Goal: Task Accomplishment & Management: Use online tool/utility

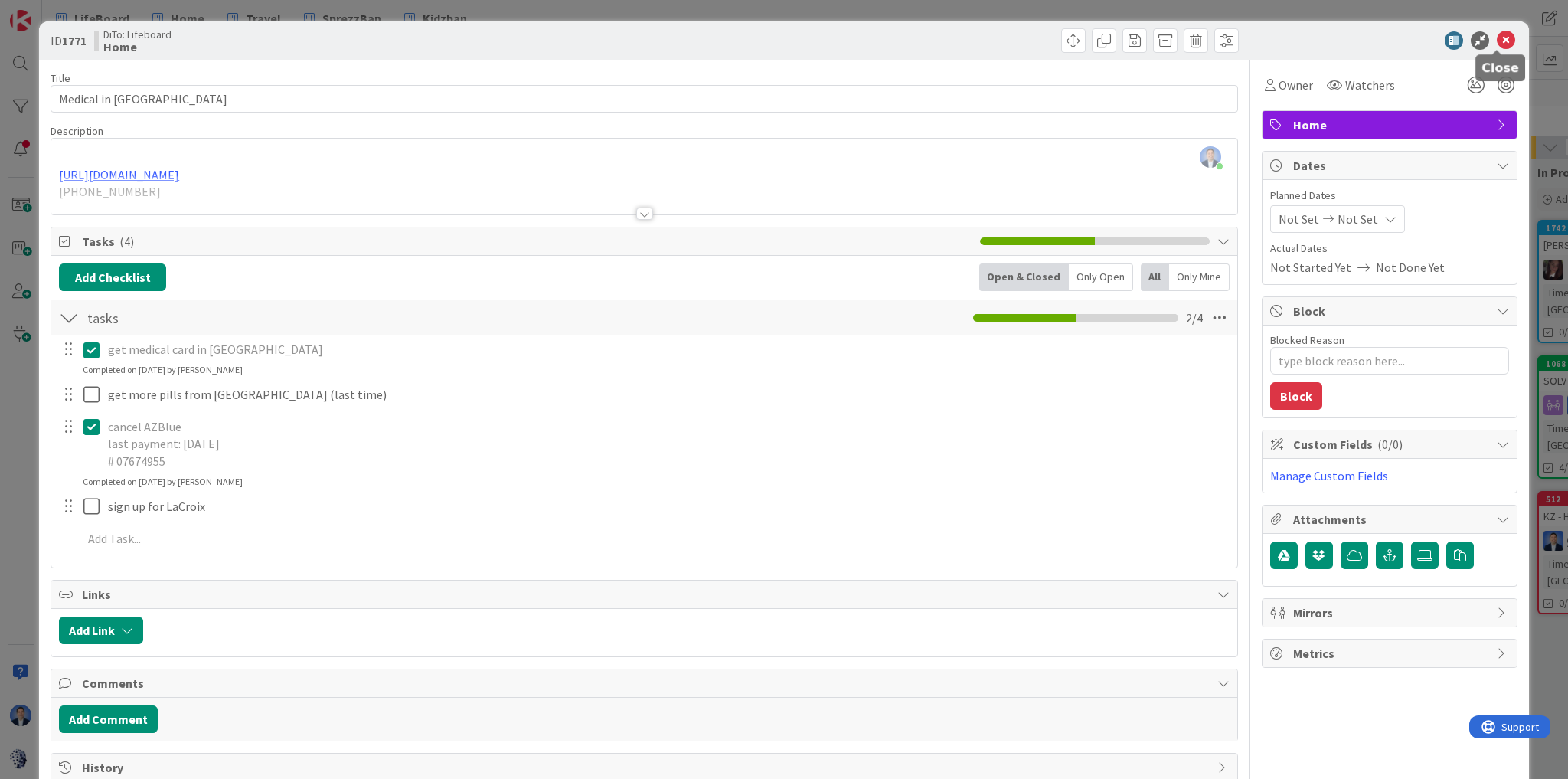
click at [1497, 38] on icon at bounding box center [1506, 40] width 18 height 19
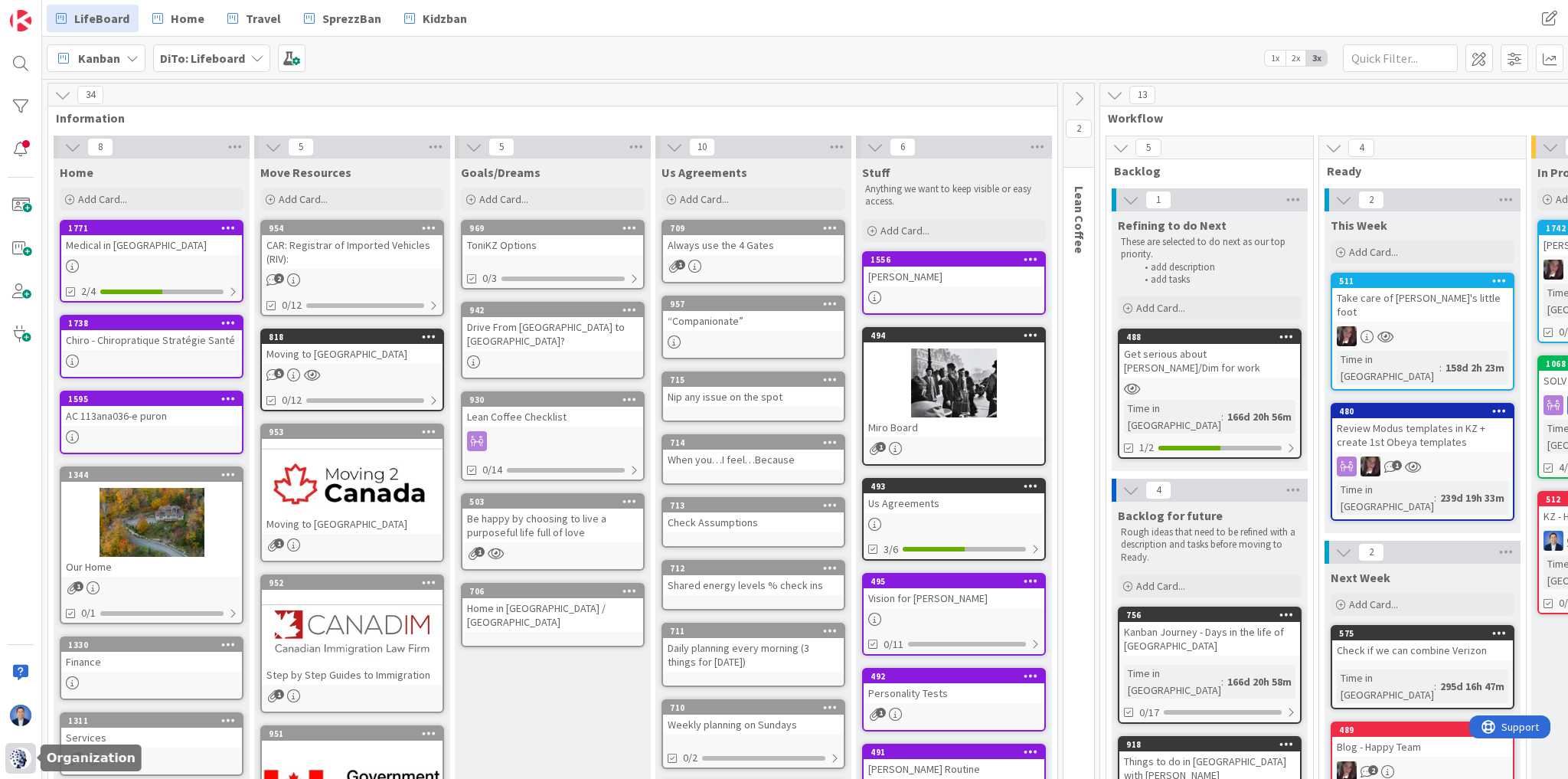
click at [15, 761] on img at bounding box center [20, 758] width 21 height 21
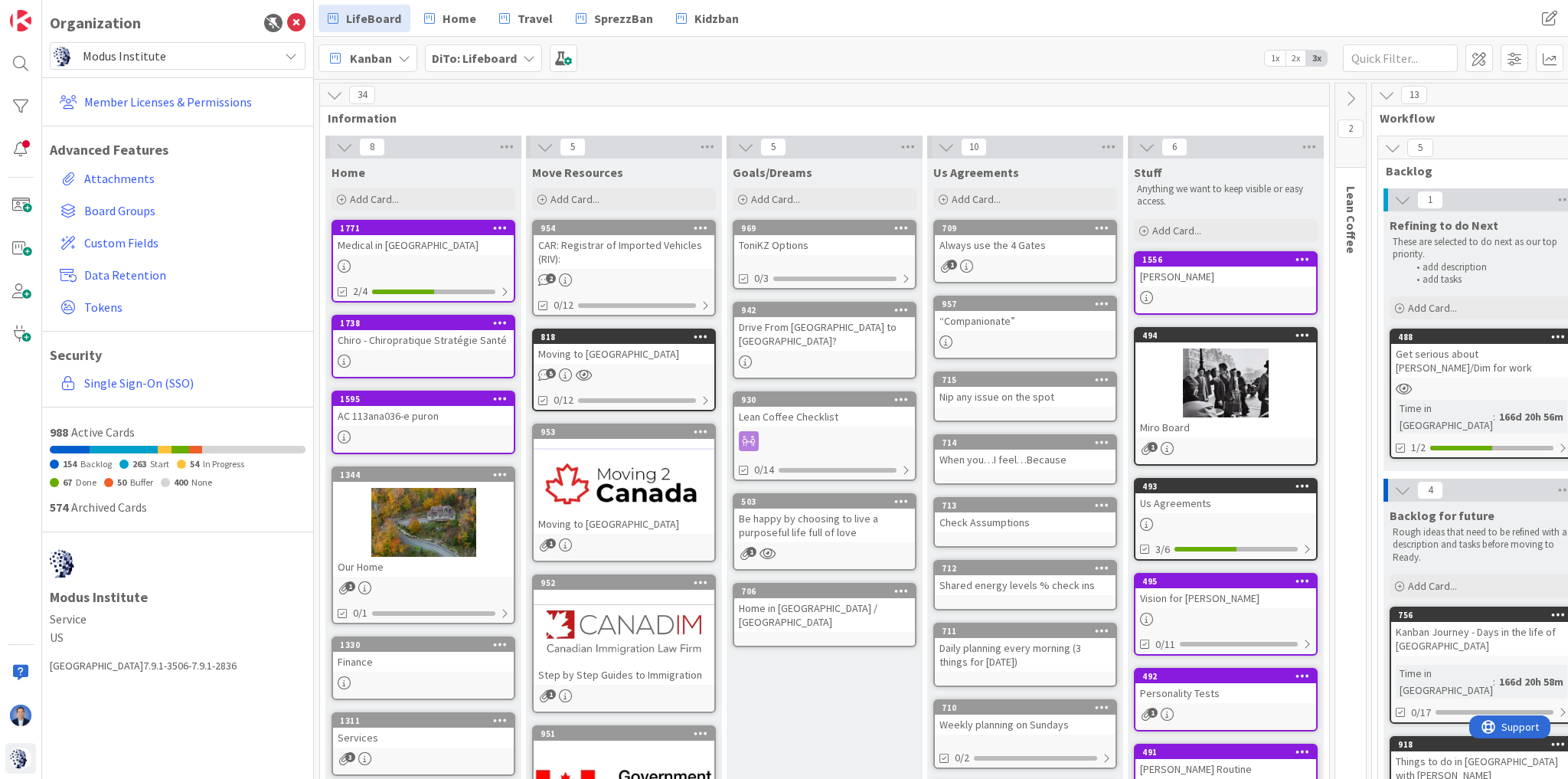
click at [219, 50] on span "Modus Institute" at bounding box center [177, 56] width 188 height 21
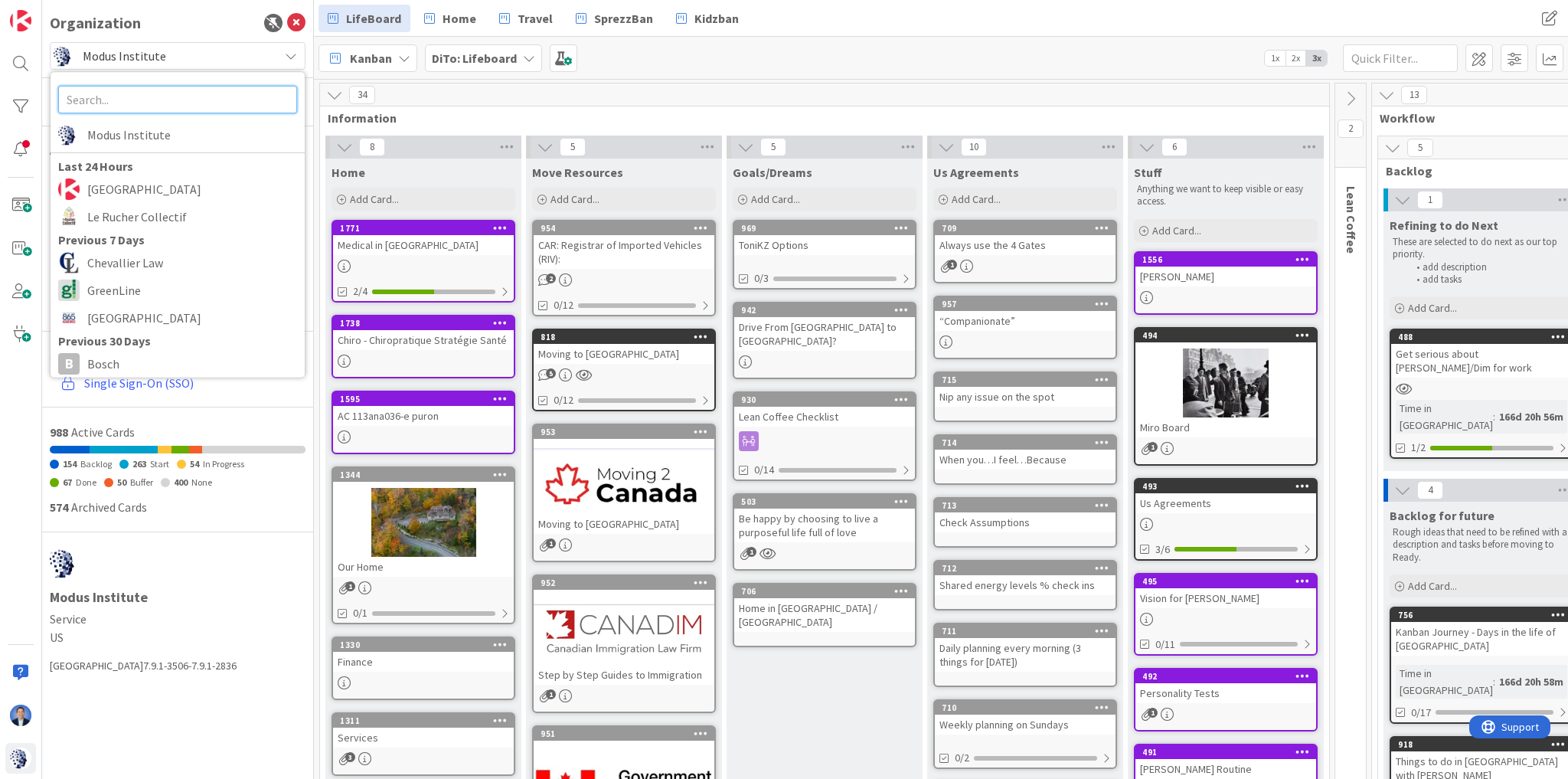
click at [140, 107] on input "text" at bounding box center [177, 99] width 239 height 28
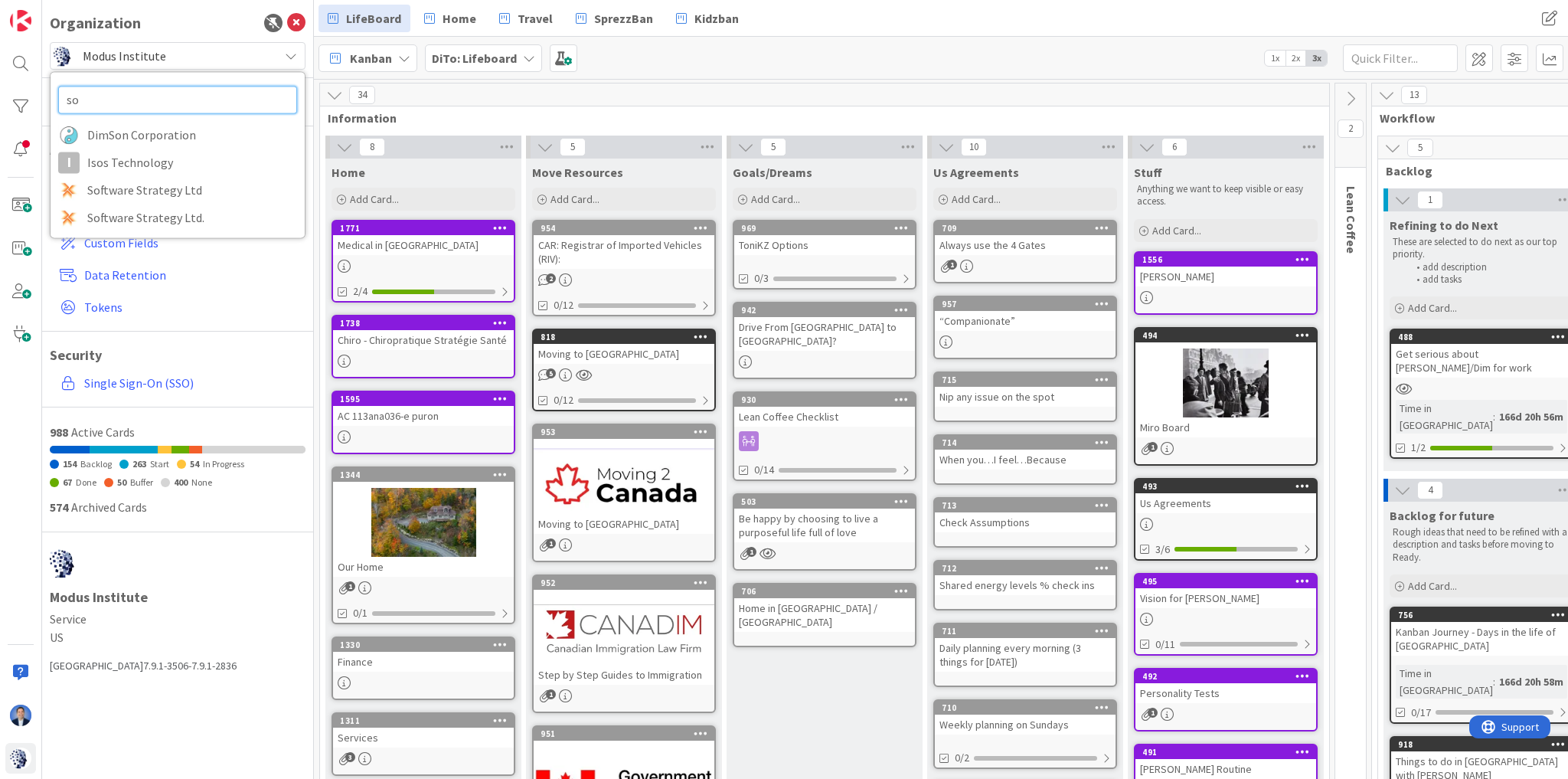
type input "s"
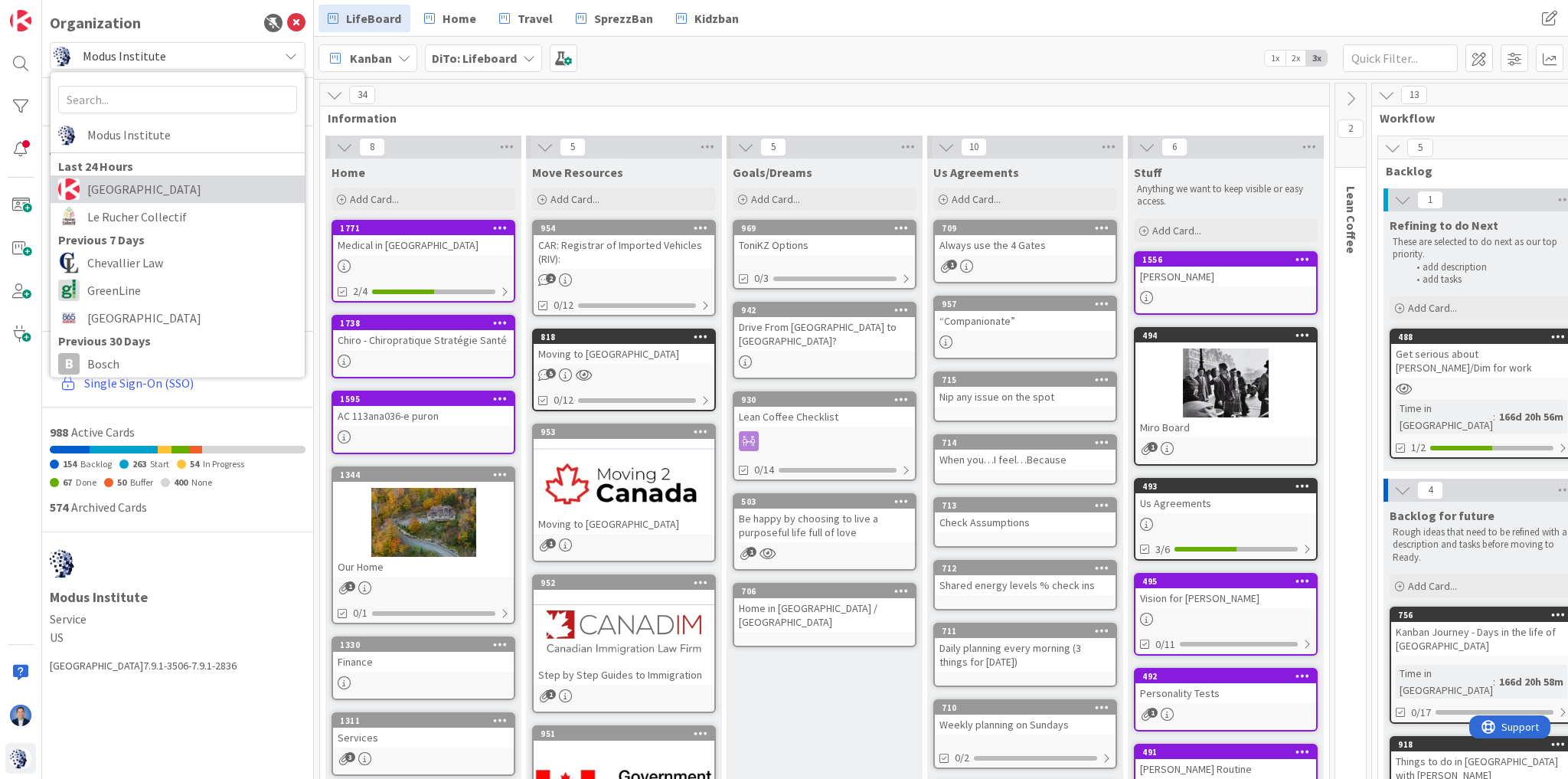
click at [150, 176] on link "Kanban Zone" at bounding box center [177, 189] width 254 height 28
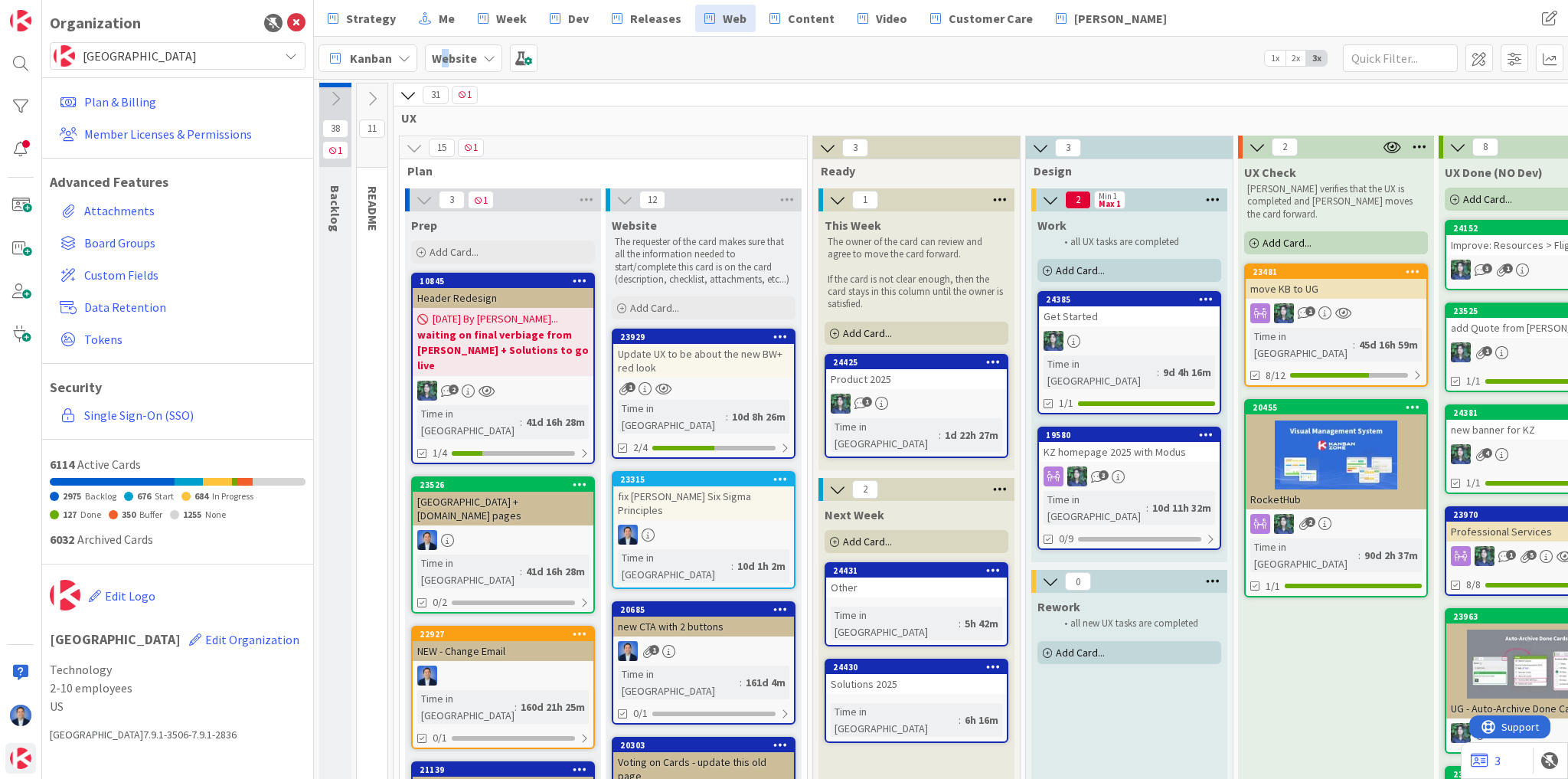
click at [446, 55] on b "Website" at bounding box center [455, 58] width 45 height 15
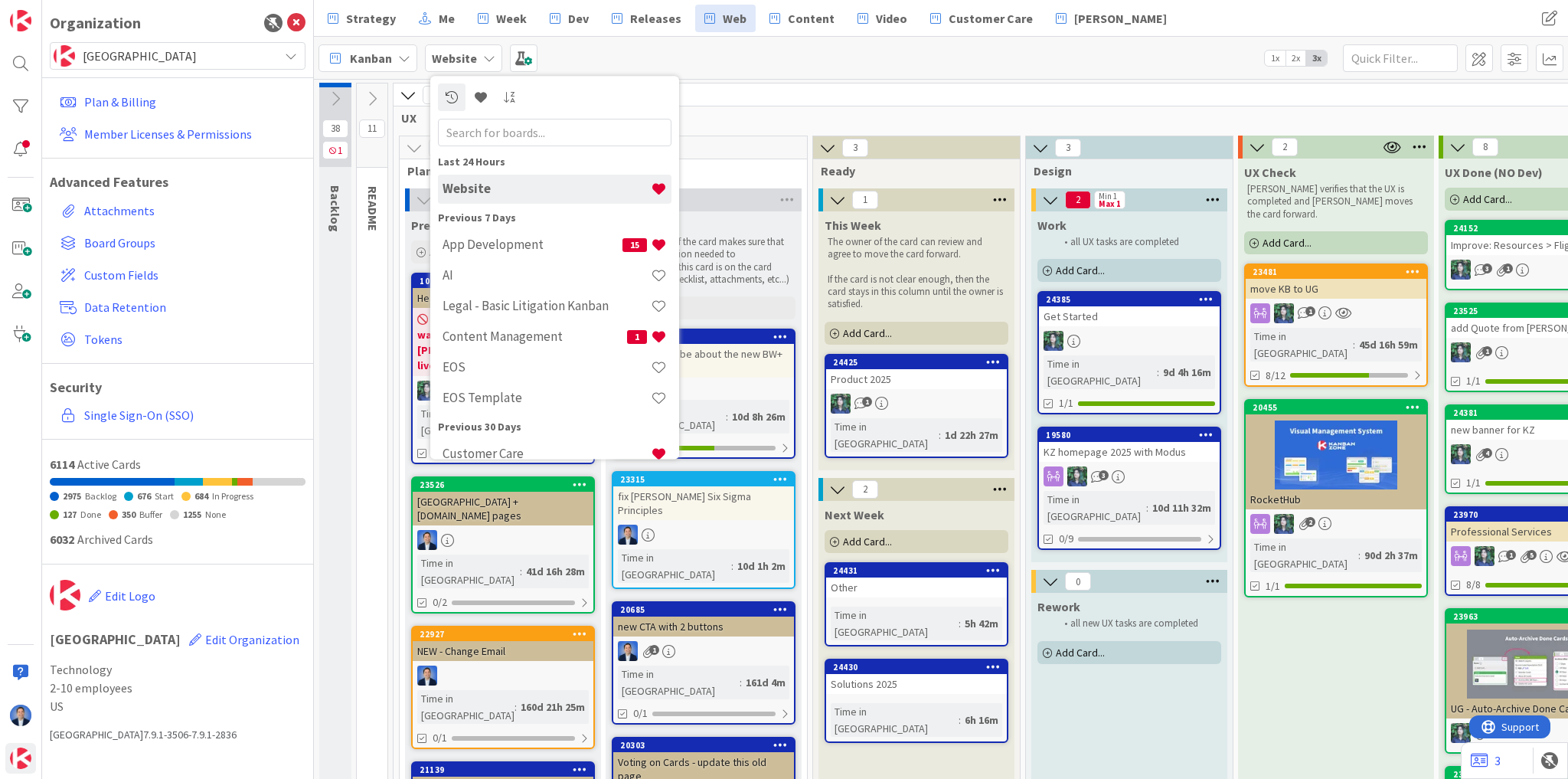
click at [492, 139] on input "text" at bounding box center [555, 132] width 234 height 28
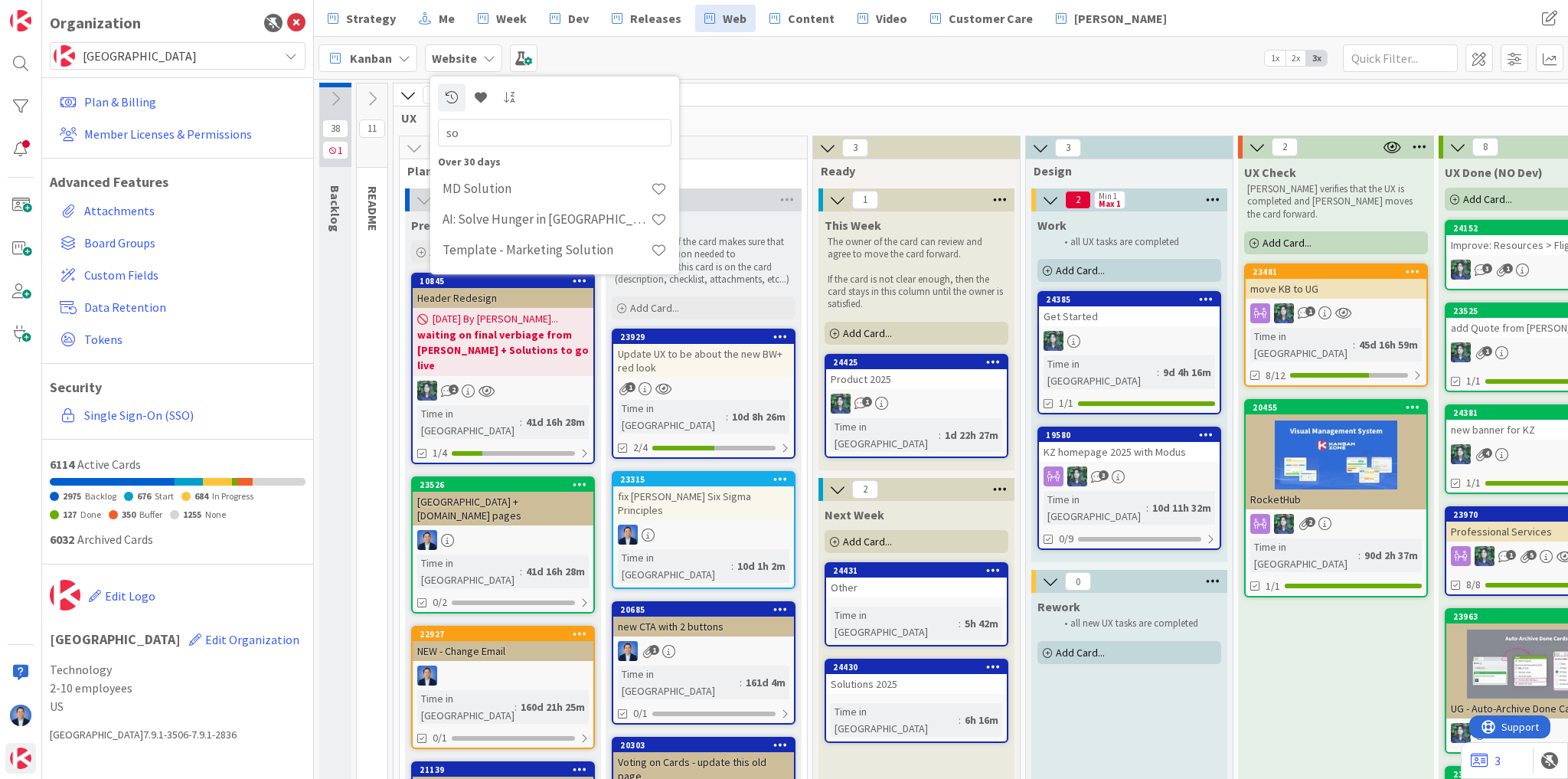
type input "s"
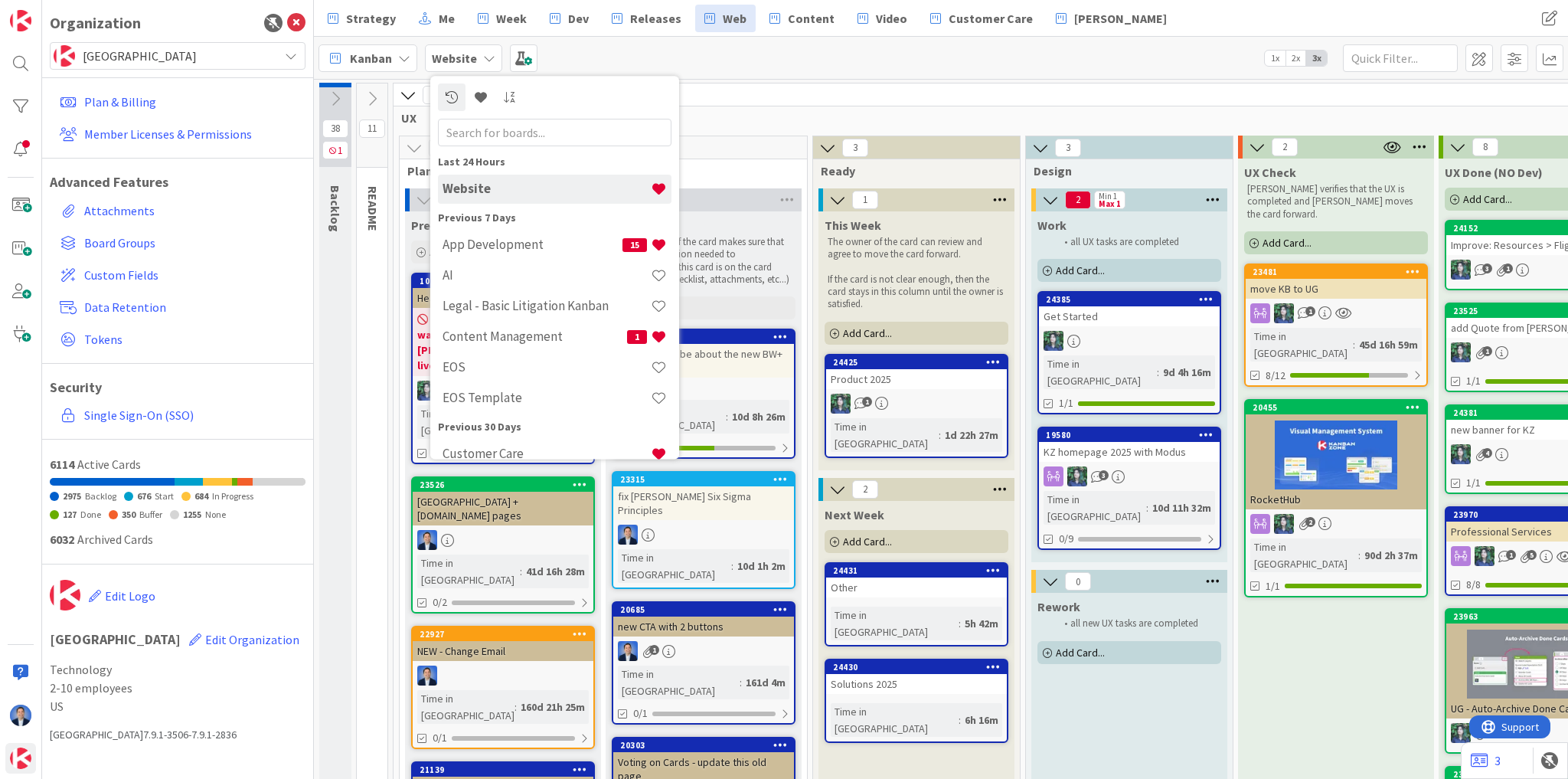
click at [240, 61] on span "Kanban Zone" at bounding box center [177, 56] width 188 height 21
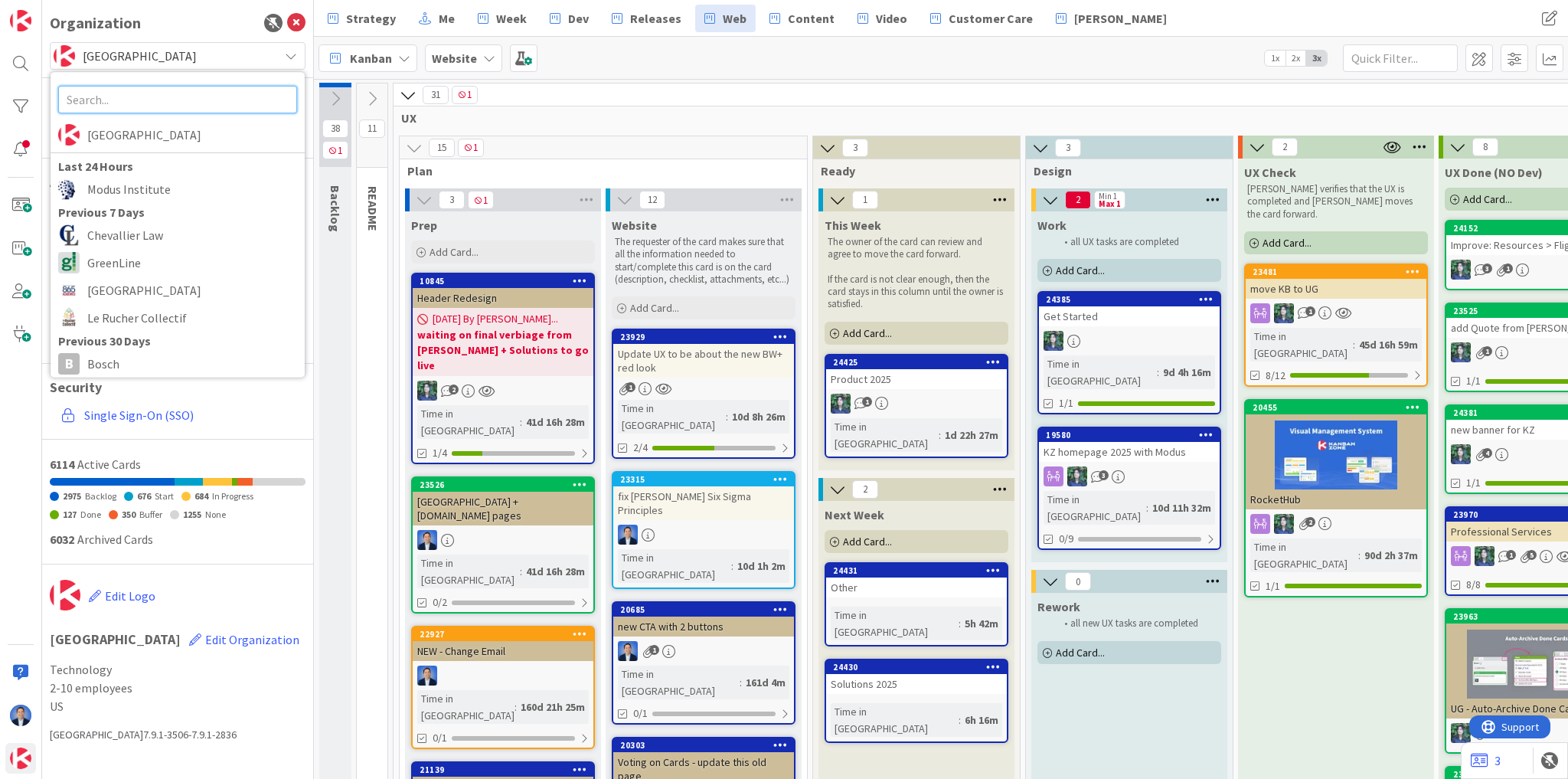
click at [203, 104] on input "text" at bounding box center [177, 99] width 239 height 28
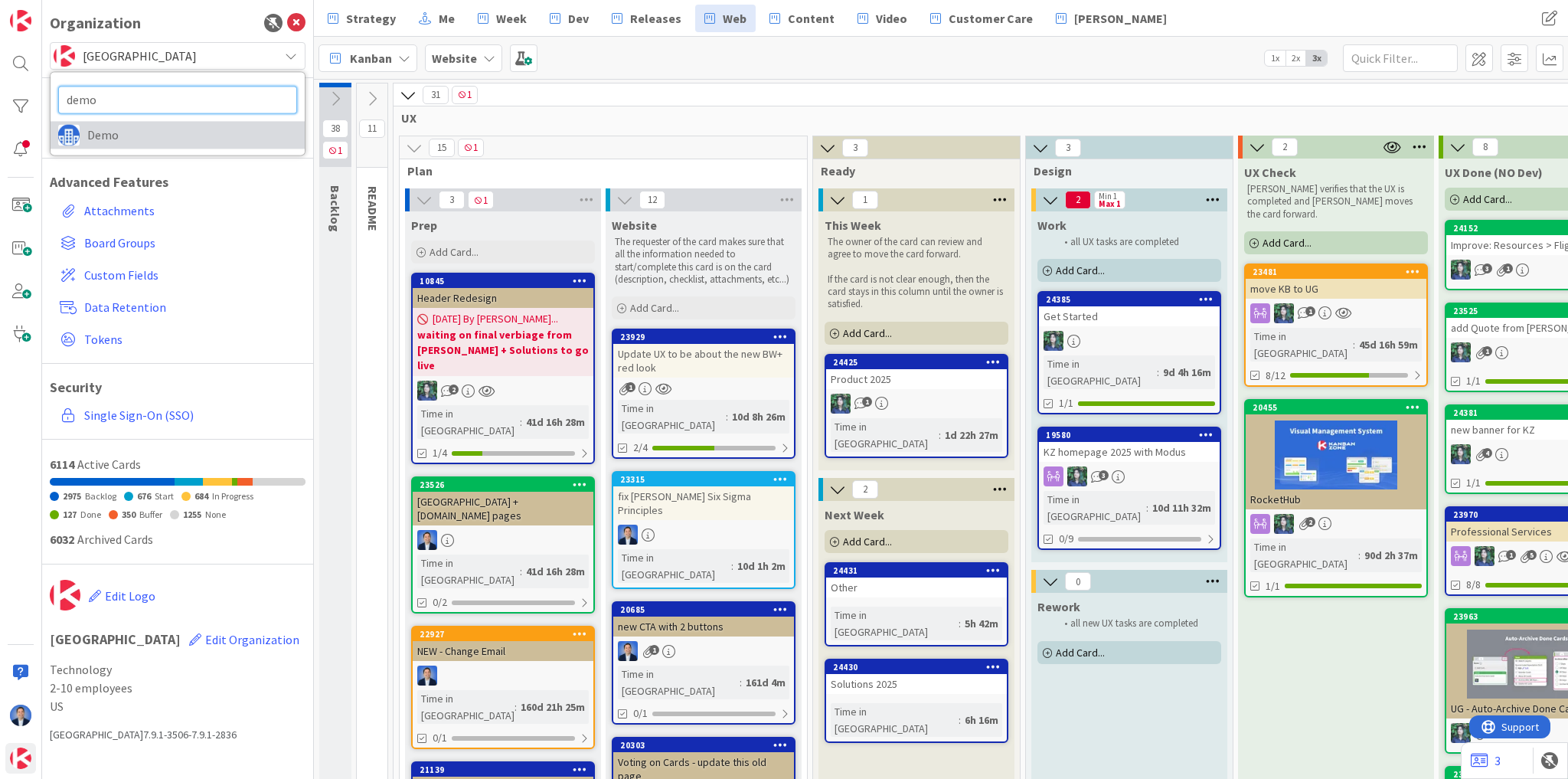
type input "demo"
click at [132, 144] on span "Demo" at bounding box center [193, 135] width 210 height 23
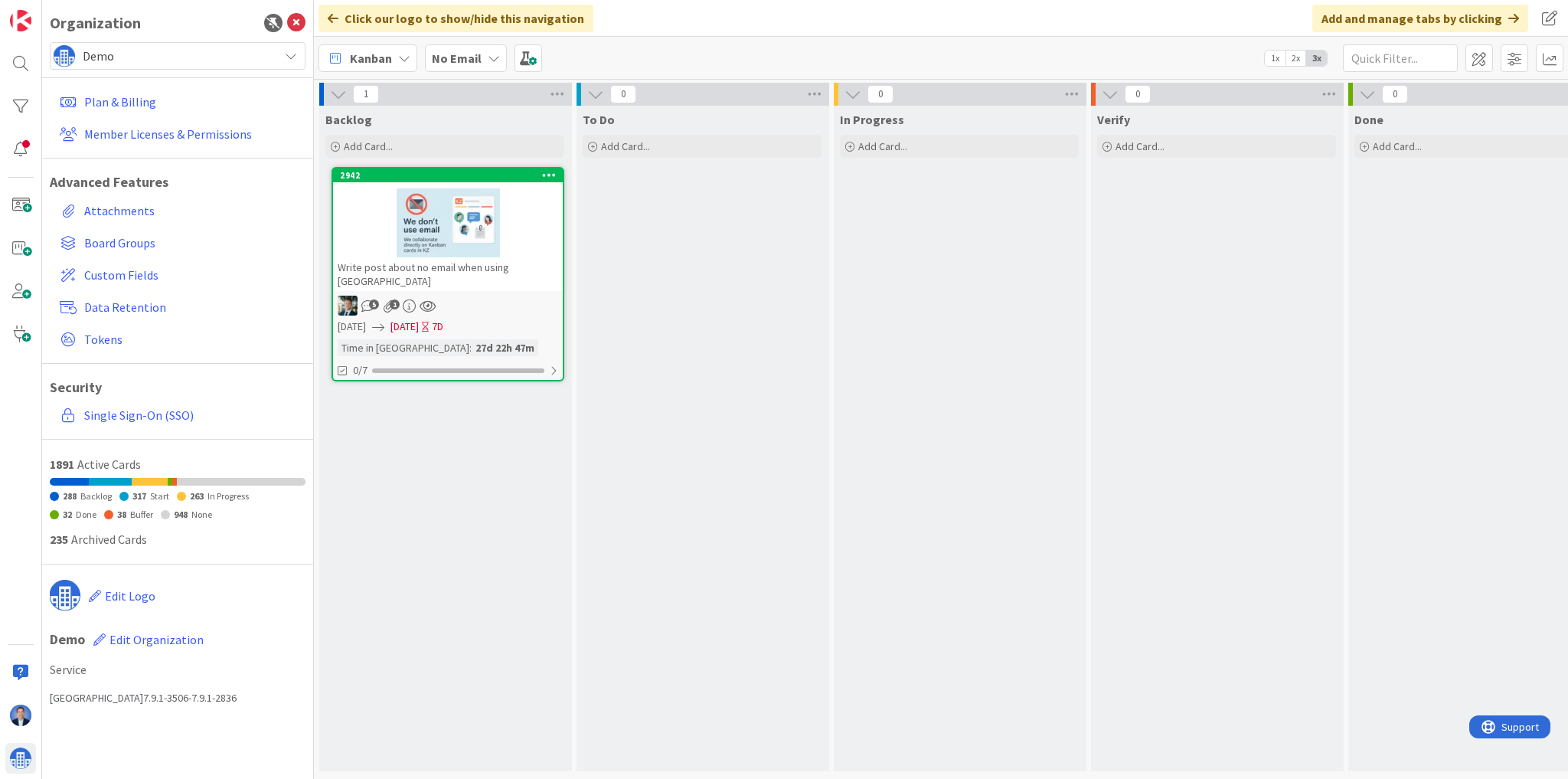
click at [466, 43] on div "Kanban No Email 1x 2x 3x" at bounding box center [941, 58] width 1254 height 42
click at [467, 49] on span "No Email" at bounding box center [457, 58] width 50 height 19
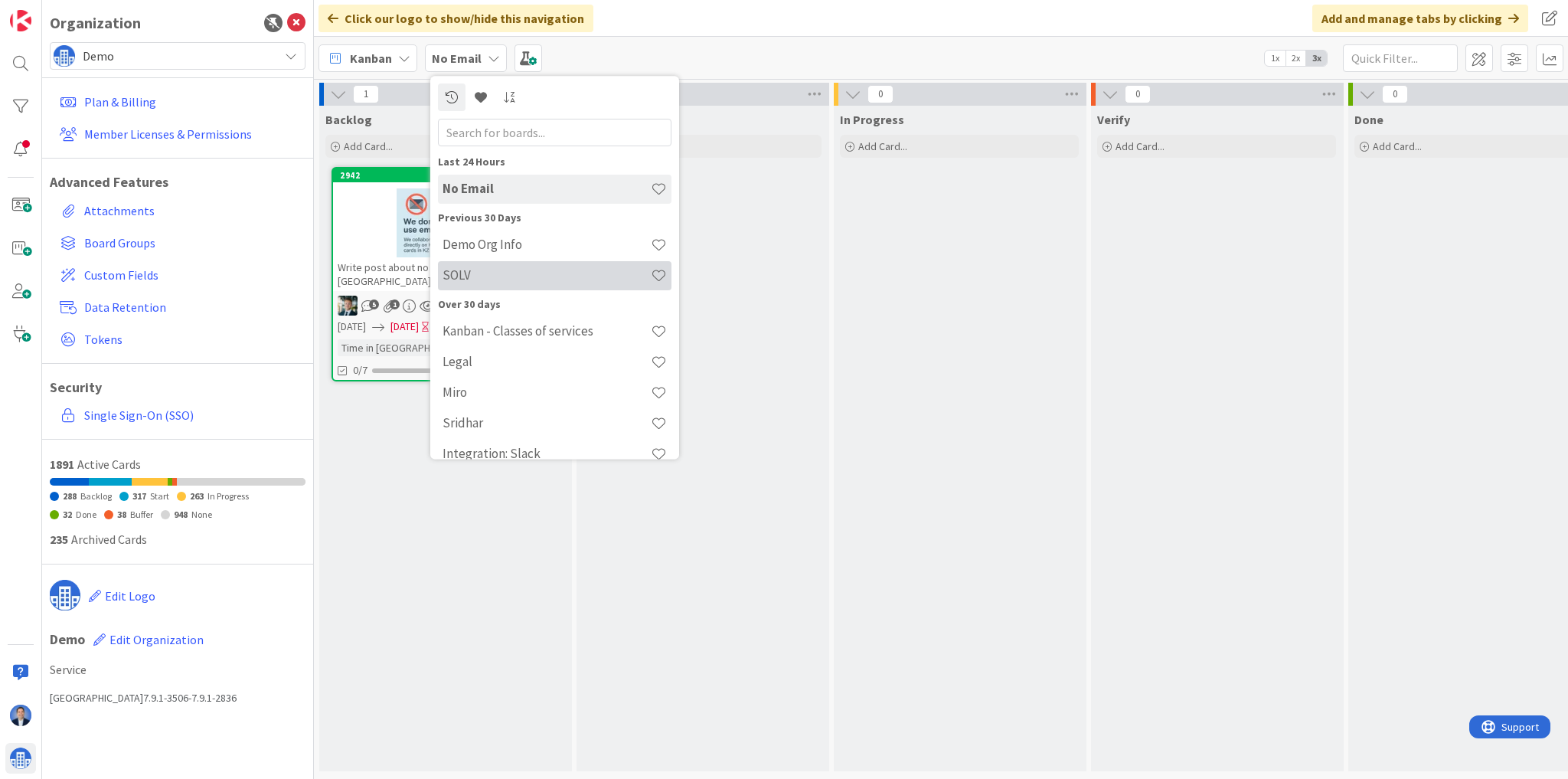
click at [490, 276] on h4 "SOLV" at bounding box center [546, 276] width 209 height 15
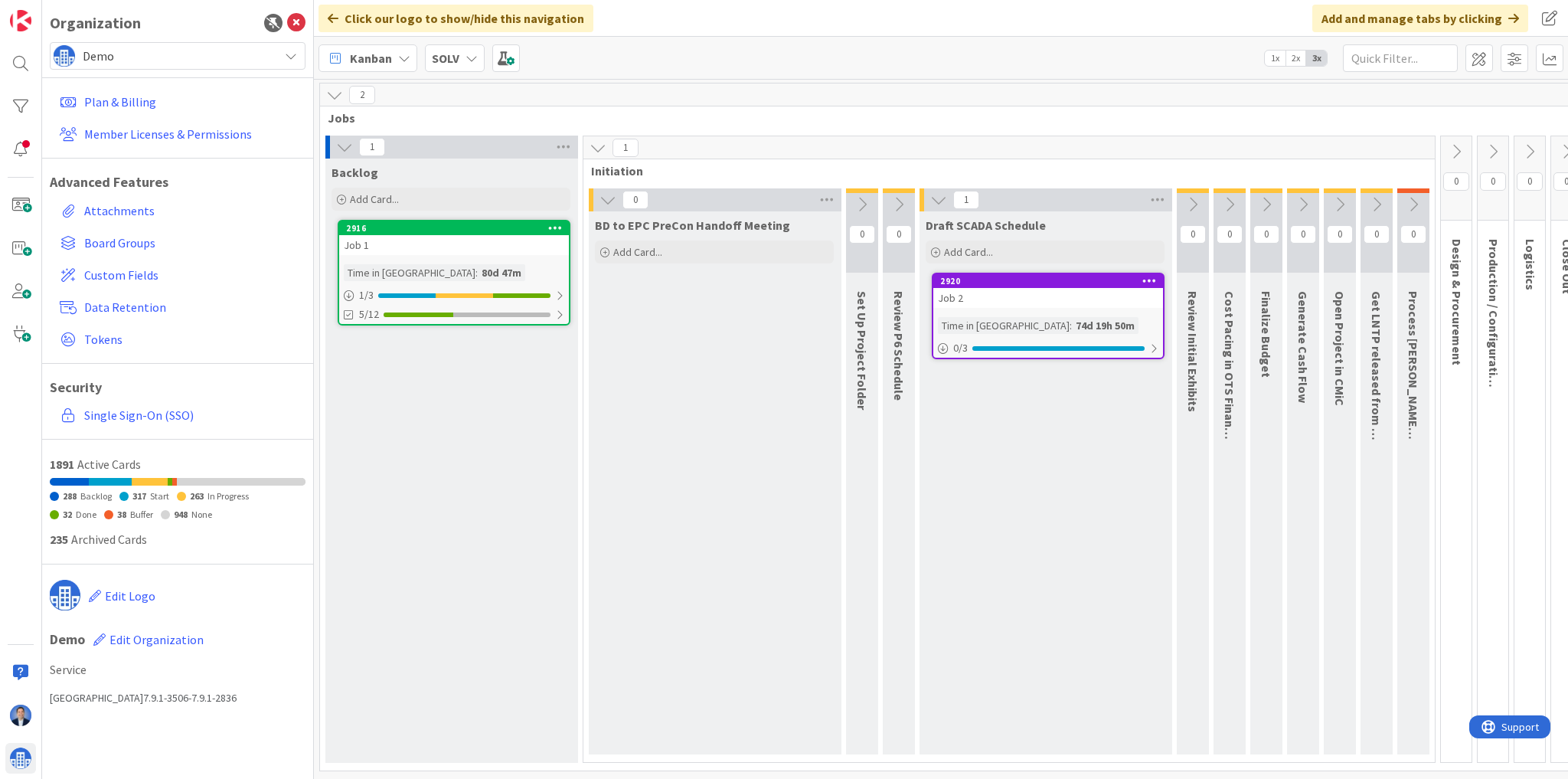
click at [801, 518] on div "BD to EPC PreCon Handoff Meeting Add Card..." at bounding box center [714, 483] width 251 height 543
drag, startPoint x: 862, startPoint y: 451, endPoint x: 861, endPoint y: 442, distance: 9.1
click at [863, 451] on div "0 Set Up Project Folder" at bounding box center [862, 471] width 32 height 566
drag, startPoint x: 294, startPoint y: 14, endPoint x: 309, endPoint y: 31, distance: 22.7
click at [294, 13] on icon at bounding box center [296, 23] width 18 height 19
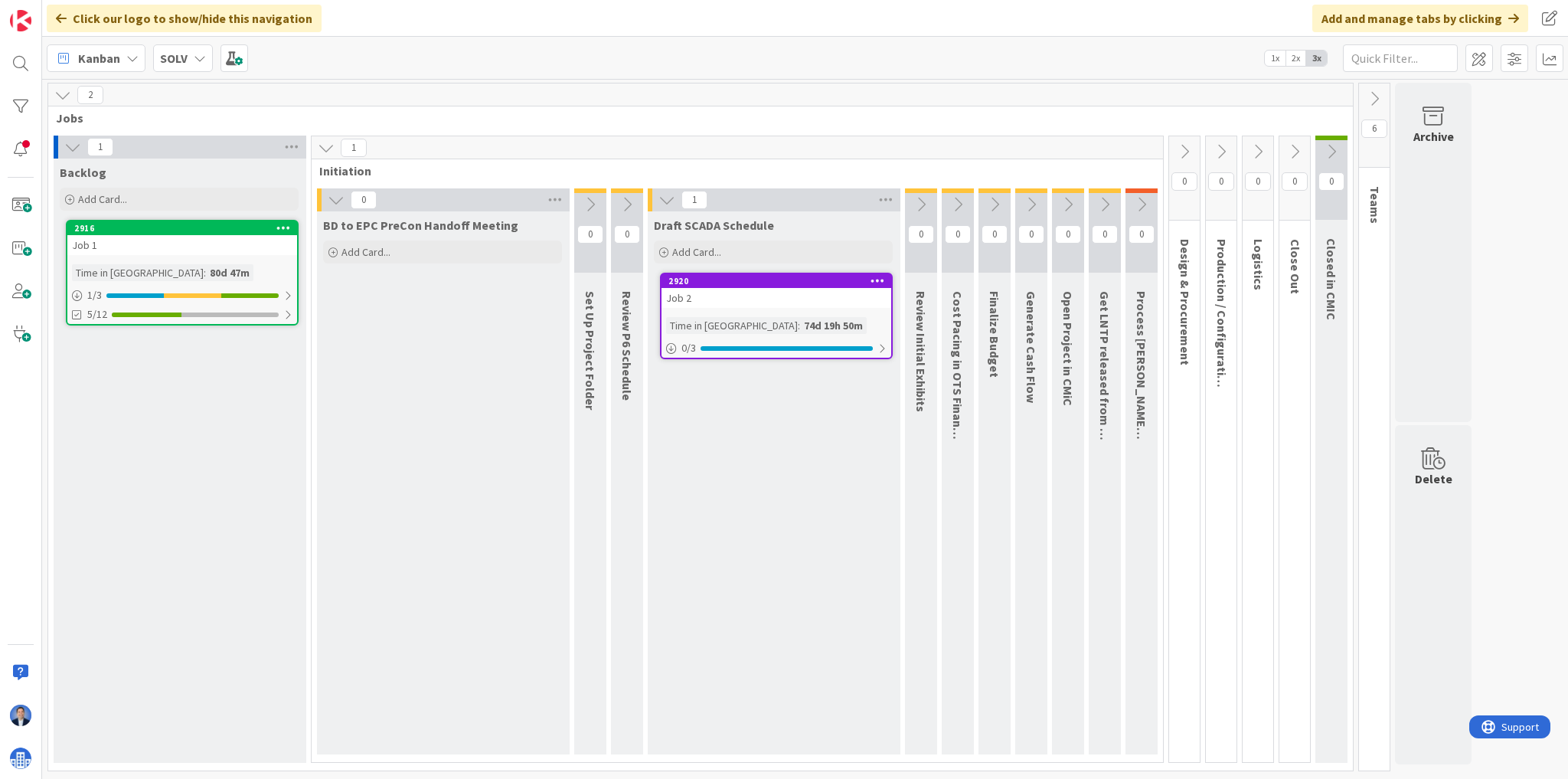
click at [172, 63] on b "SOLV" at bounding box center [173, 58] width 28 height 15
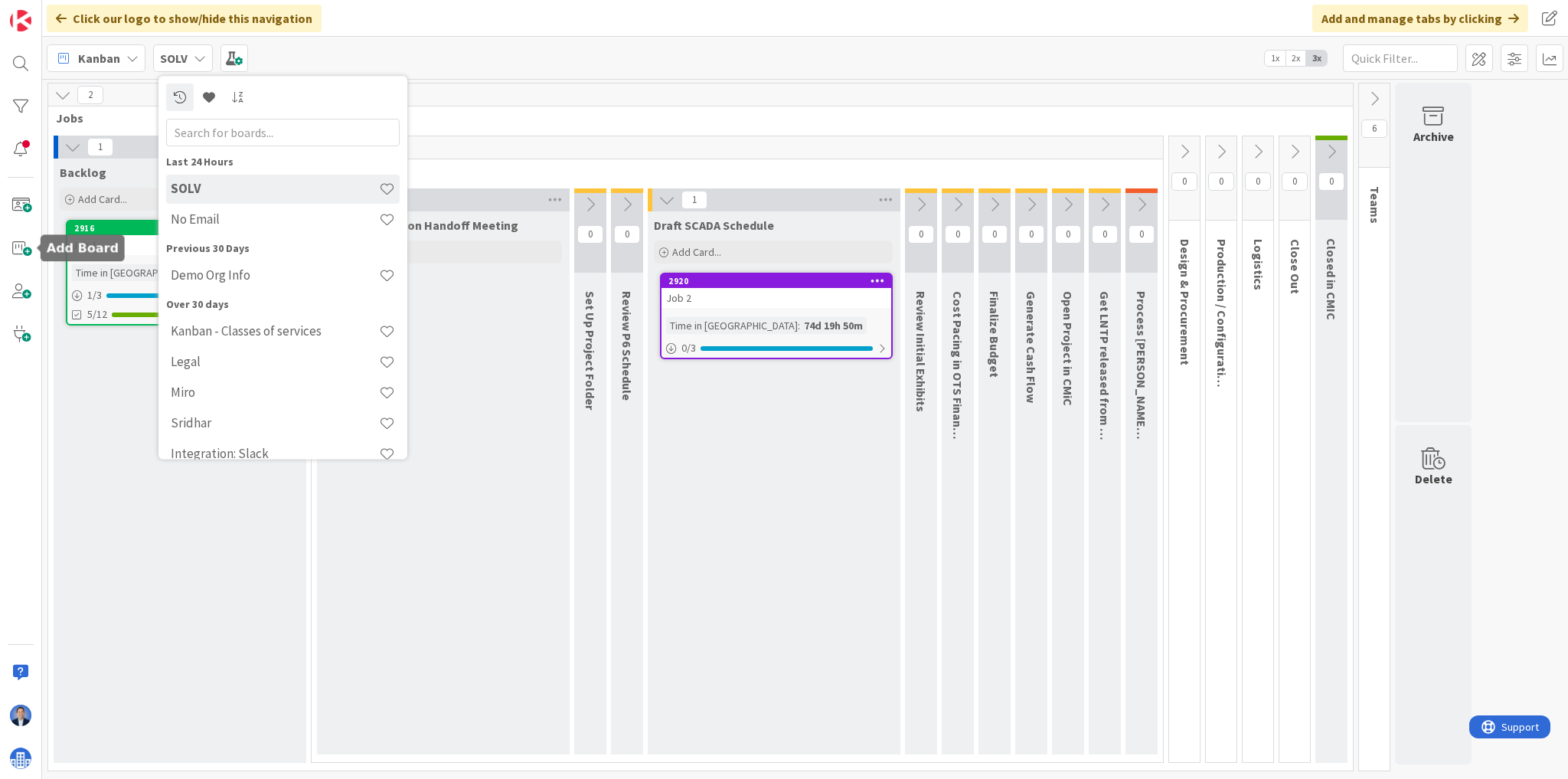
drag, startPoint x: 22, startPoint y: 255, endPoint x: 46, endPoint y: 253, distance: 24.1
click at [22, 254] on span at bounding box center [20, 248] width 30 height 30
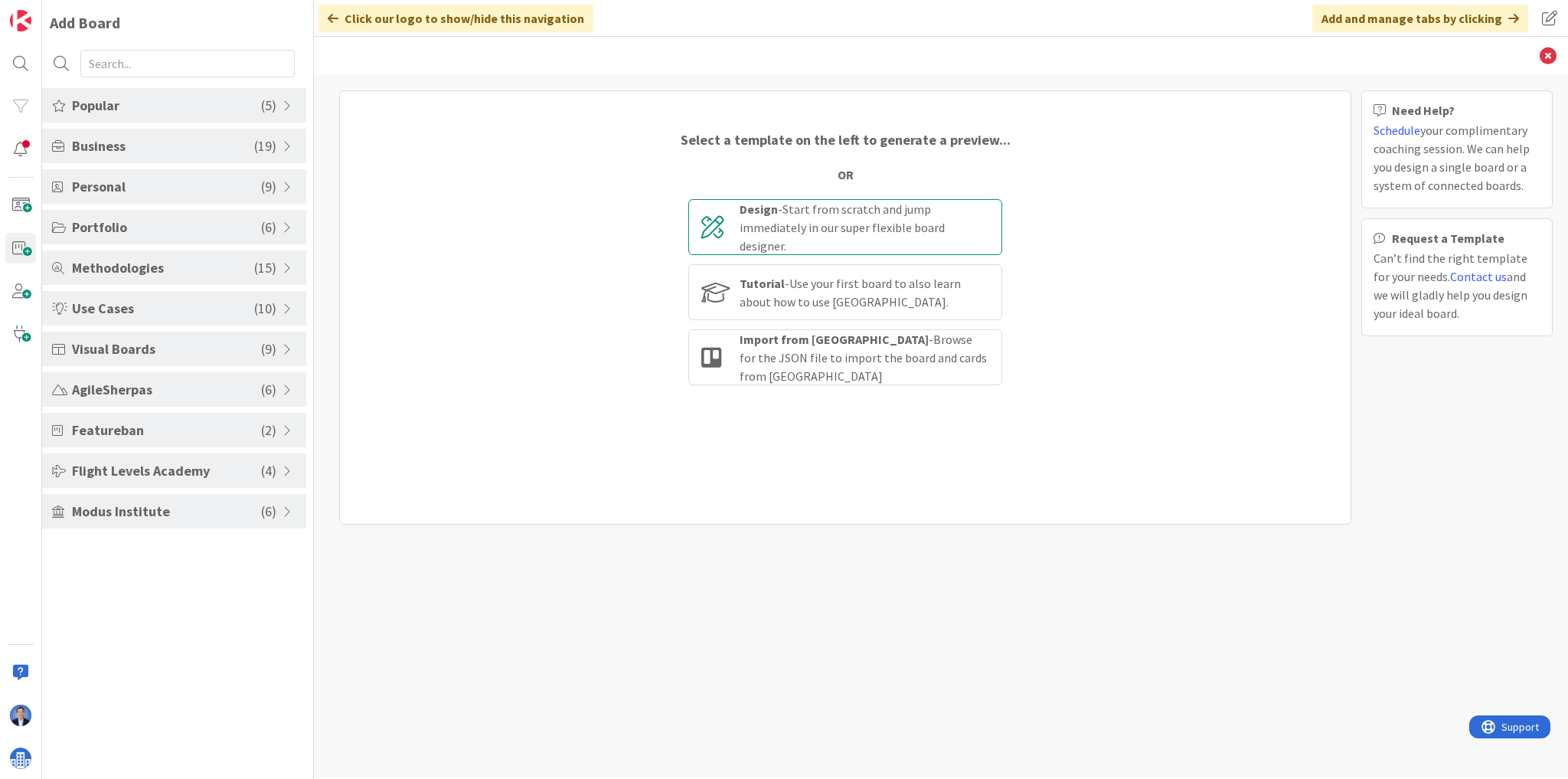
click at [852, 214] on div "Design - Start from scratch and jump immediately in our super flexible board de…" at bounding box center [864, 228] width 250 height 56
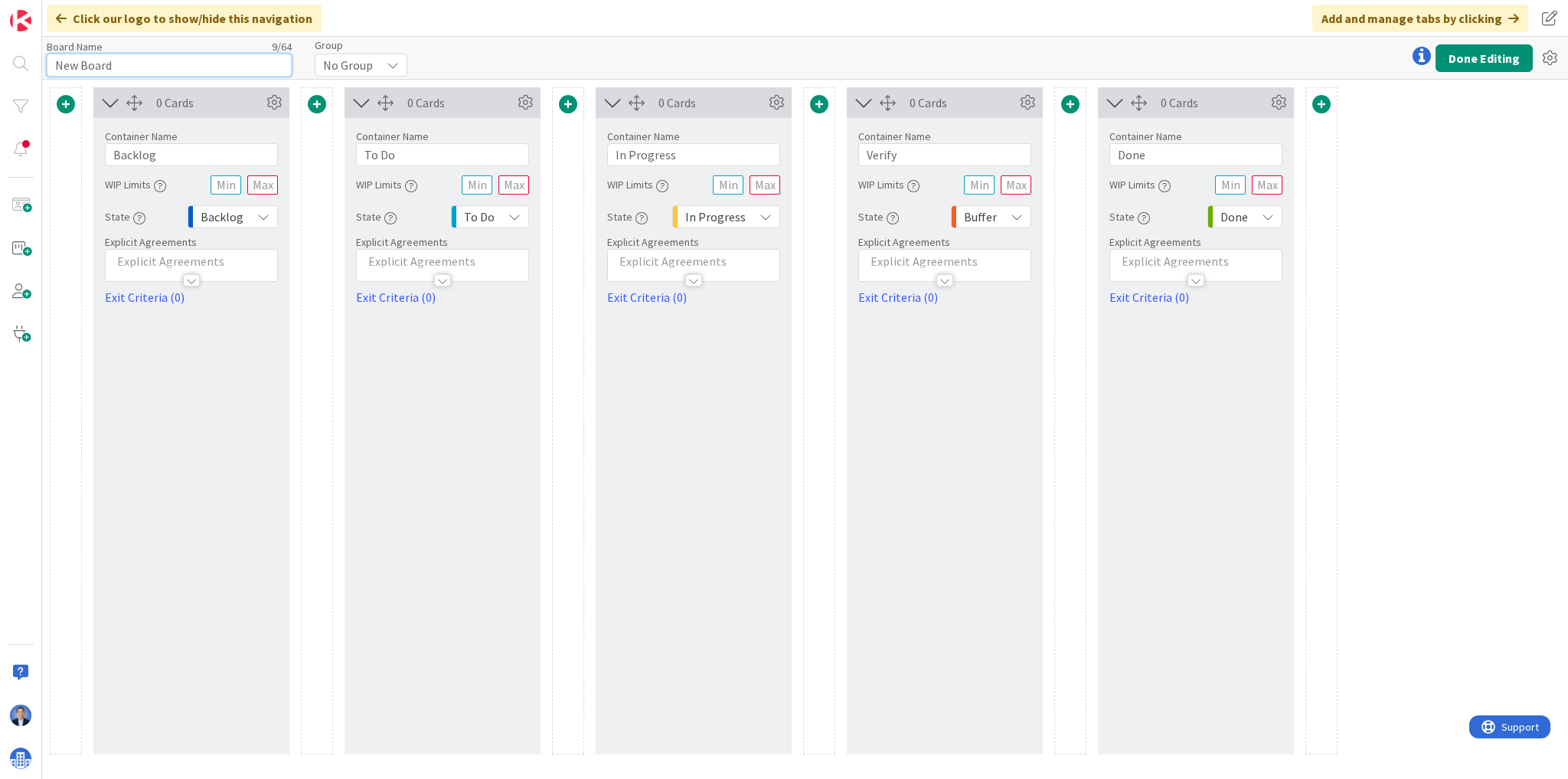
click at [158, 68] on input "New Board" at bounding box center [169, 65] width 245 height 23
type input "OTS 2"
click at [1473, 58] on button "Done Editing" at bounding box center [1484, 58] width 98 height 28
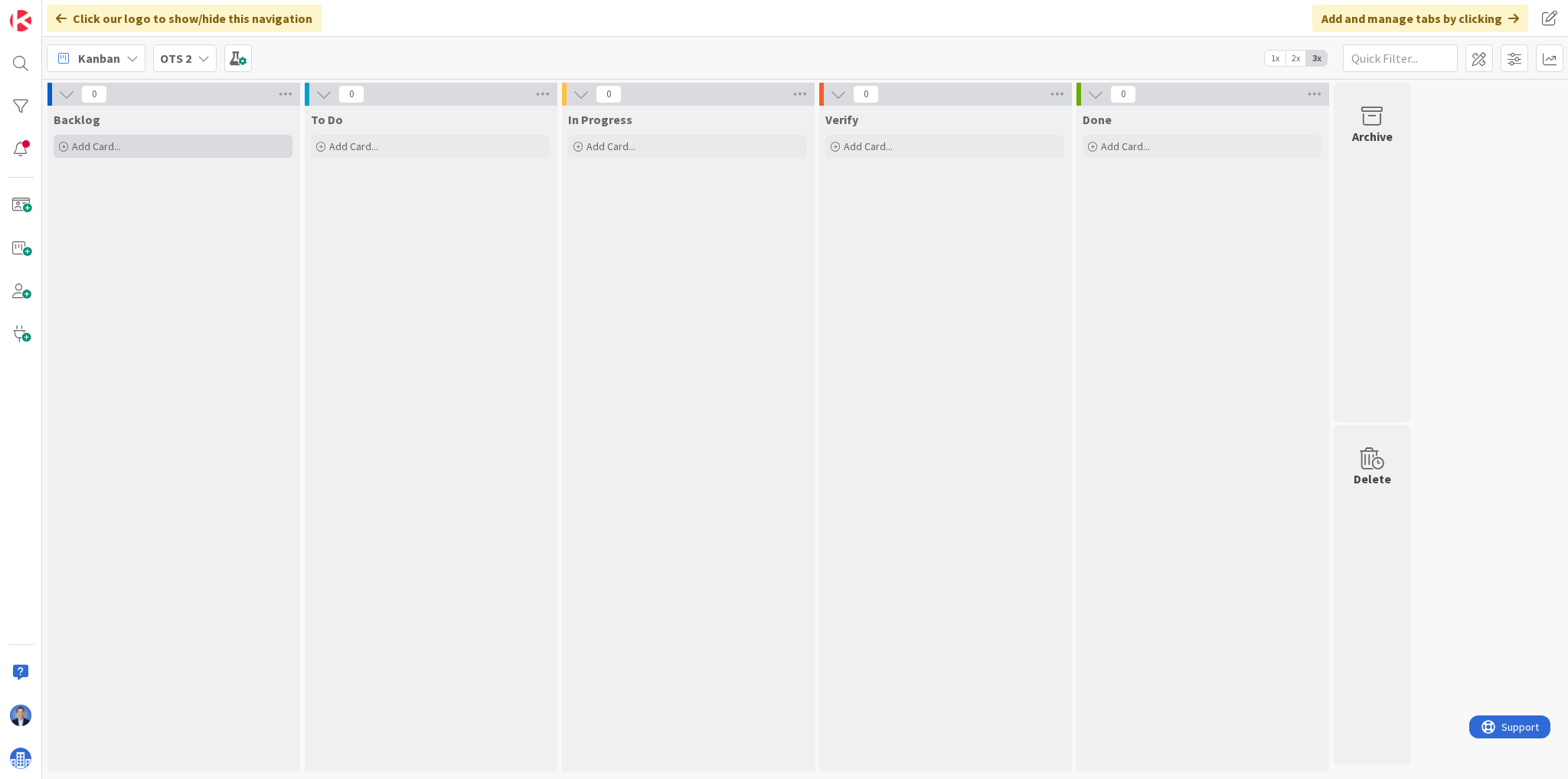
click at [193, 146] on div "Add Card..." at bounding box center [173, 146] width 239 height 23
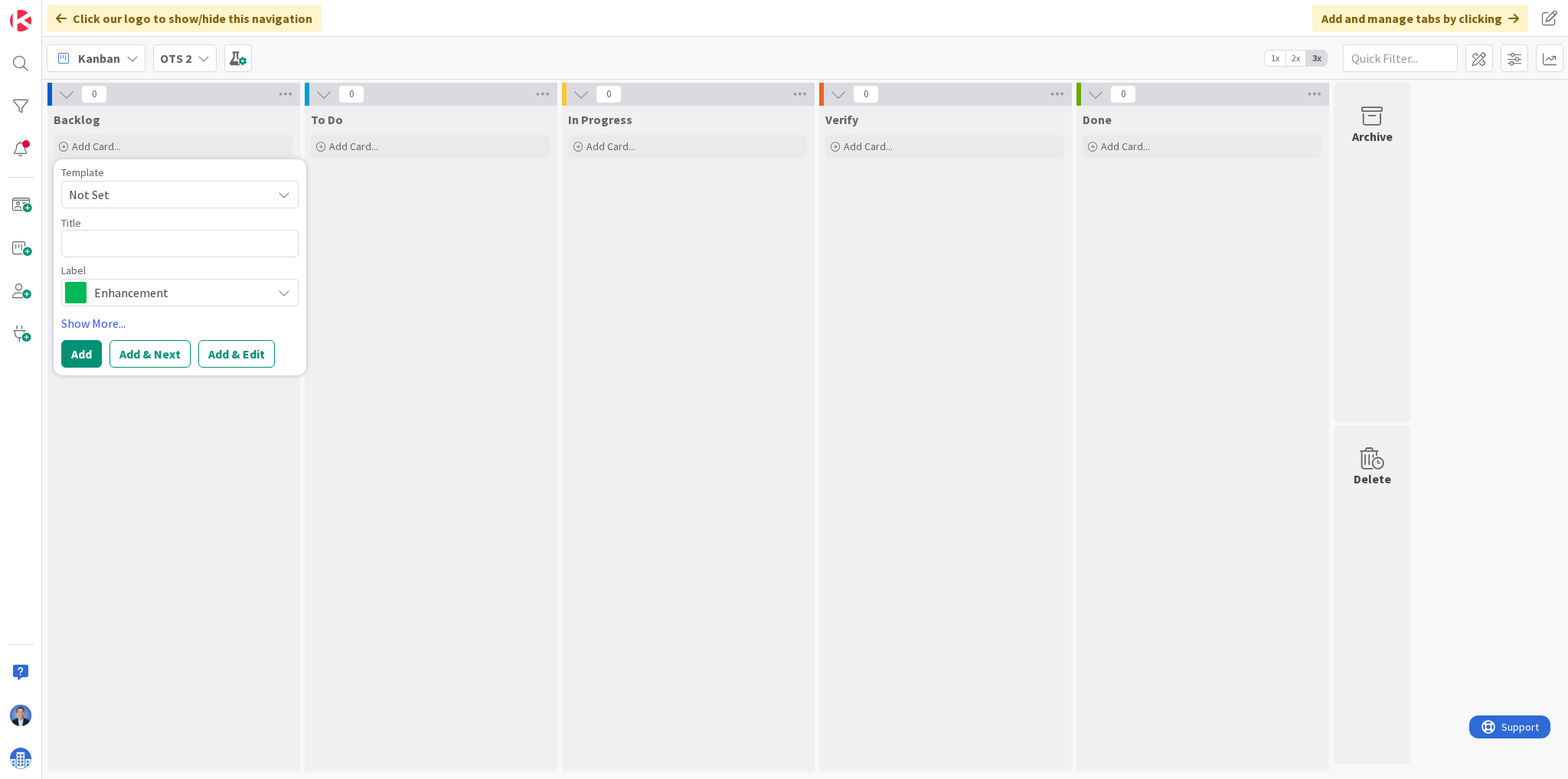
type textarea "x"
type textarea "w"
type textarea "x"
type textarea "woe"
type textarea "x"
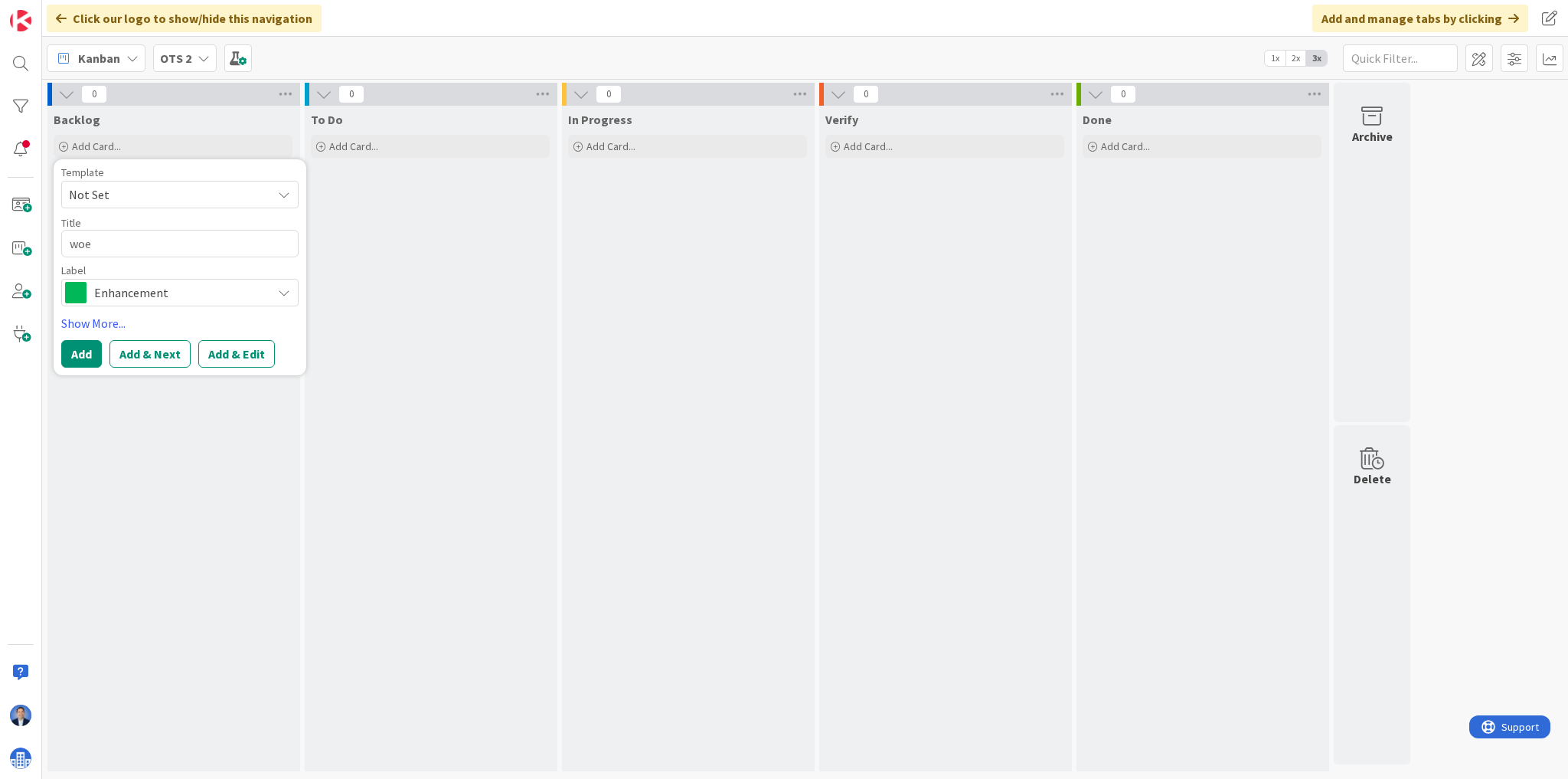
type textarea "woer"
type textarea "x"
type textarea "woerk"
type textarea "x"
type textarea "woer"
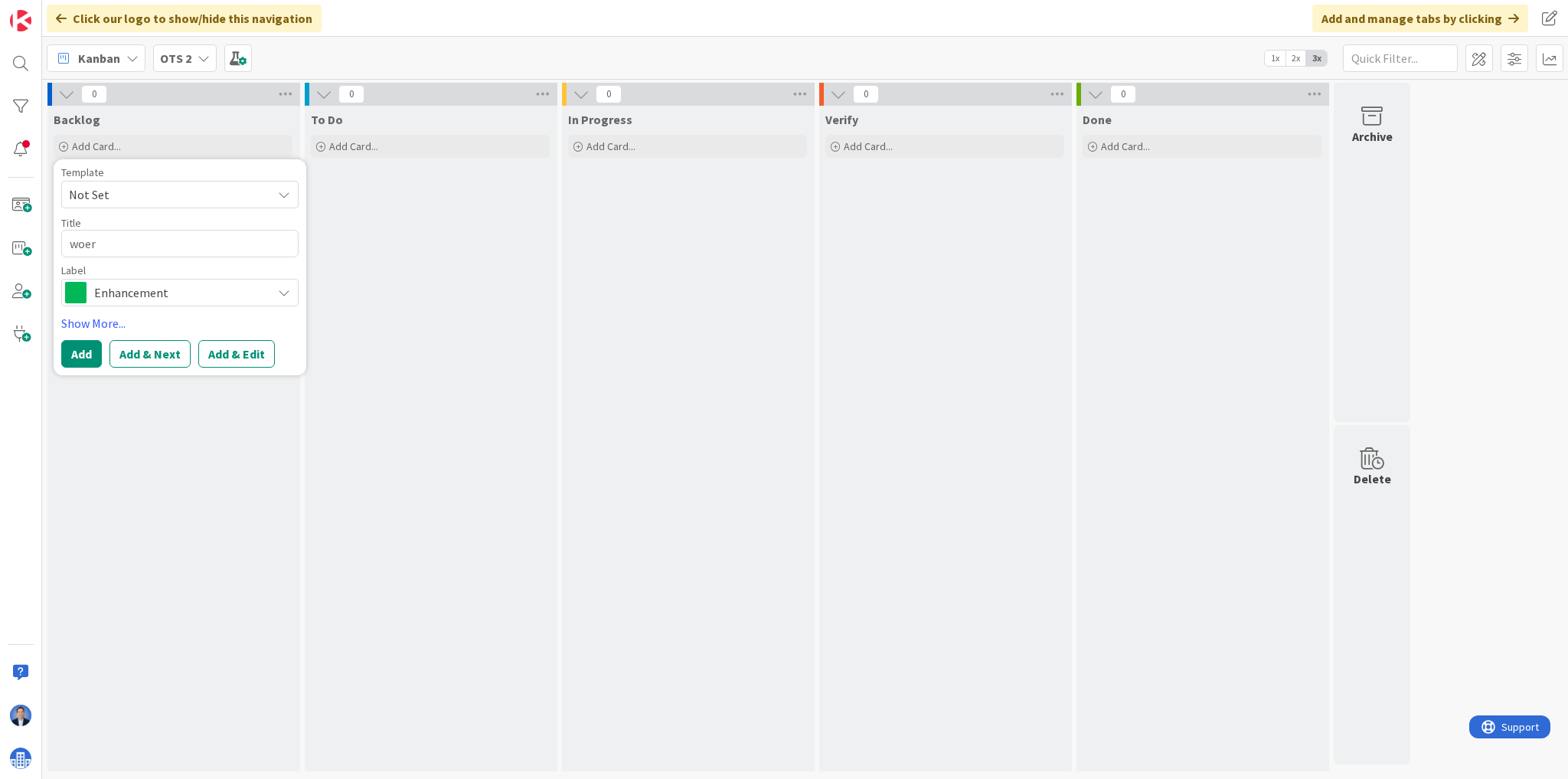
type textarea "x"
type textarea "woe"
type textarea "x"
type textarea "wo"
type textarea "x"
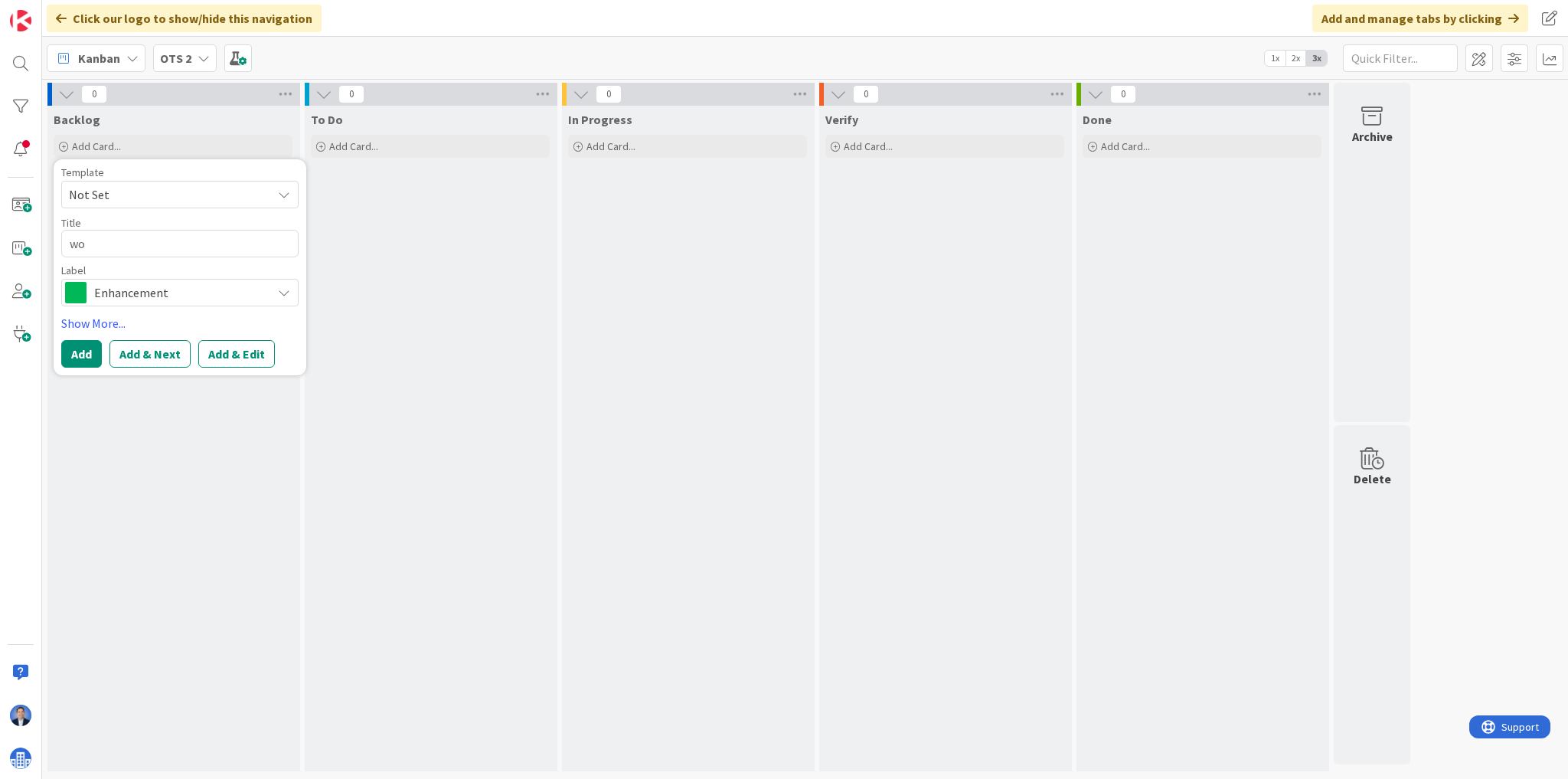
type textarea "wor"
type textarea "x"
type textarea "work"
type textarea "x"
type textarea "works"
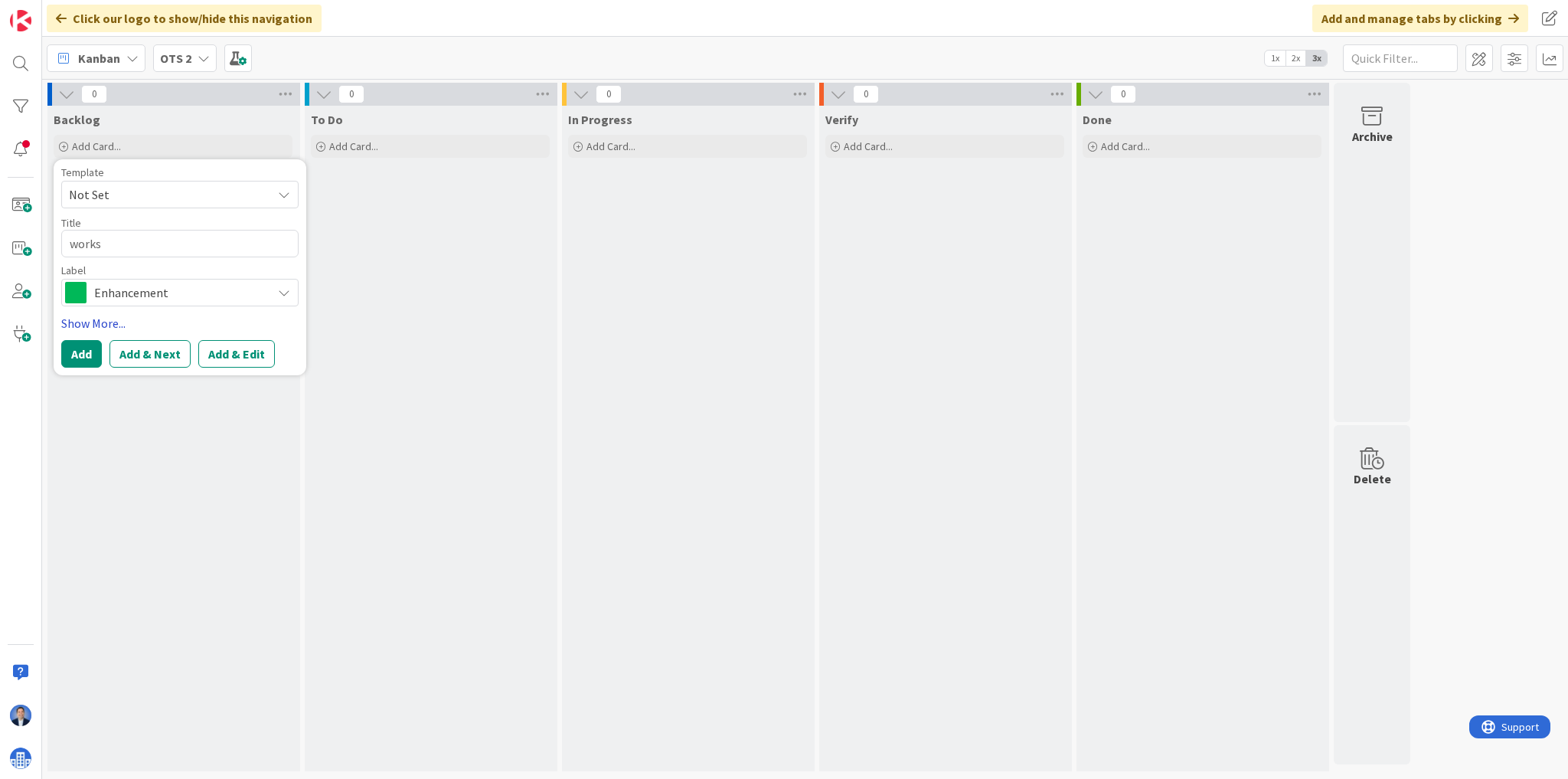
type textarea "x"
type textarea "work"
click at [82, 352] on button "Add" at bounding box center [82, 353] width 40 height 28
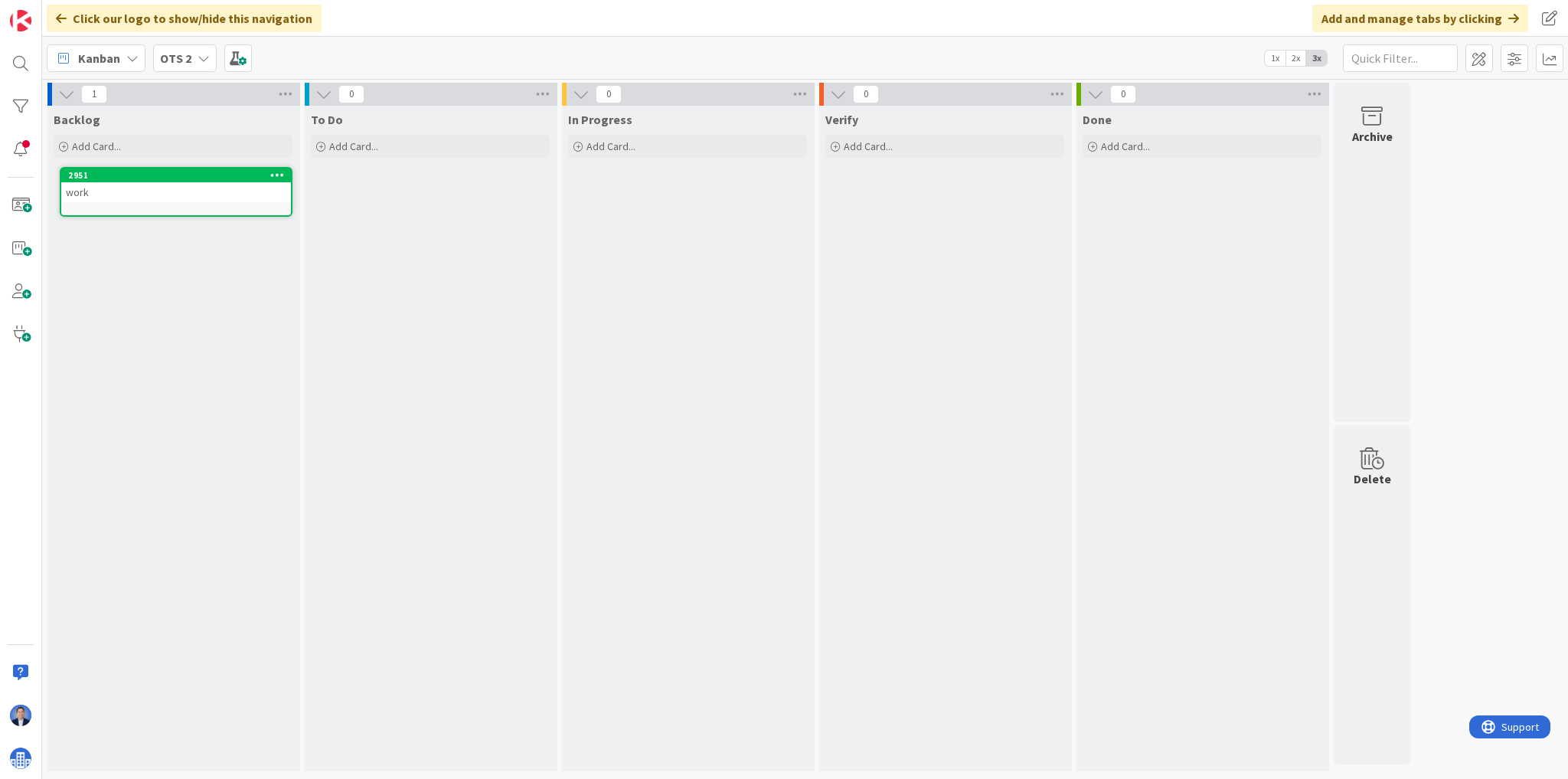
click at [89, 204] on link "2951 work" at bounding box center [176, 192] width 233 height 50
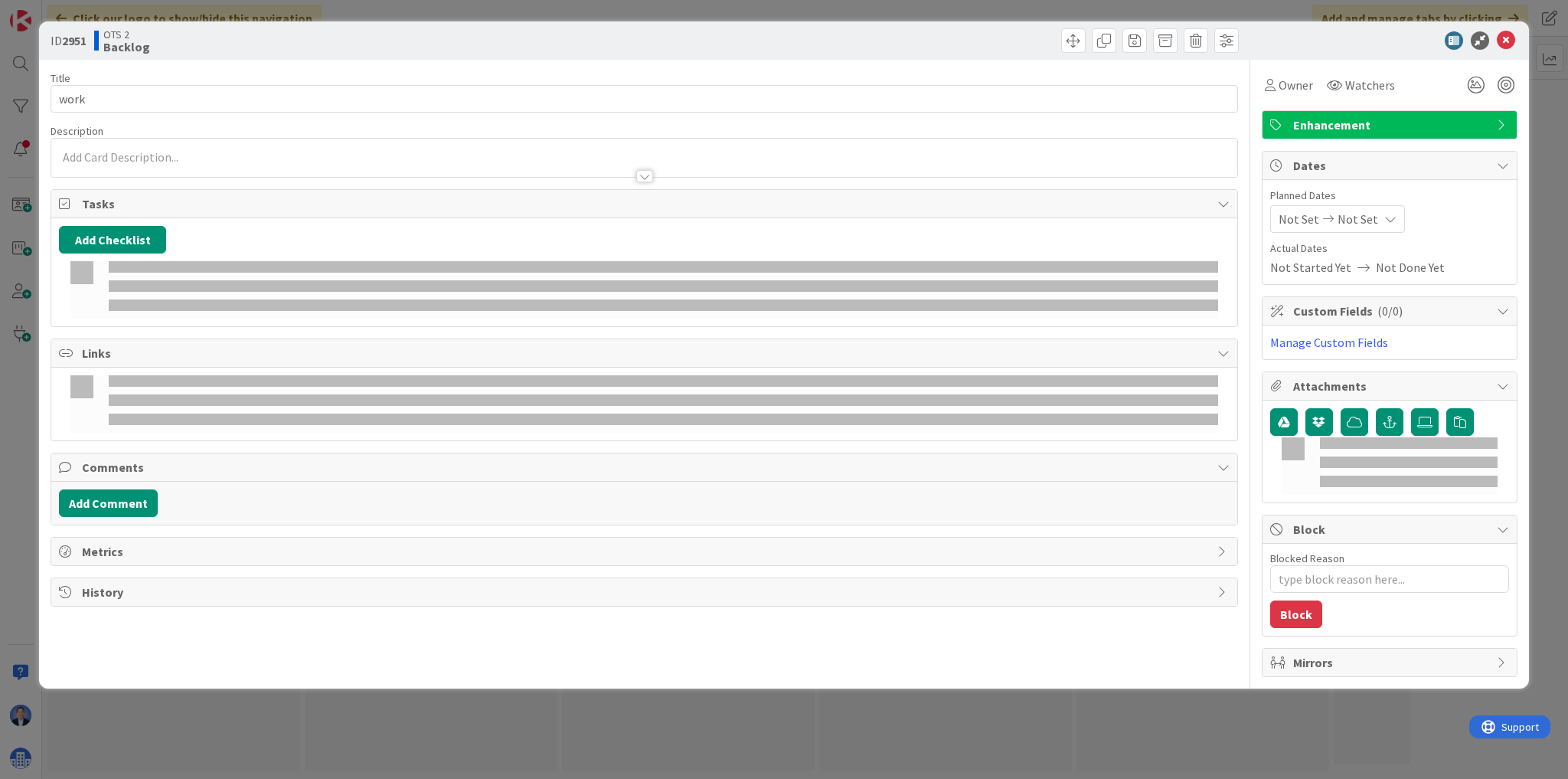
type textarea "x"
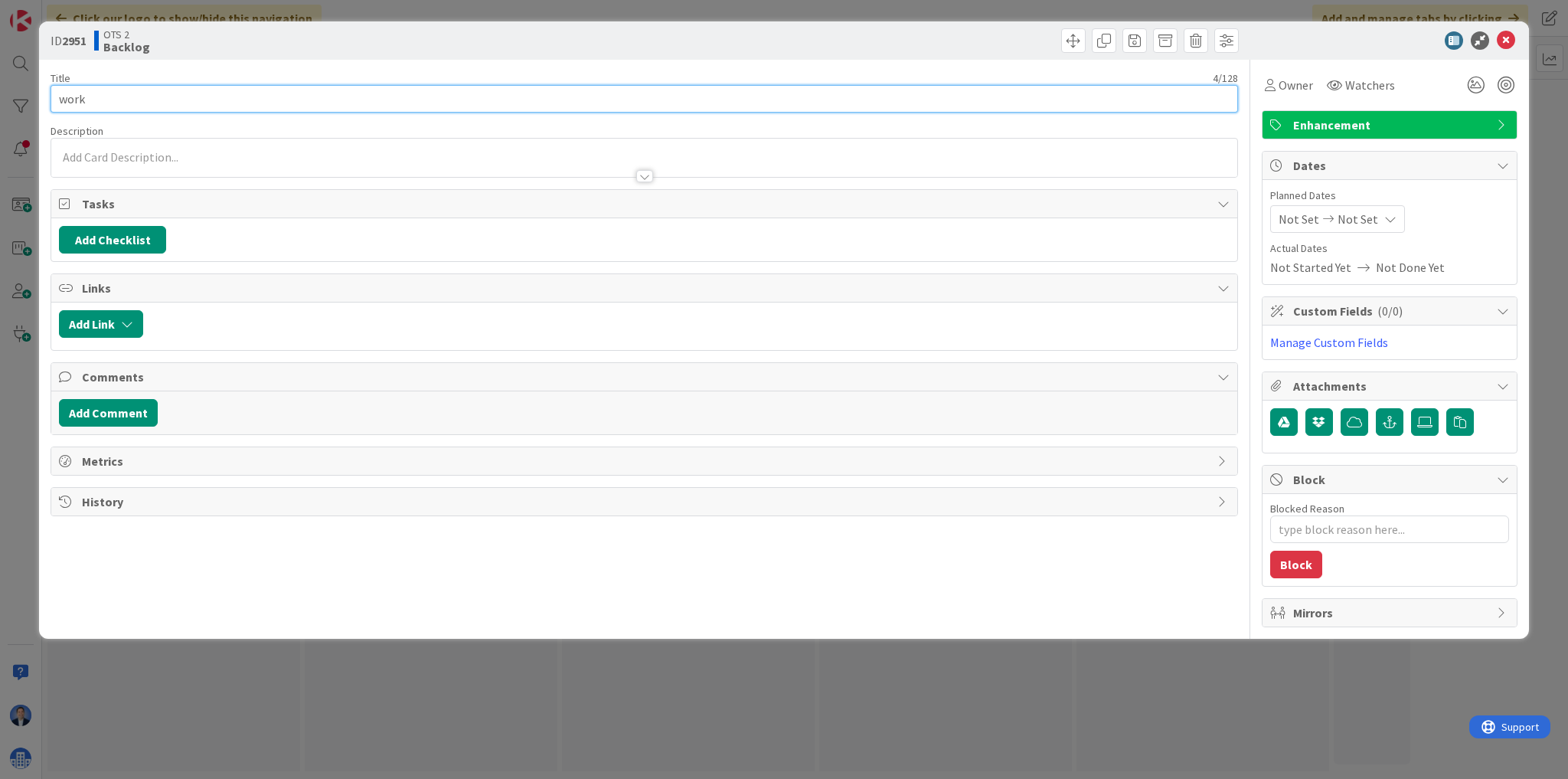
click at [140, 98] on input "work" at bounding box center [644, 98] width 1187 height 28
type input "work 1"
type textarea "x"
type input "work 1"
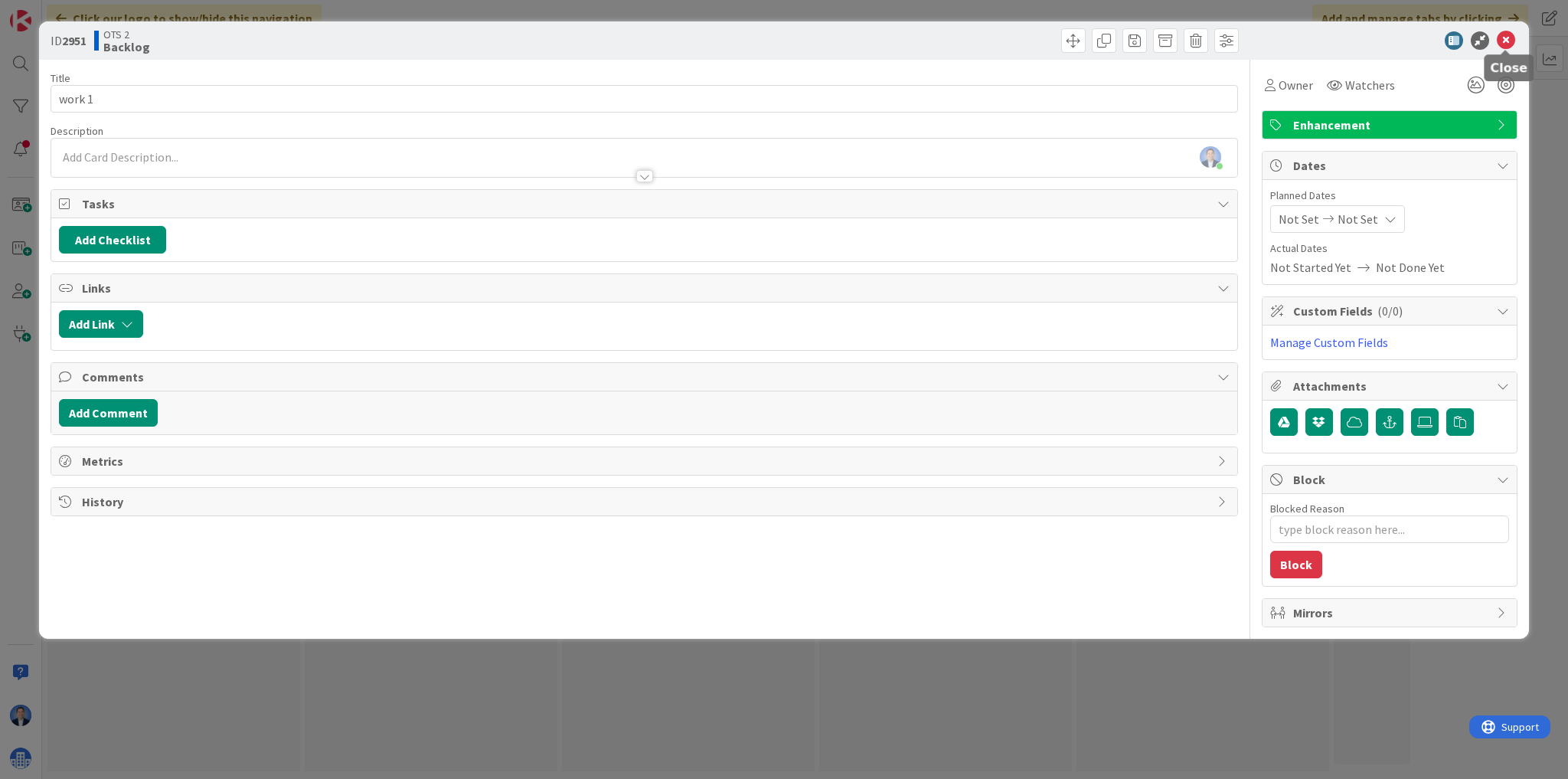
click at [1503, 40] on icon at bounding box center [1506, 40] width 18 height 19
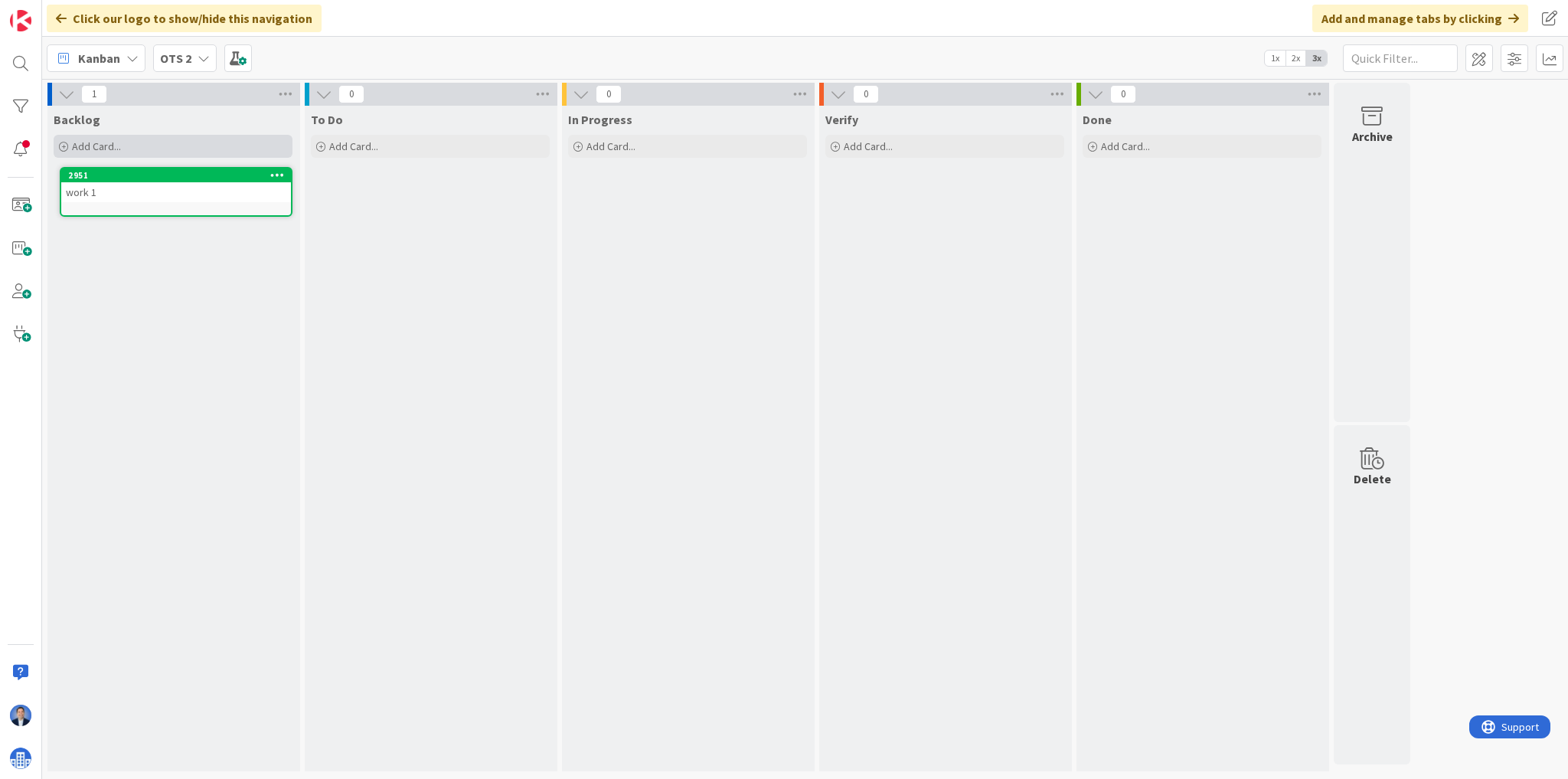
click at [147, 135] on div "Add Card..." at bounding box center [173, 146] width 239 height 23
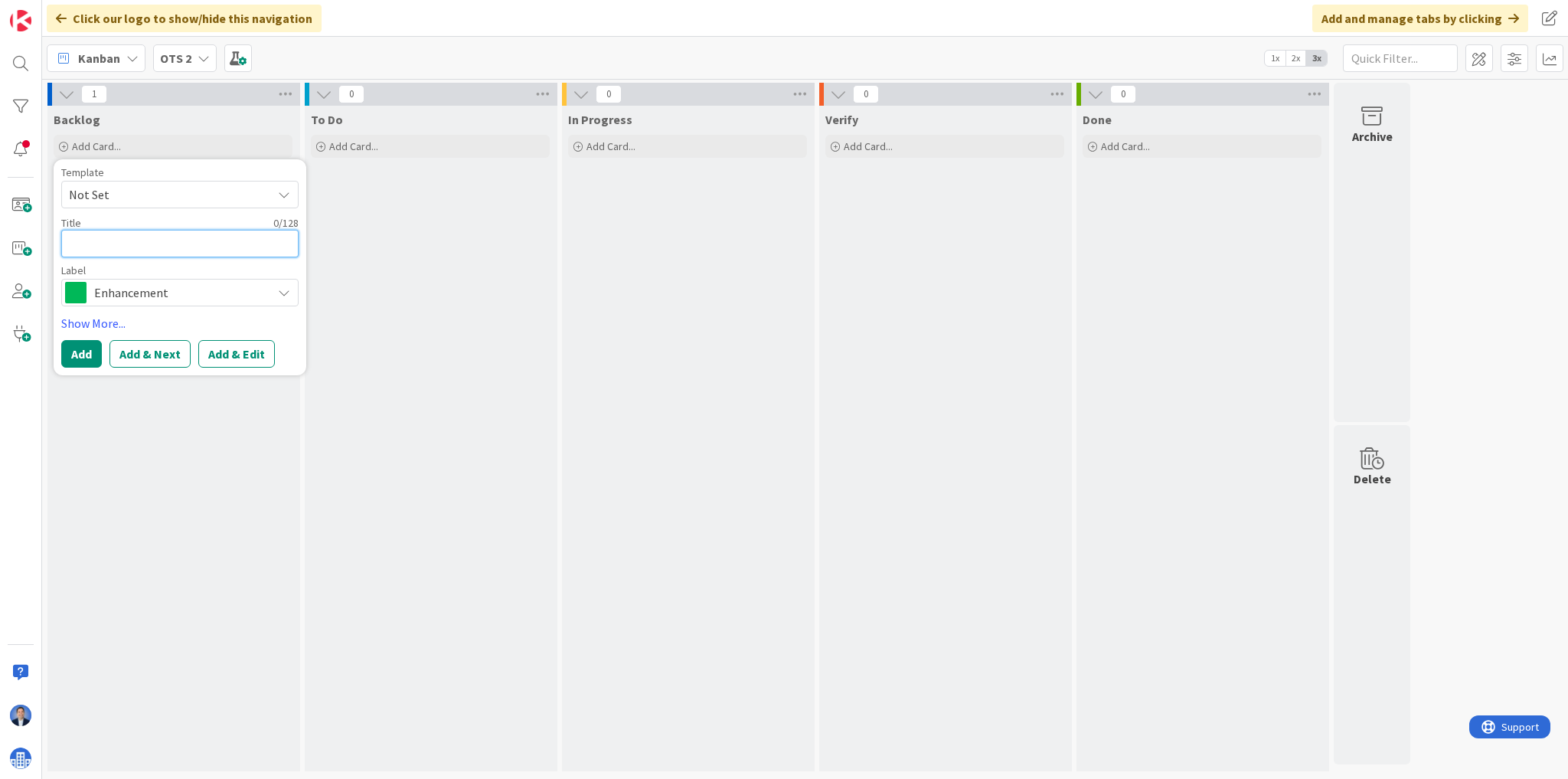
type textarea "x"
type textarea "wo"
type textarea "x"
type textarea "wop"
type textarea "x"
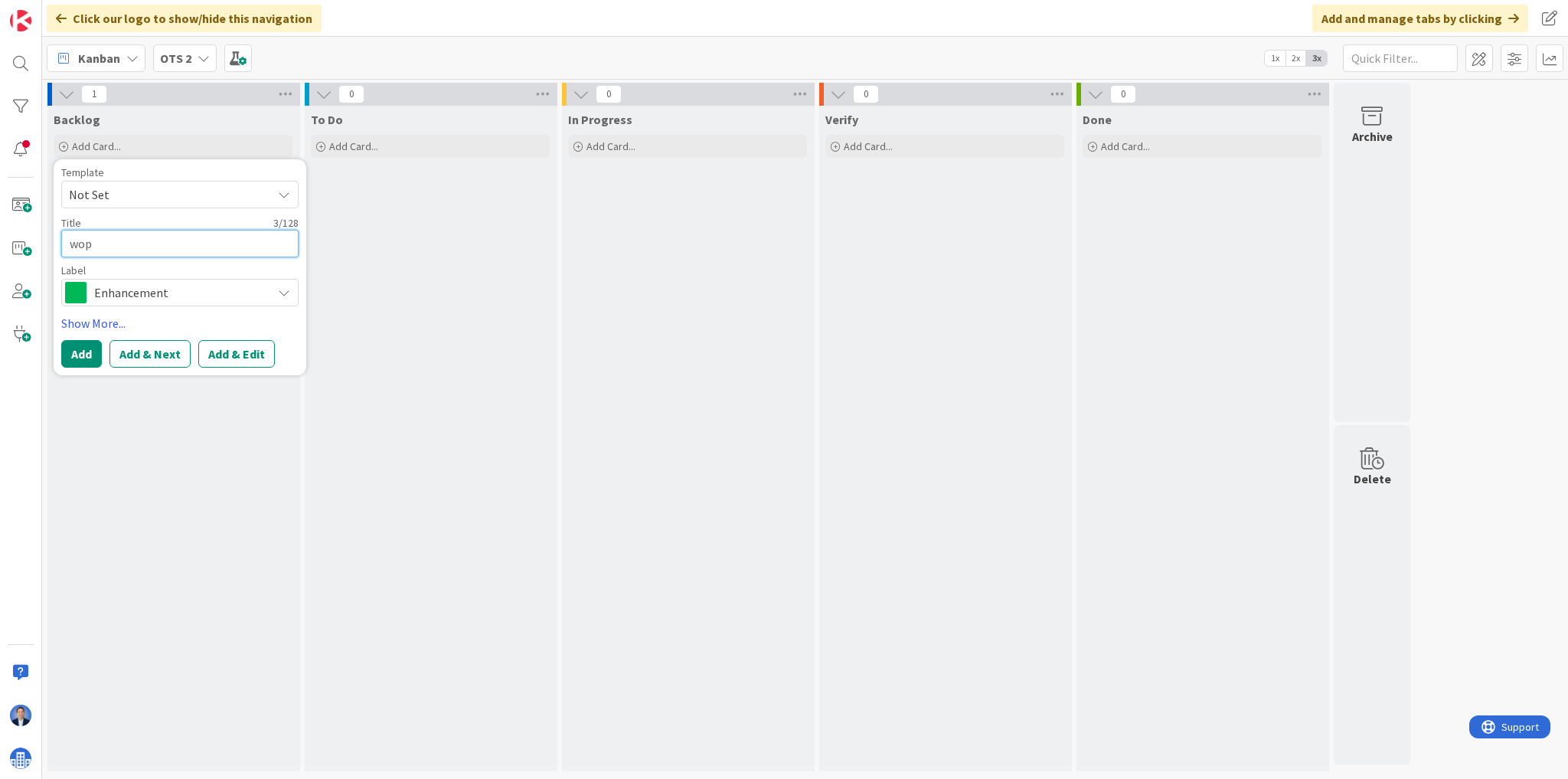
type textarea "wopr"
type textarea "x"
type textarea "wop"
type textarea "x"
type textarea "wo"
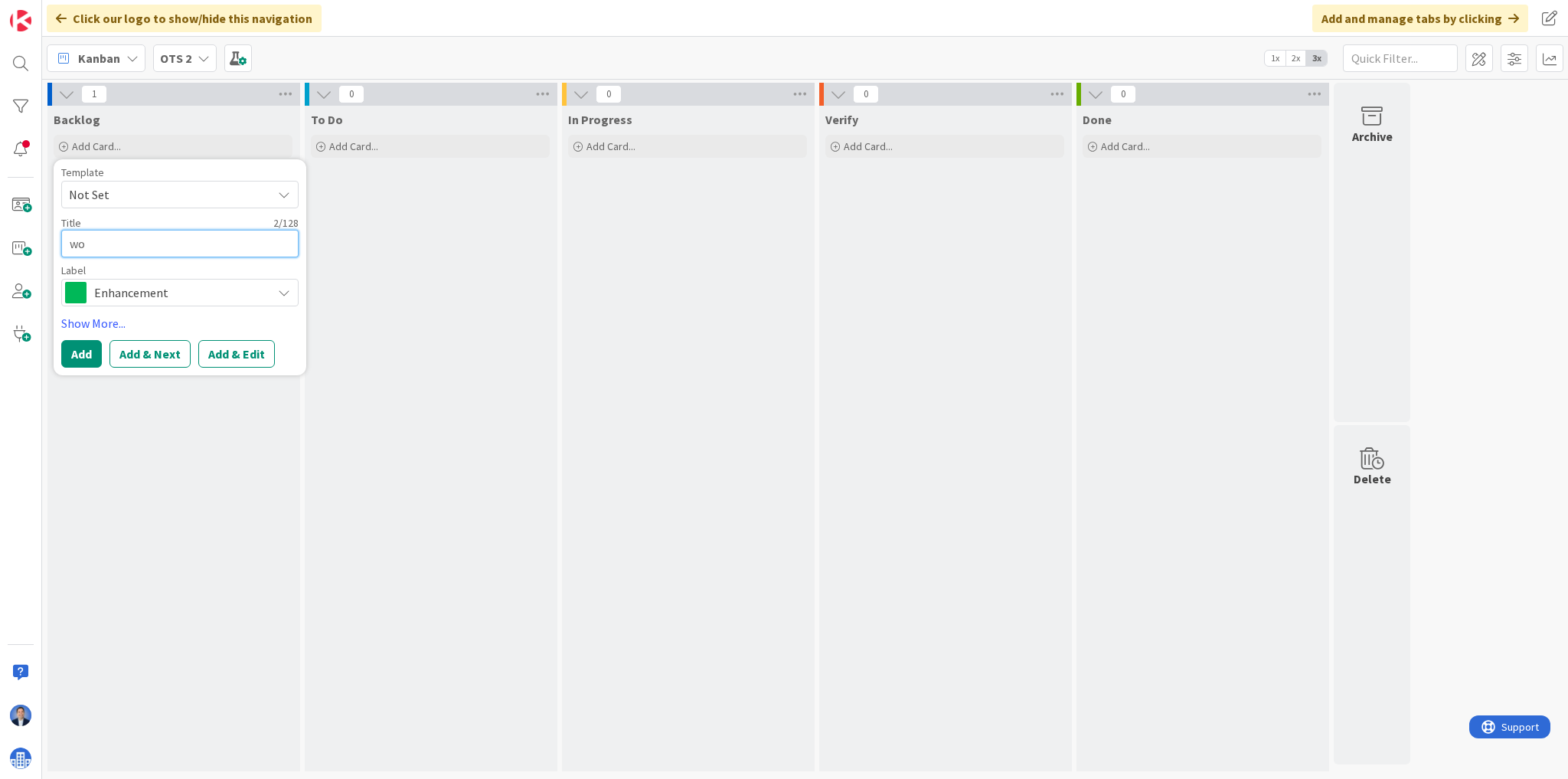
type textarea "x"
type textarea "wor"
type textarea "x"
type textarea "work"
type textarea "x"
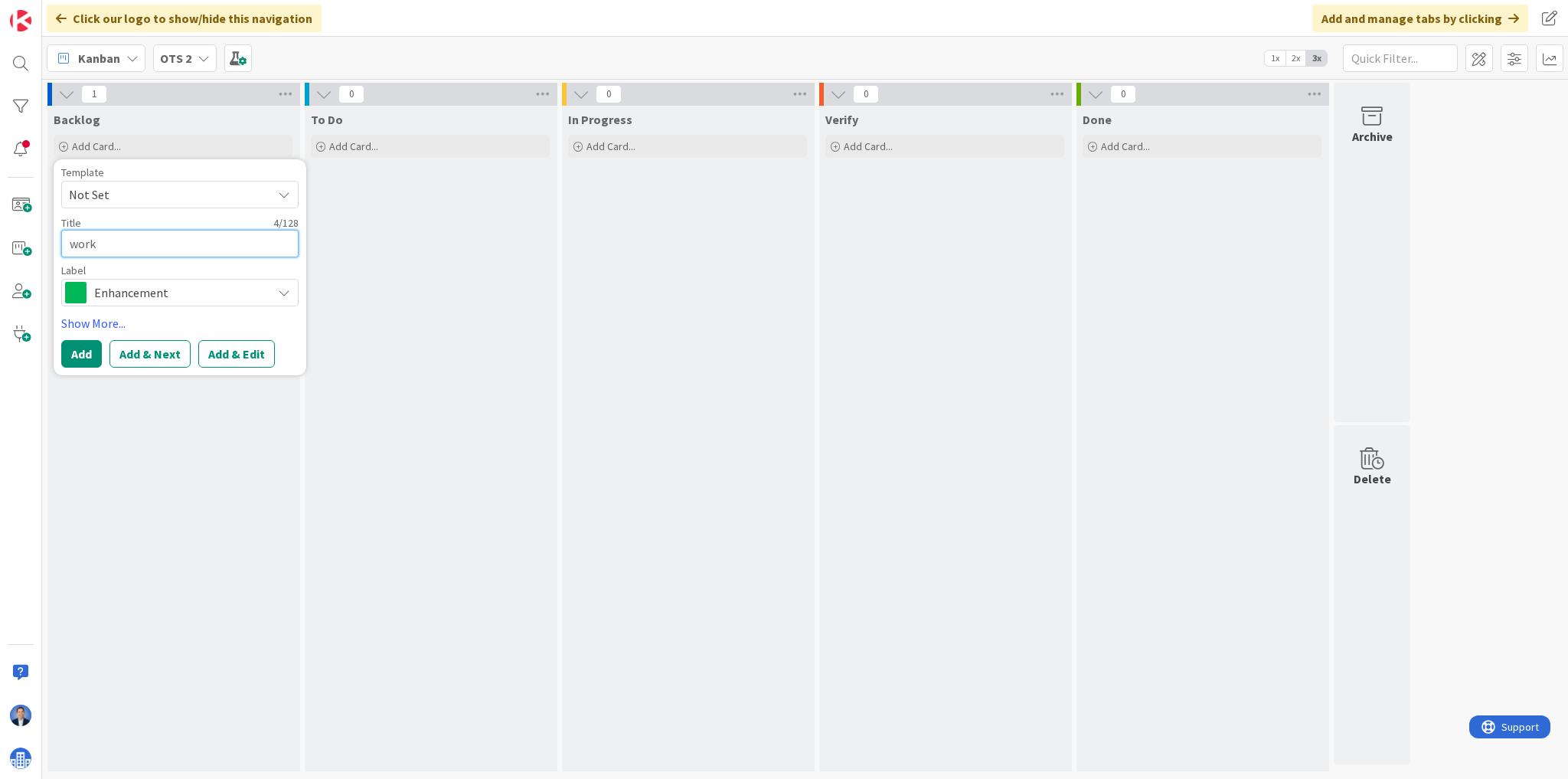
type textarea "work"
type textarea "x"
type textarea "work 2"
click at [82, 348] on button "Add" at bounding box center [82, 353] width 40 height 28
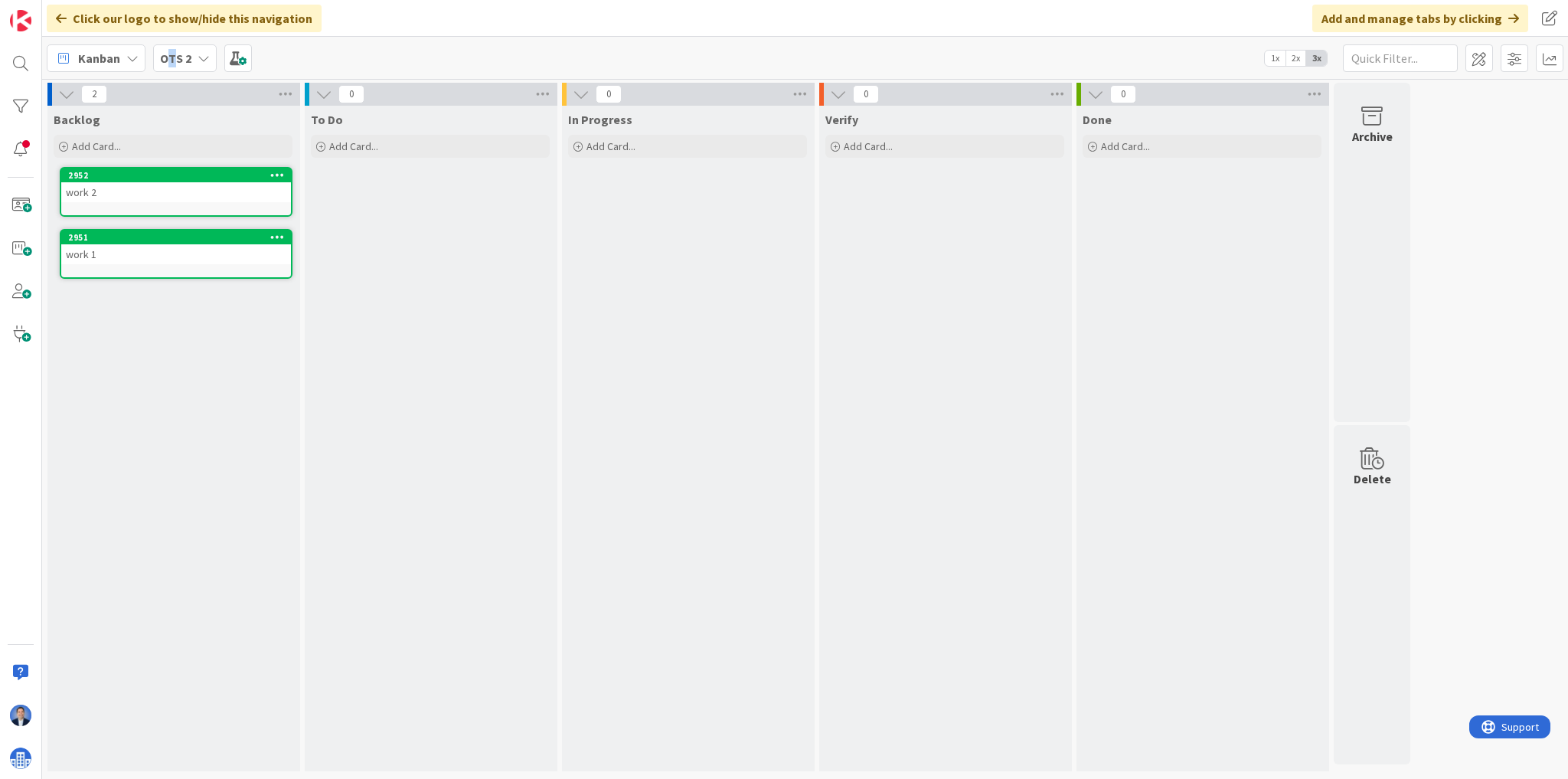
click at [170, 51] on b "OTS 2" at bounding box center [175, 58] width 31 height 15
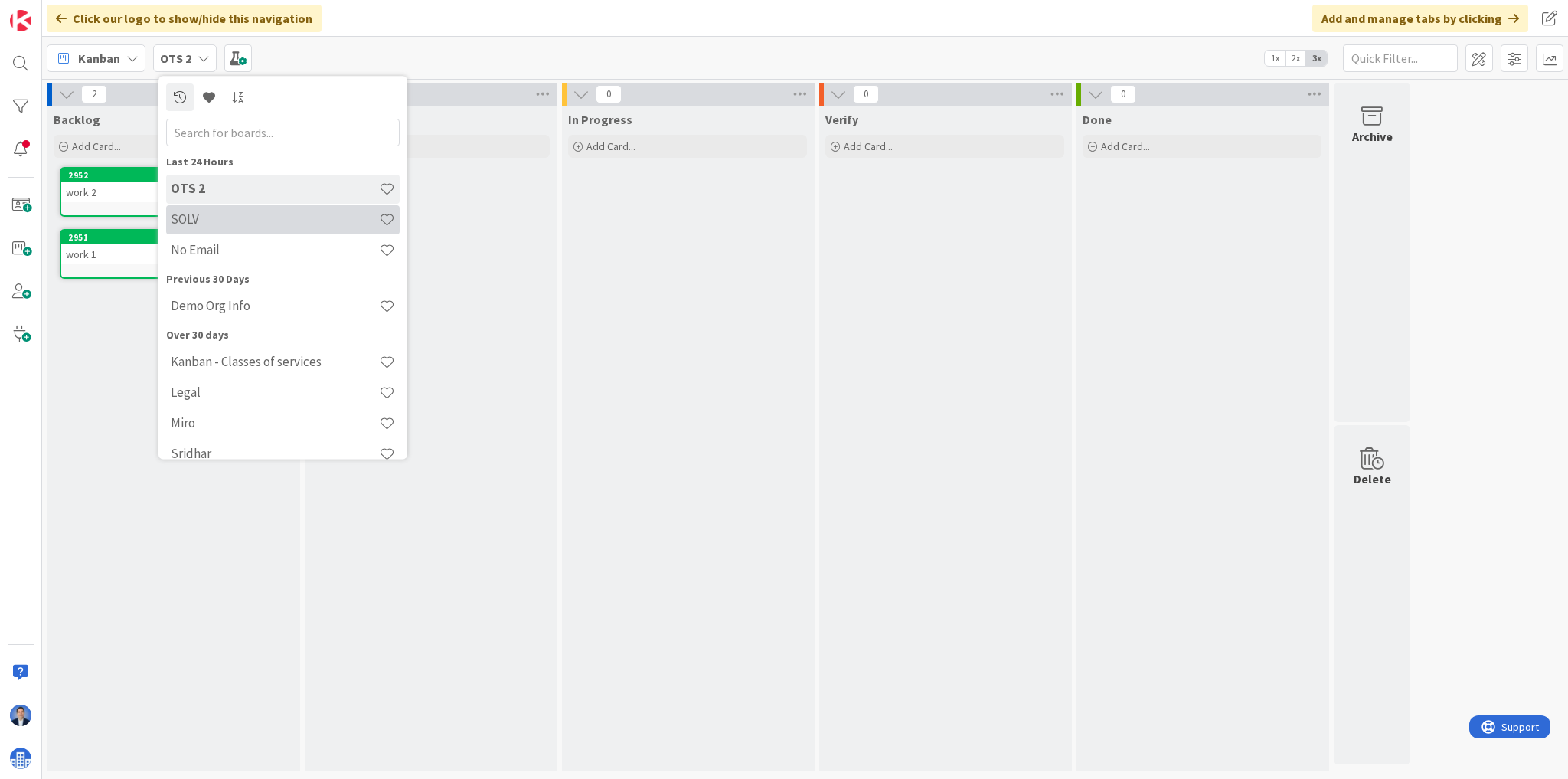
click at [224, 212] on h4 "SOLV" at bounding box center [275, 220] width 209 height 15
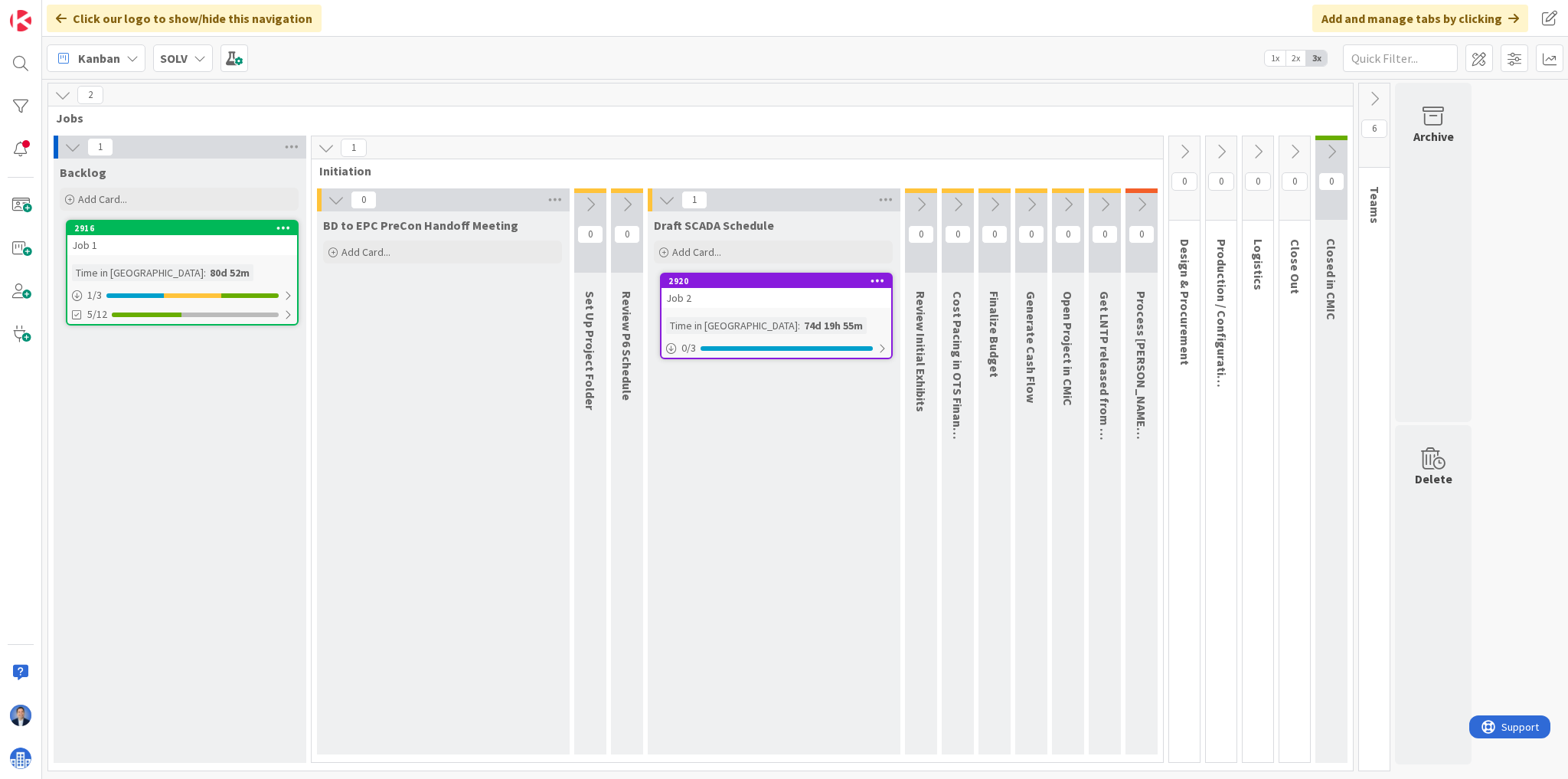
click at [198, 244] on div "Job 1" at bounding box center [182, 246] width 230 height 20
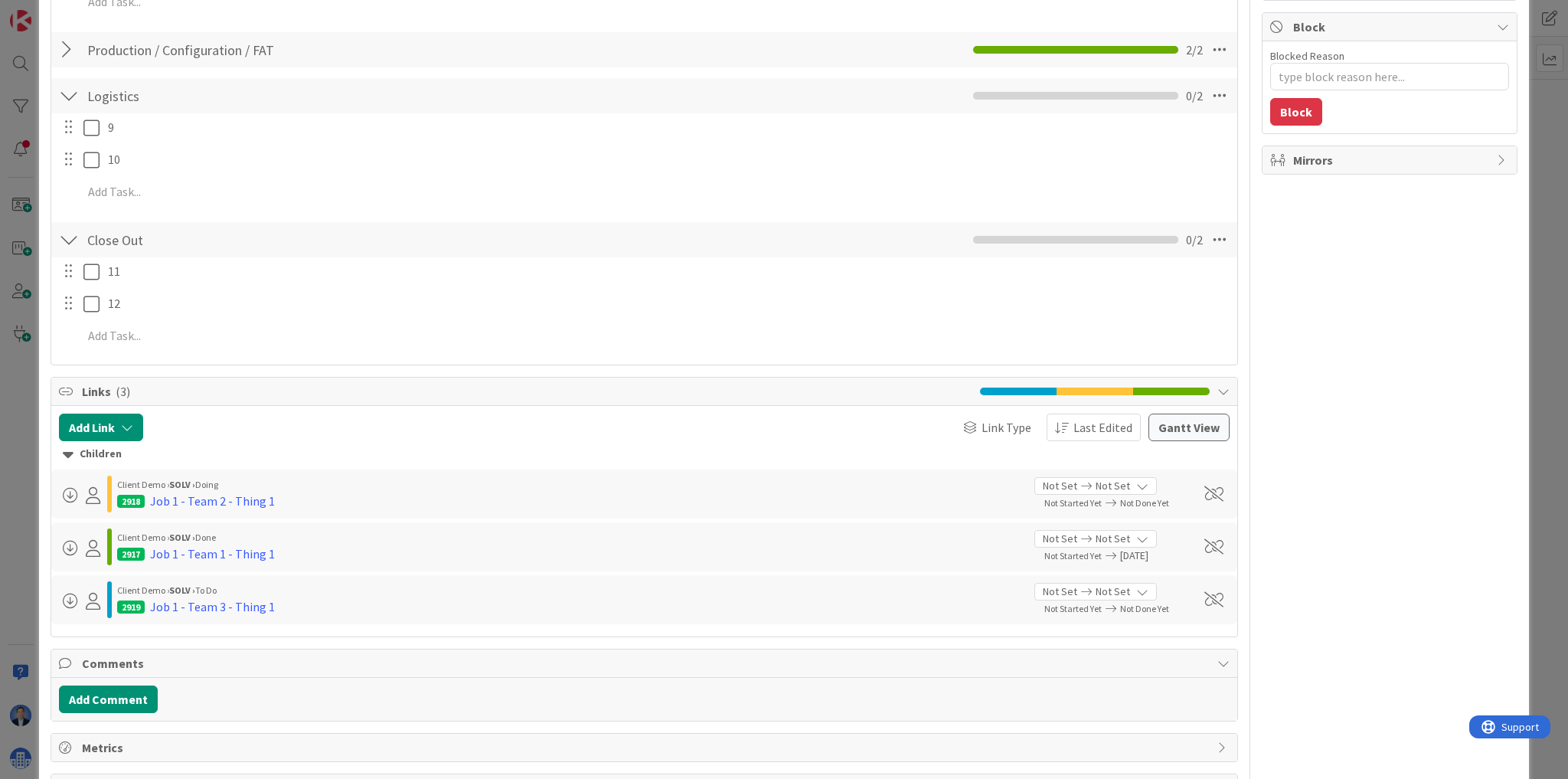
scroll to position [506, 0]
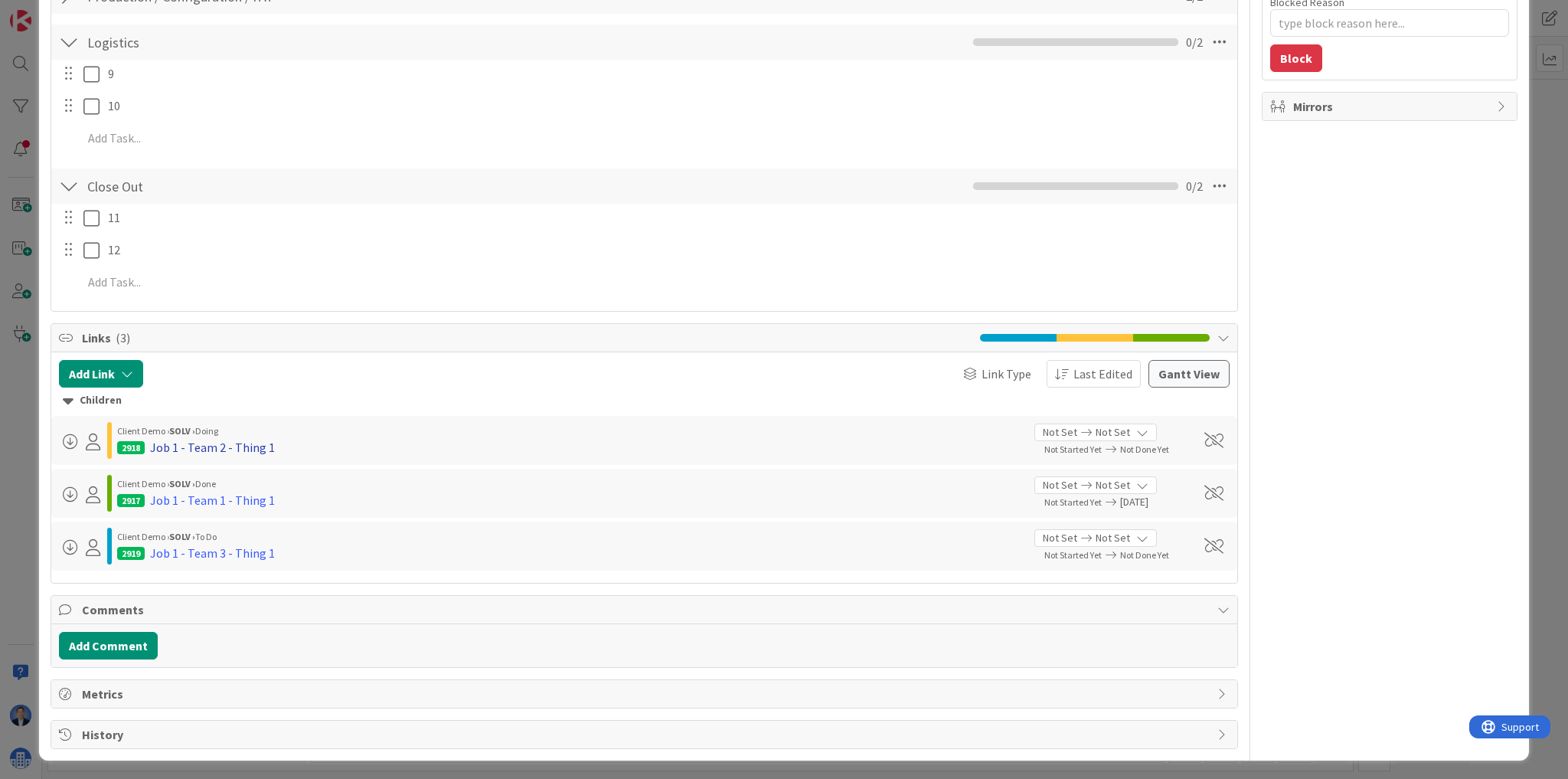
click at [210, 448] on div "Job 1 - Team 2 - Thing 1" at bounding box center [212, 448] width 124 height 19
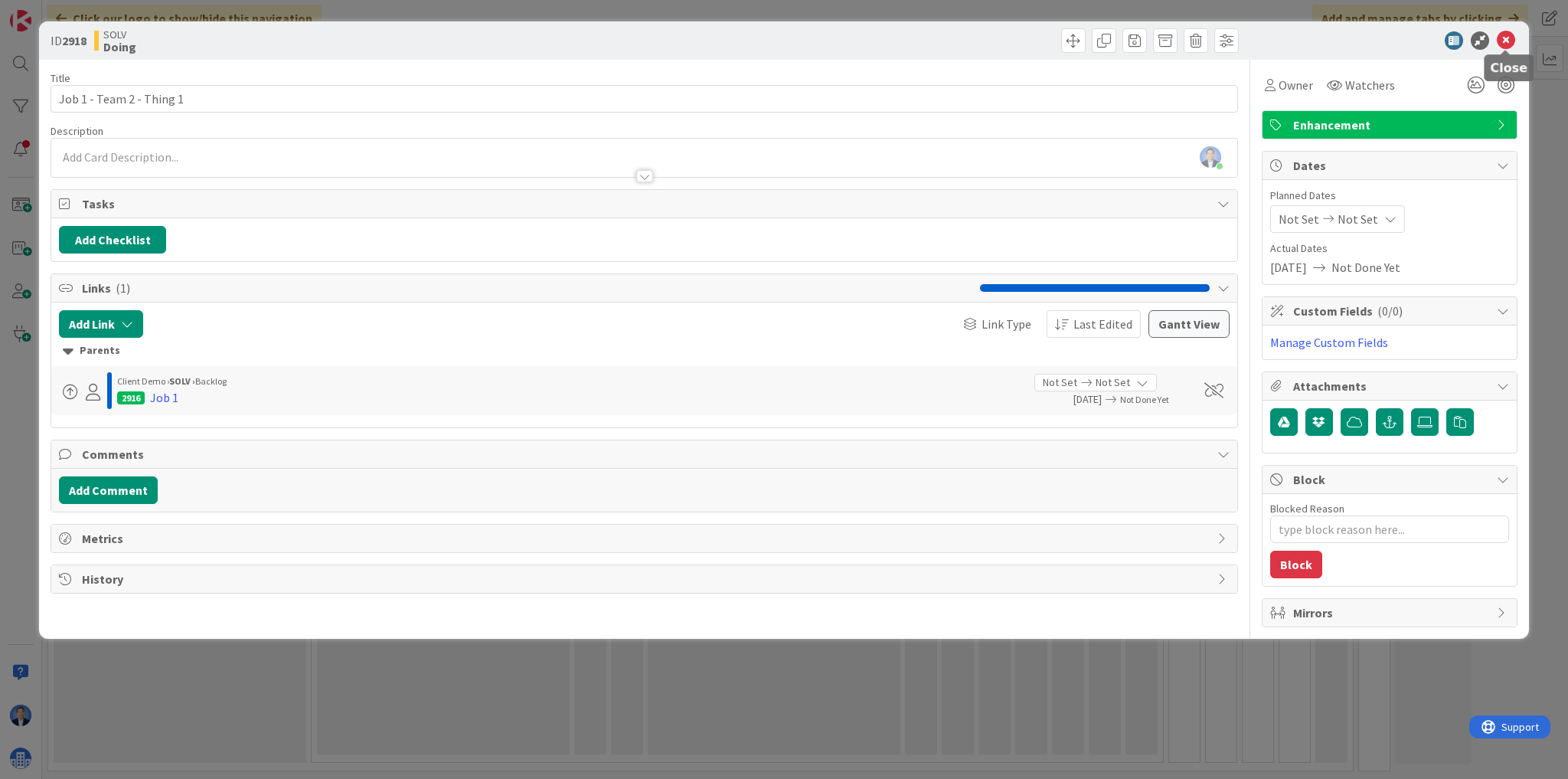
click at [1510, 42] on icon at bounding box center [1506, 40] width 18 height 19
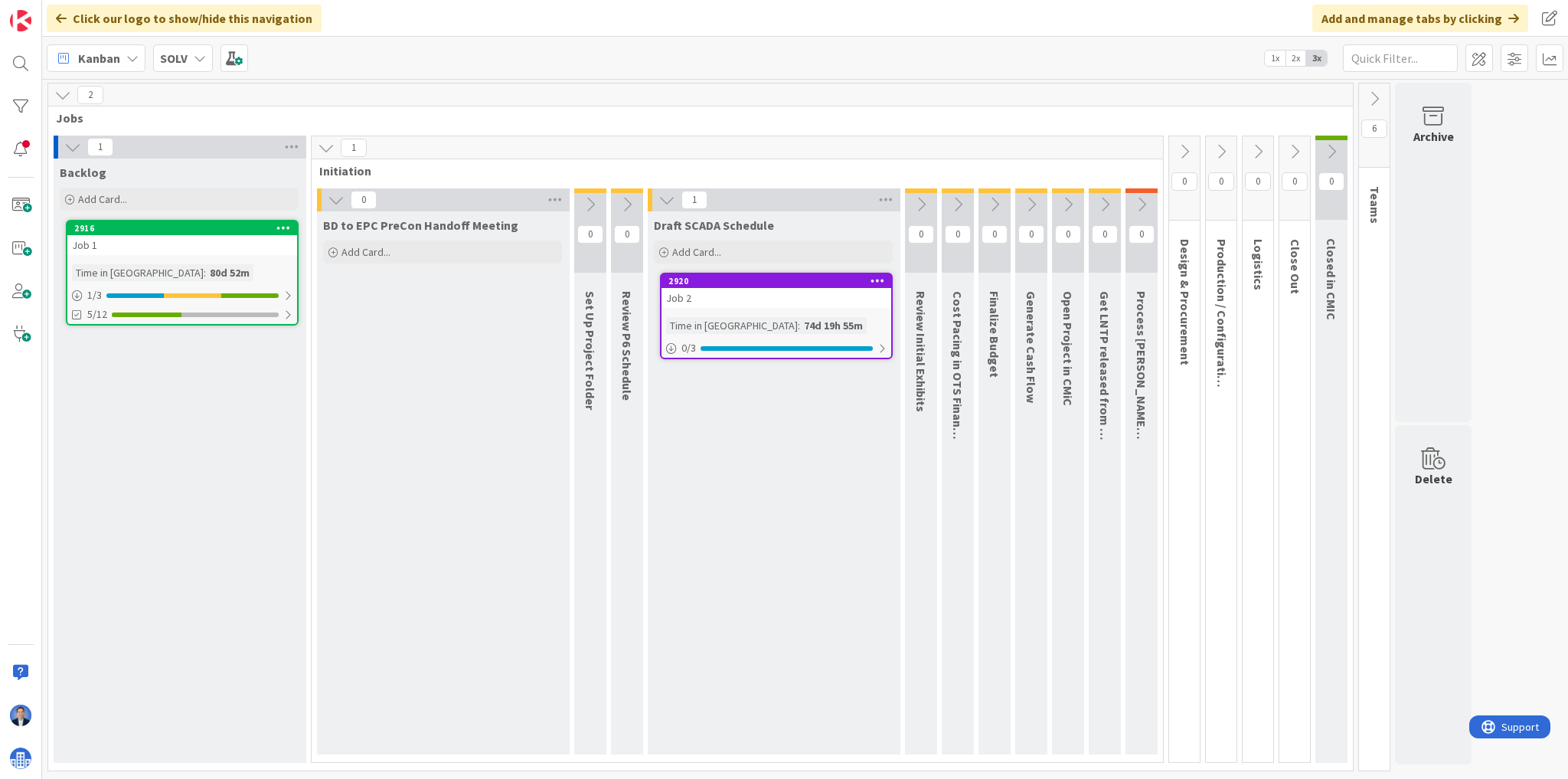
click at [1372, 90] on icon at bounding box center [1375, 98] width 17 height 17
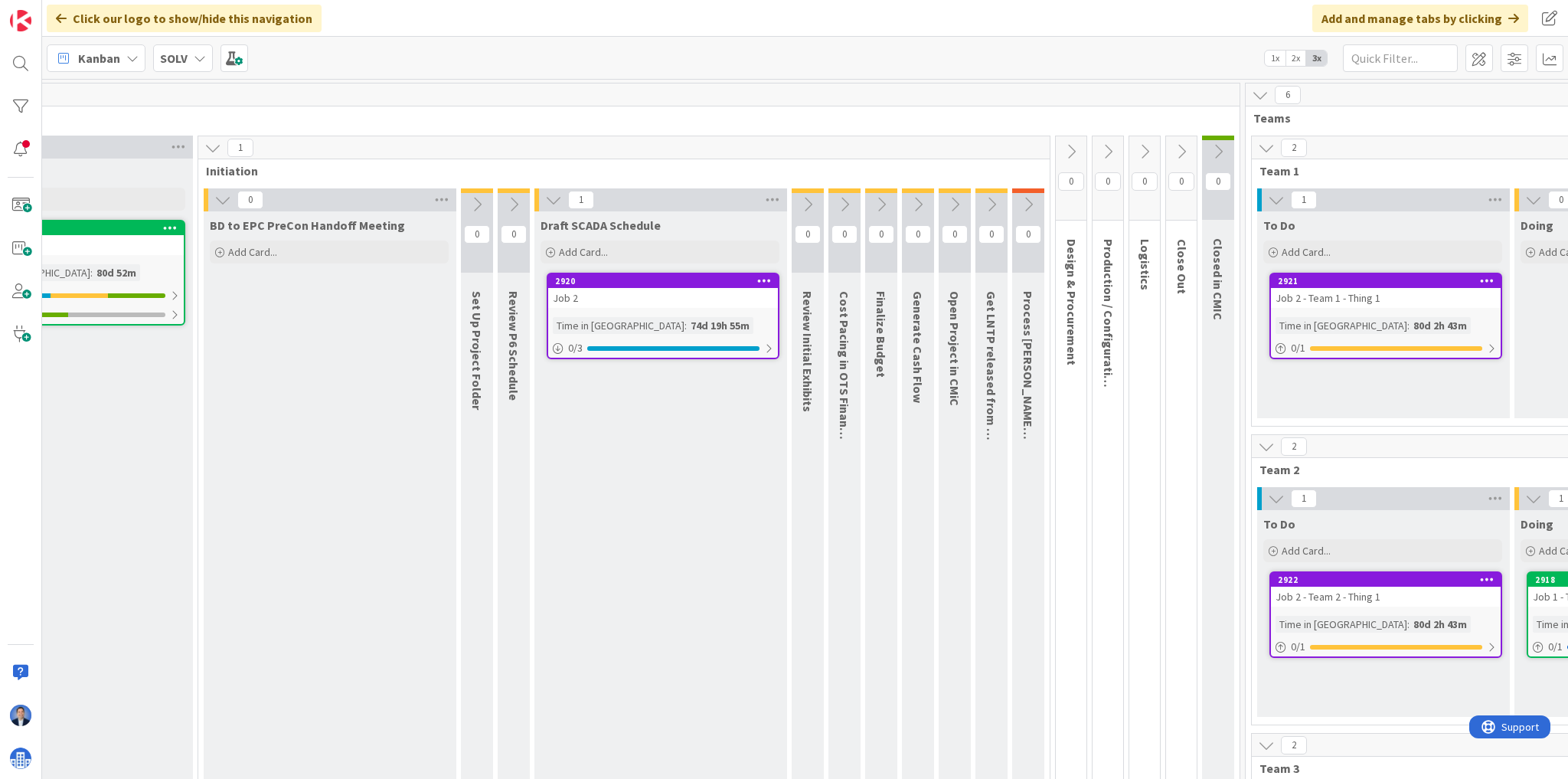
scroll to position [0, 13]
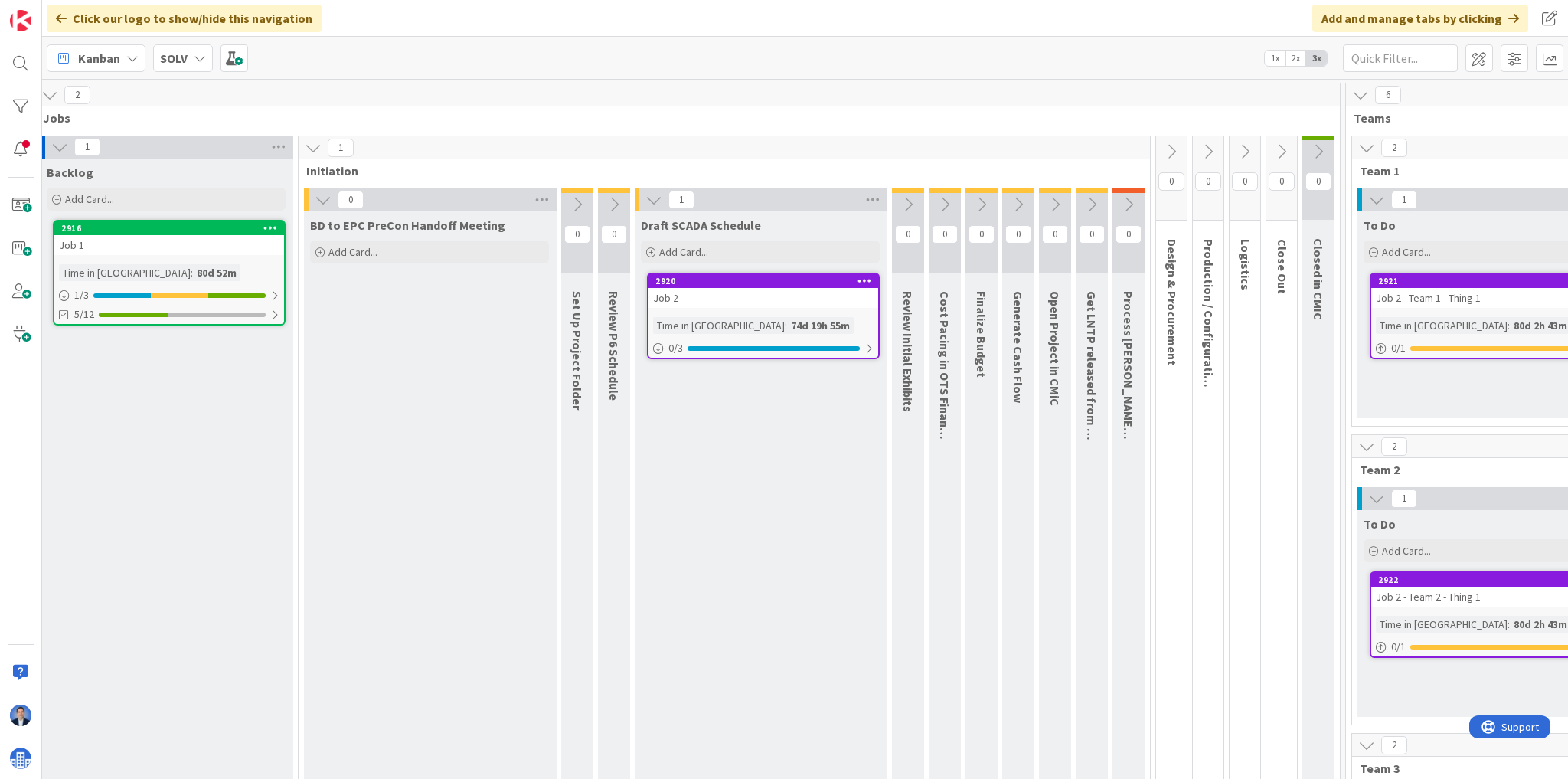
click at [314, 146] on icon at bounding box center [313, 148] width 17 height 17
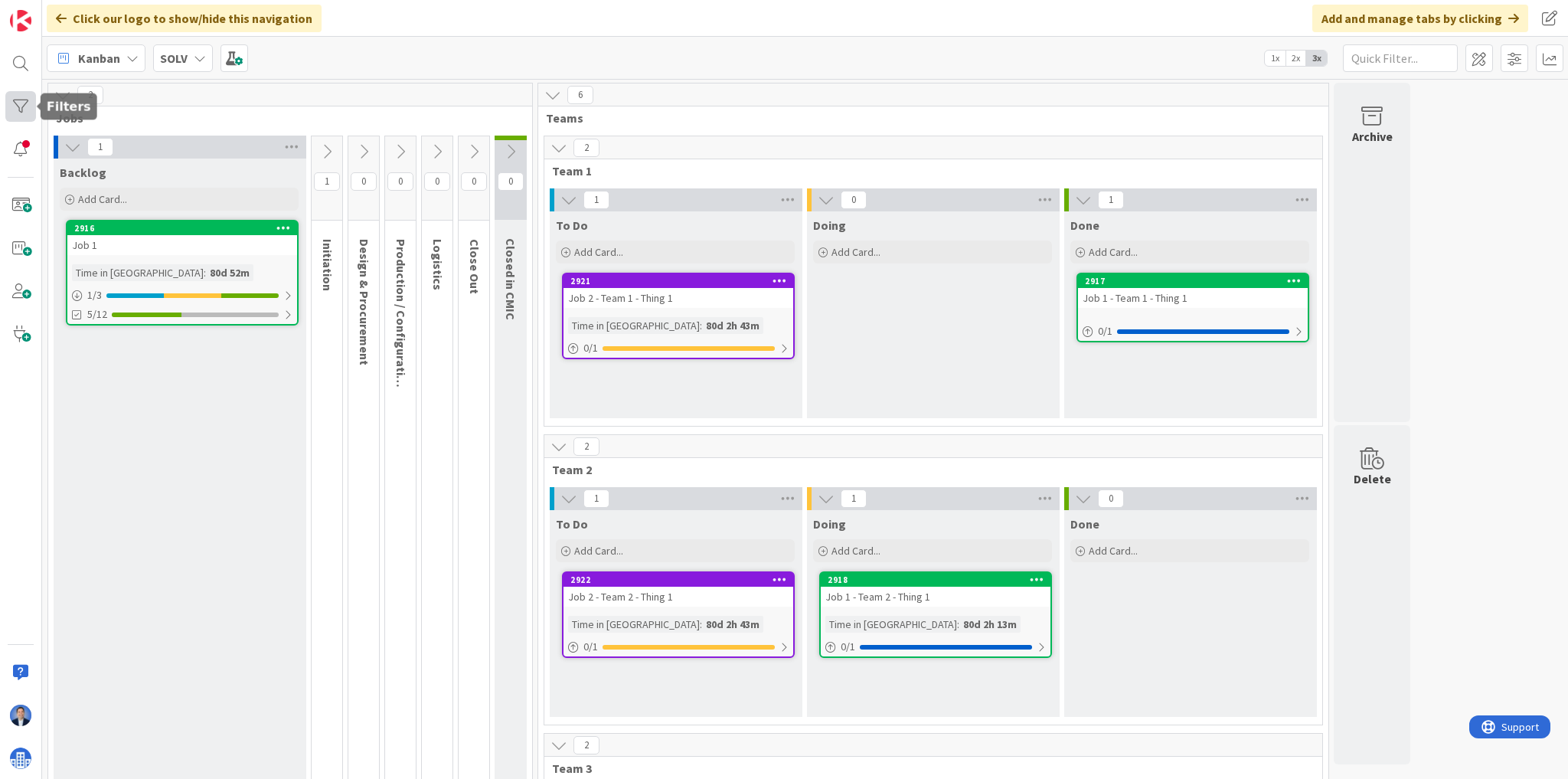
click at [17, 109] on div at bounding box center [20, 106] width 30 height 30
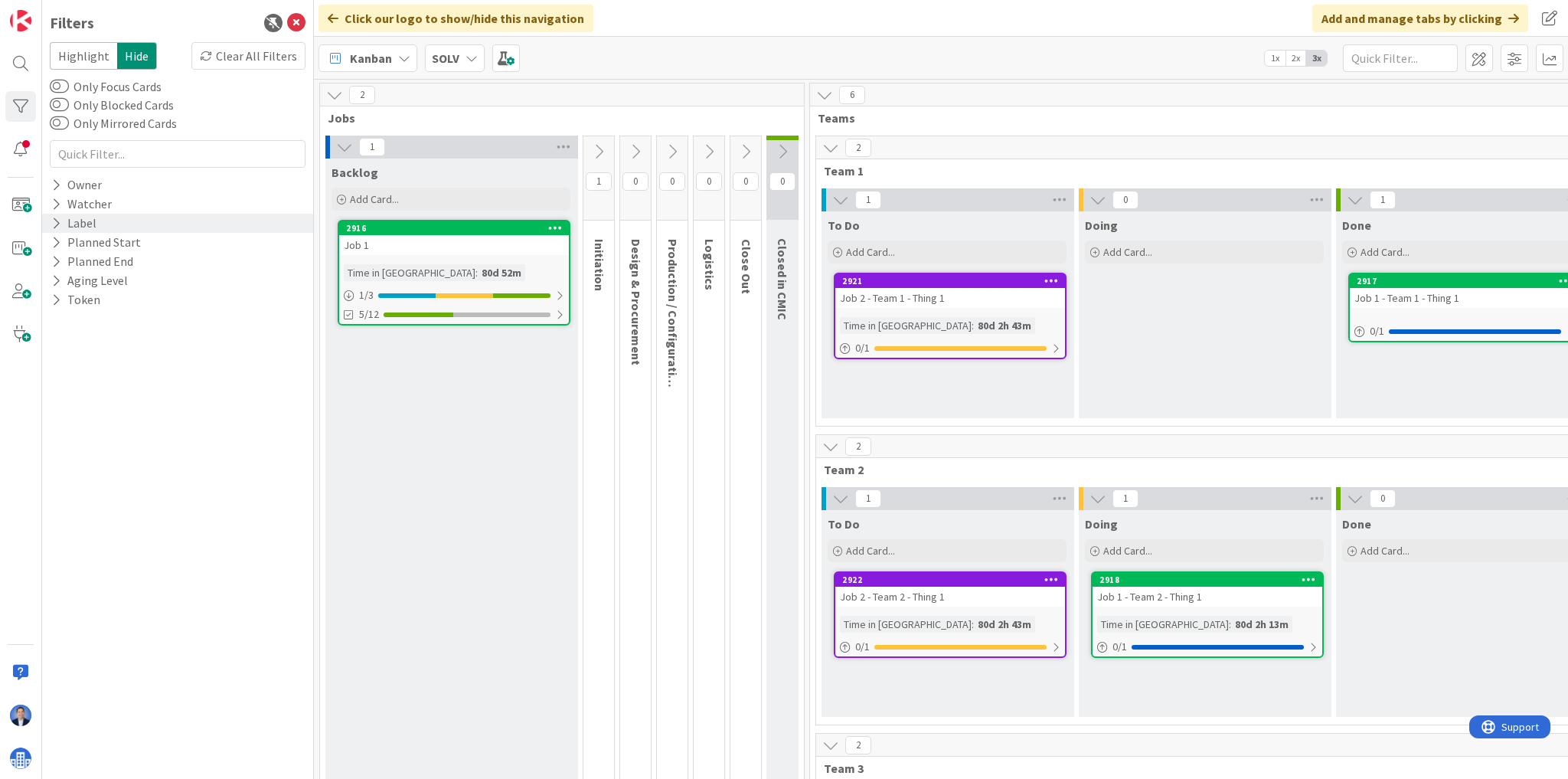
click at [60, 224] on icon at bounding box center [56, 223] width 10 height 13
click at [57, 243] on icon at bounding box center [59, 246] width 11 height 11
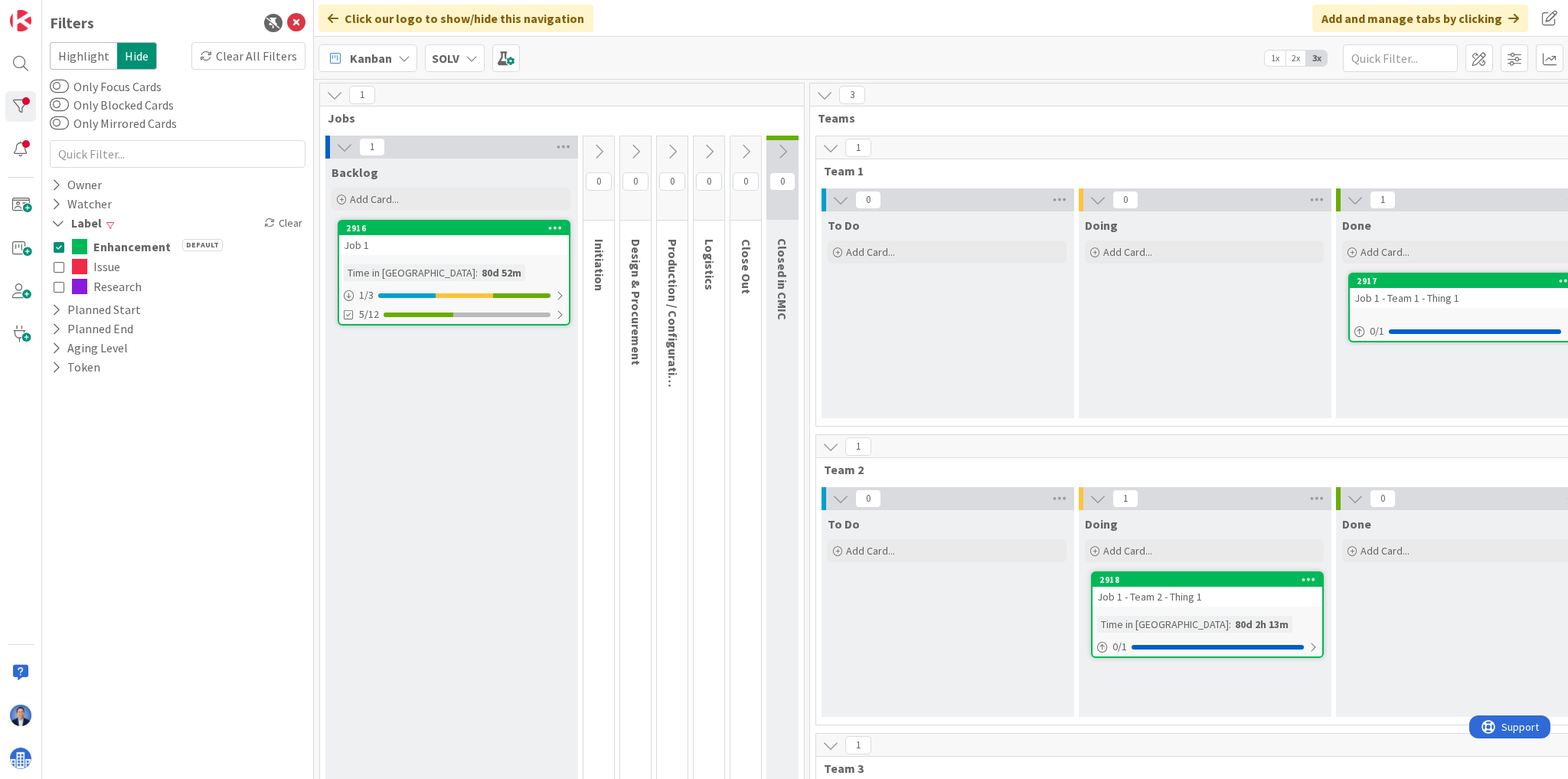
click at [571, 356] on div "Backlog Add Card... 2916 Job 1 Time in Column : 80d 52m 1 / 3 5/12" at bounding box center [451, 591] width 251 height 866
click at [299, 20] on icon at bounding box center [296, 23] width 18 height 19
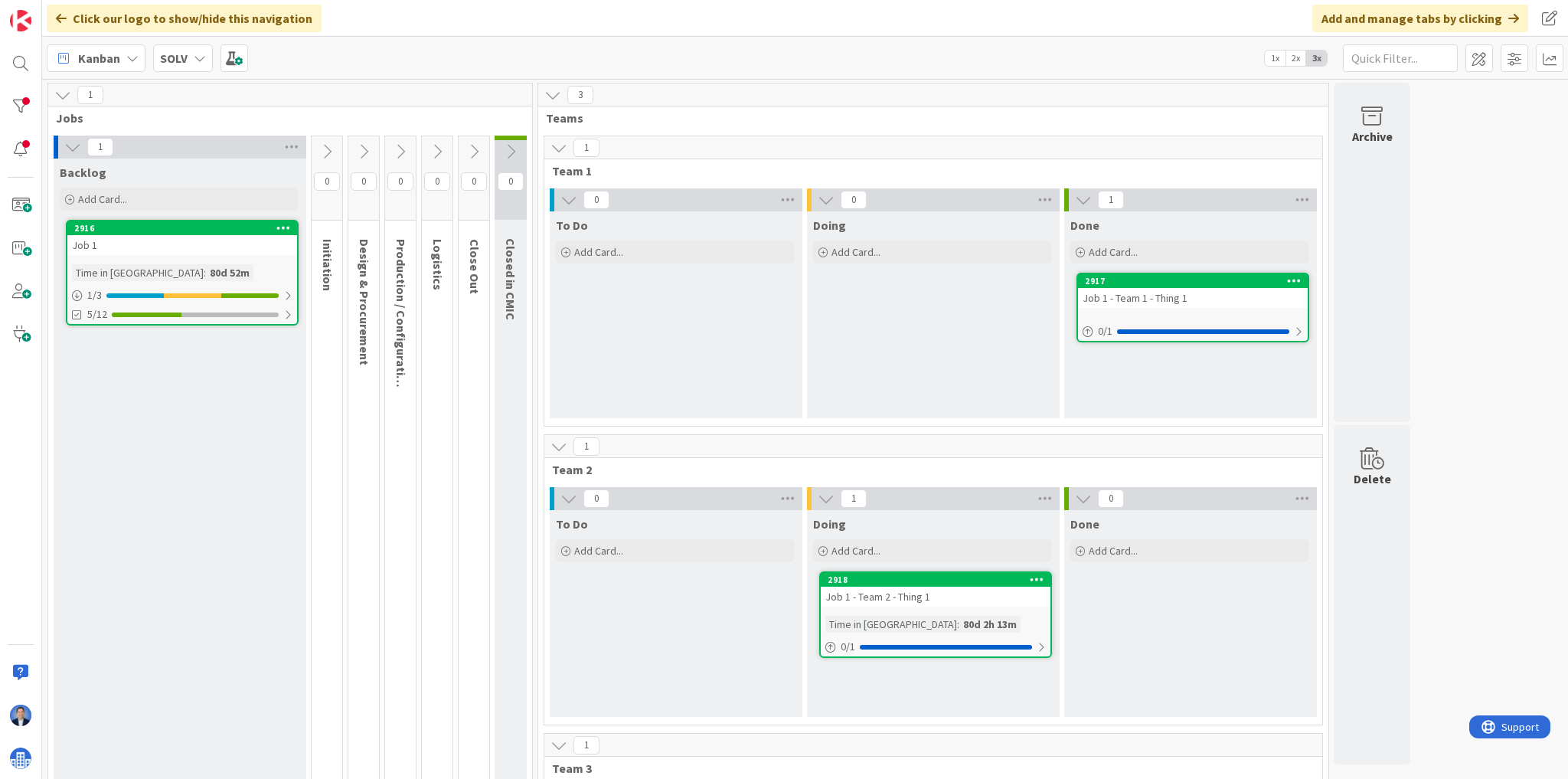
click at [567, 174] on span "Team 1" at bounding box center [927, 171] width 751 height 15
click at [568, 470] on span "Team 2" at bounding box center [927, 469] width 751 height 15
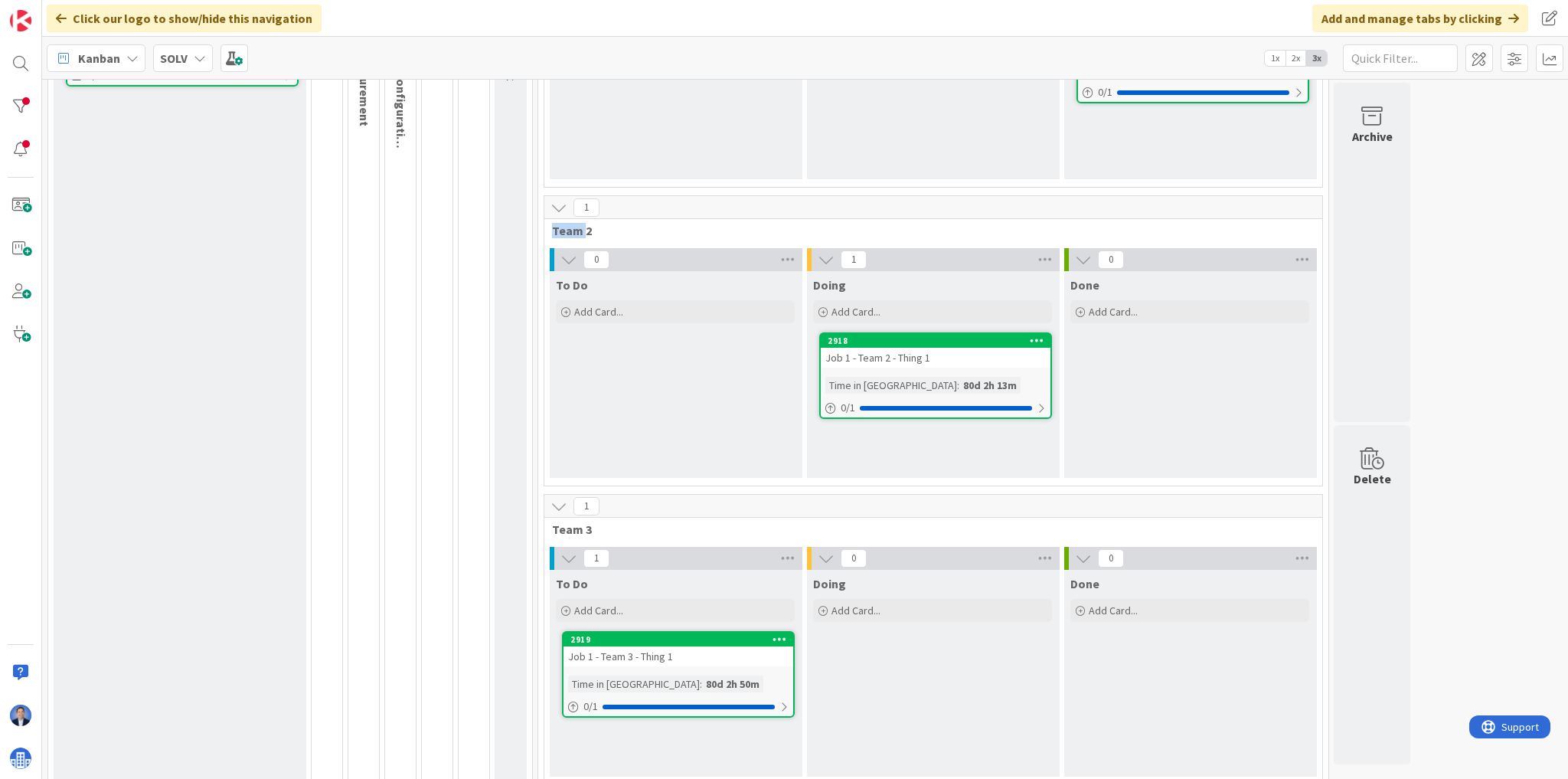
scroll to position [245, 0]
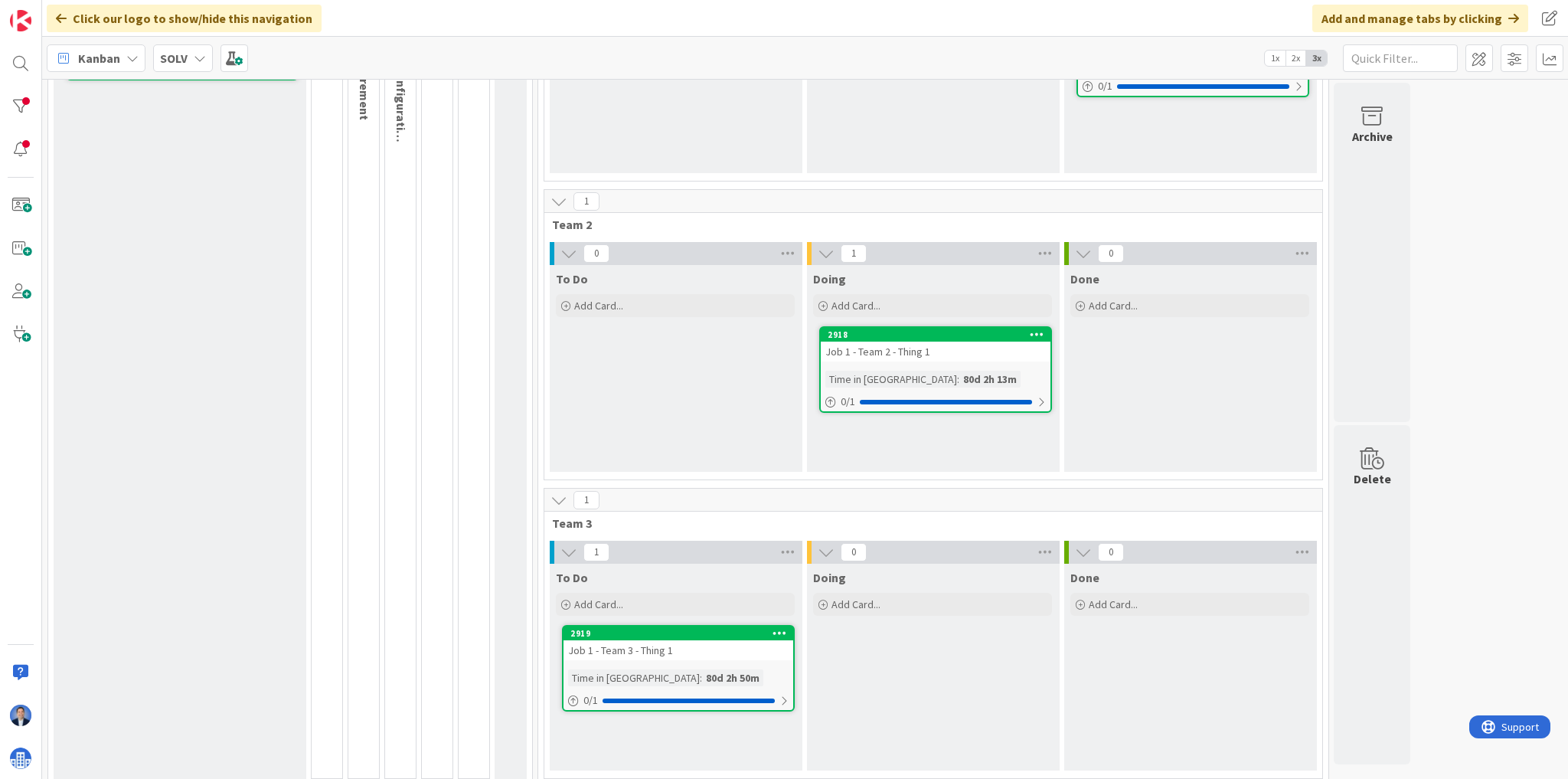
click at [563, 526] on span "Team 3" at bounding box center [927, 523] width 751 height 15
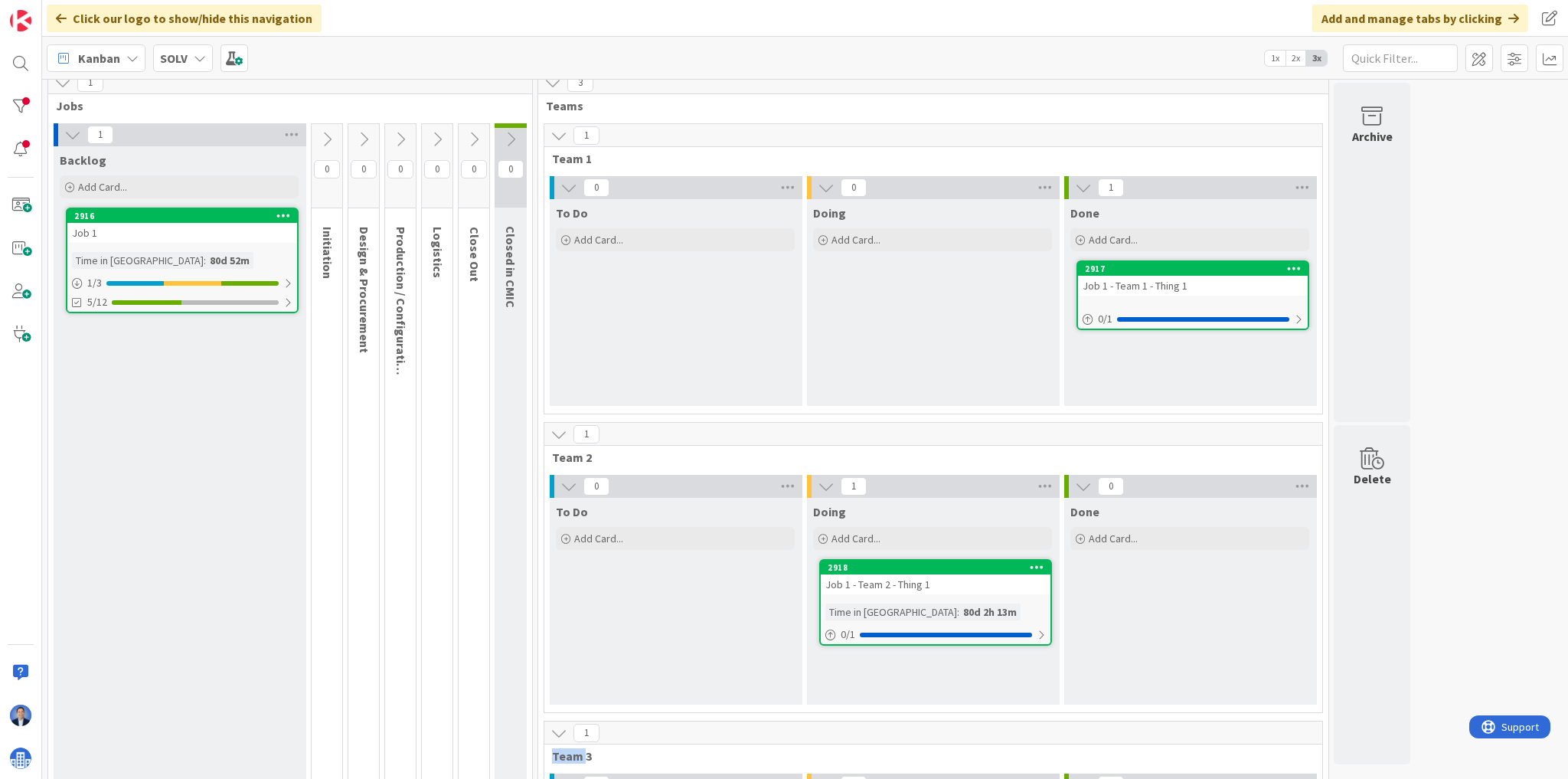
scroll to position [0, 0]
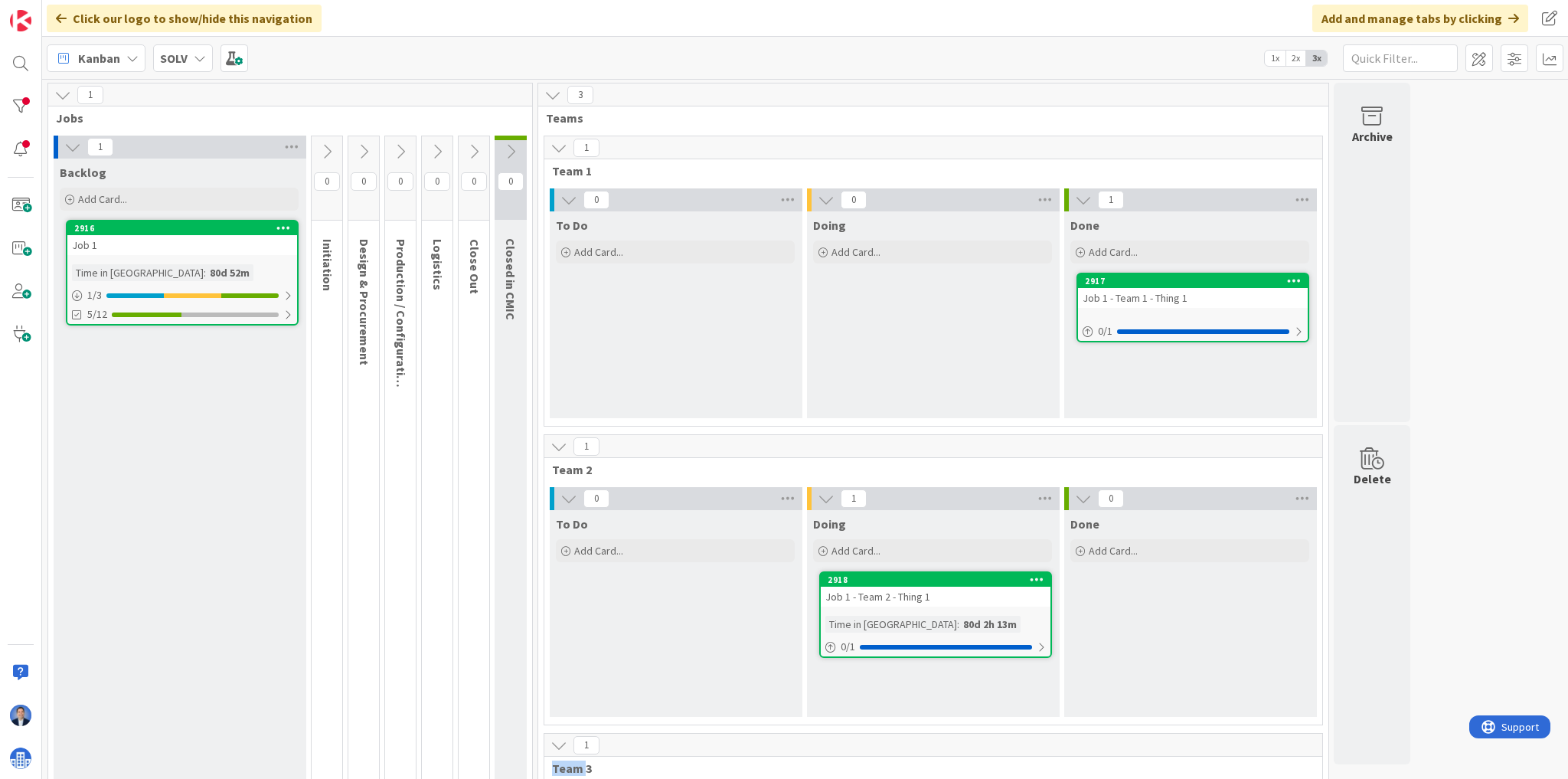
click at [1134, 297] on div "Job 1 - Team 1 - Thing 1" at bounding box center [1192, 298] width 230 height 20
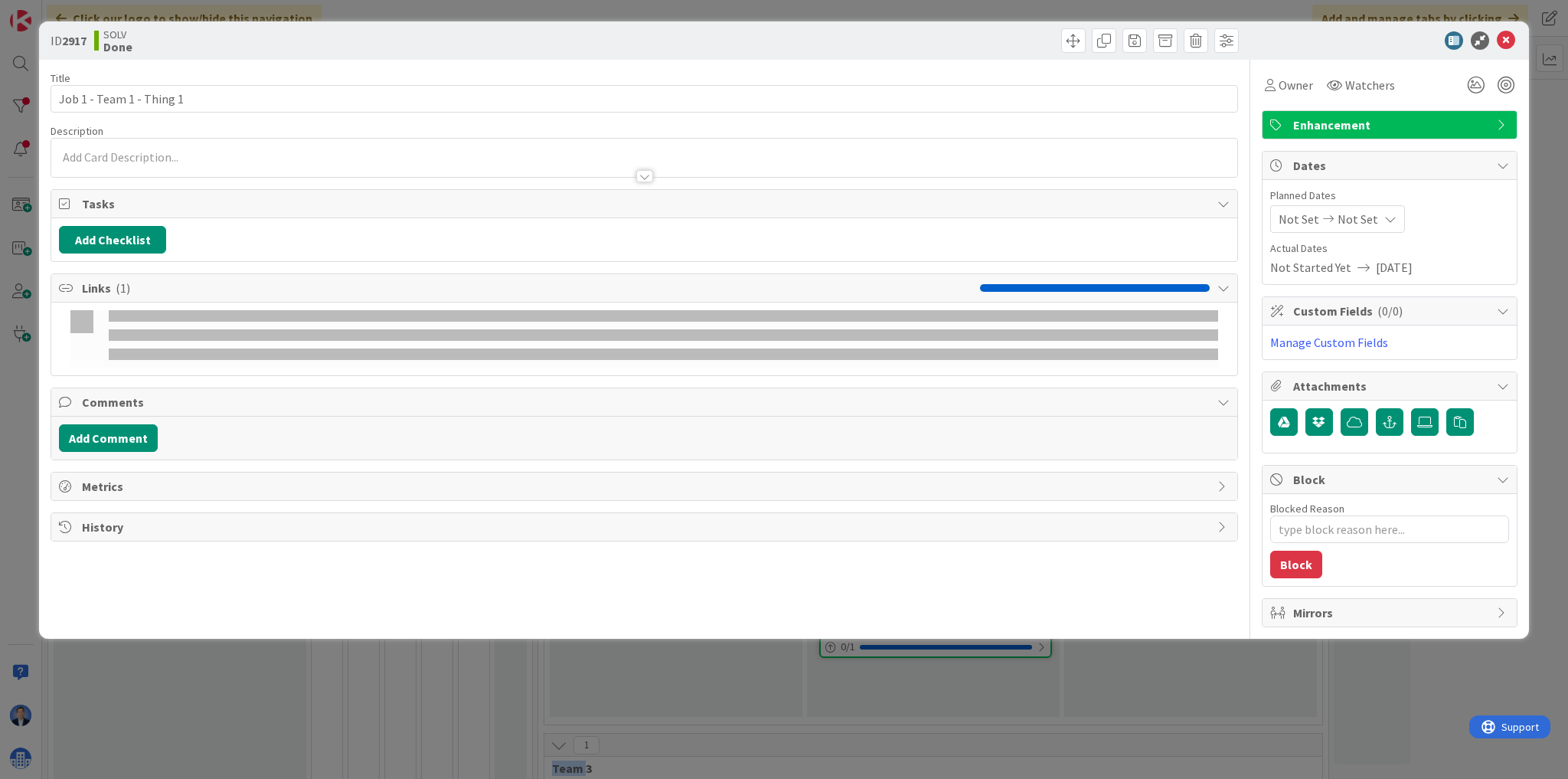
type textarea "x"
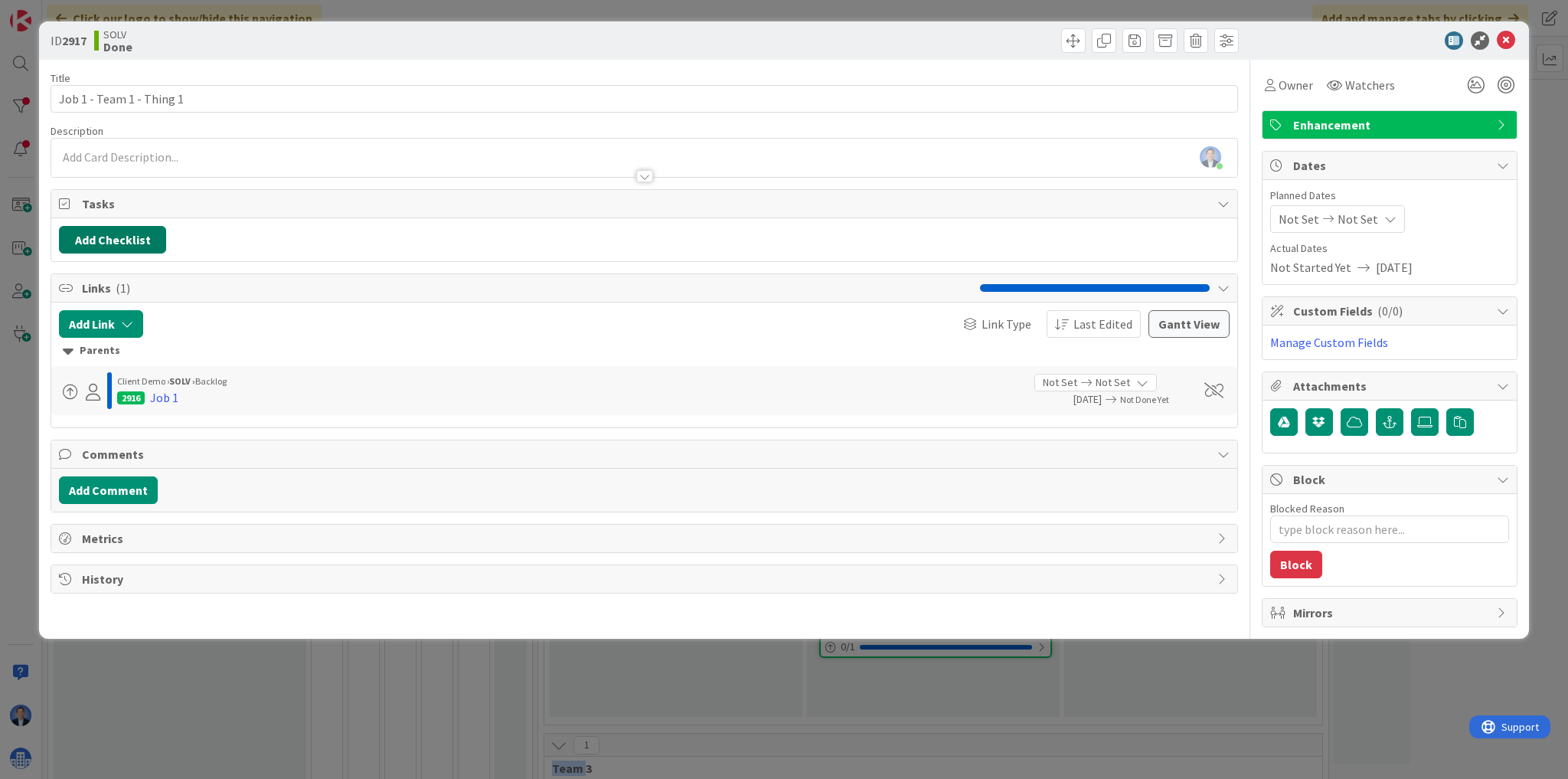
click at [145, 239] on button "Add Checklist" at bounding box center [112, 240] width 107 height 28
type input "P1 Tasks"
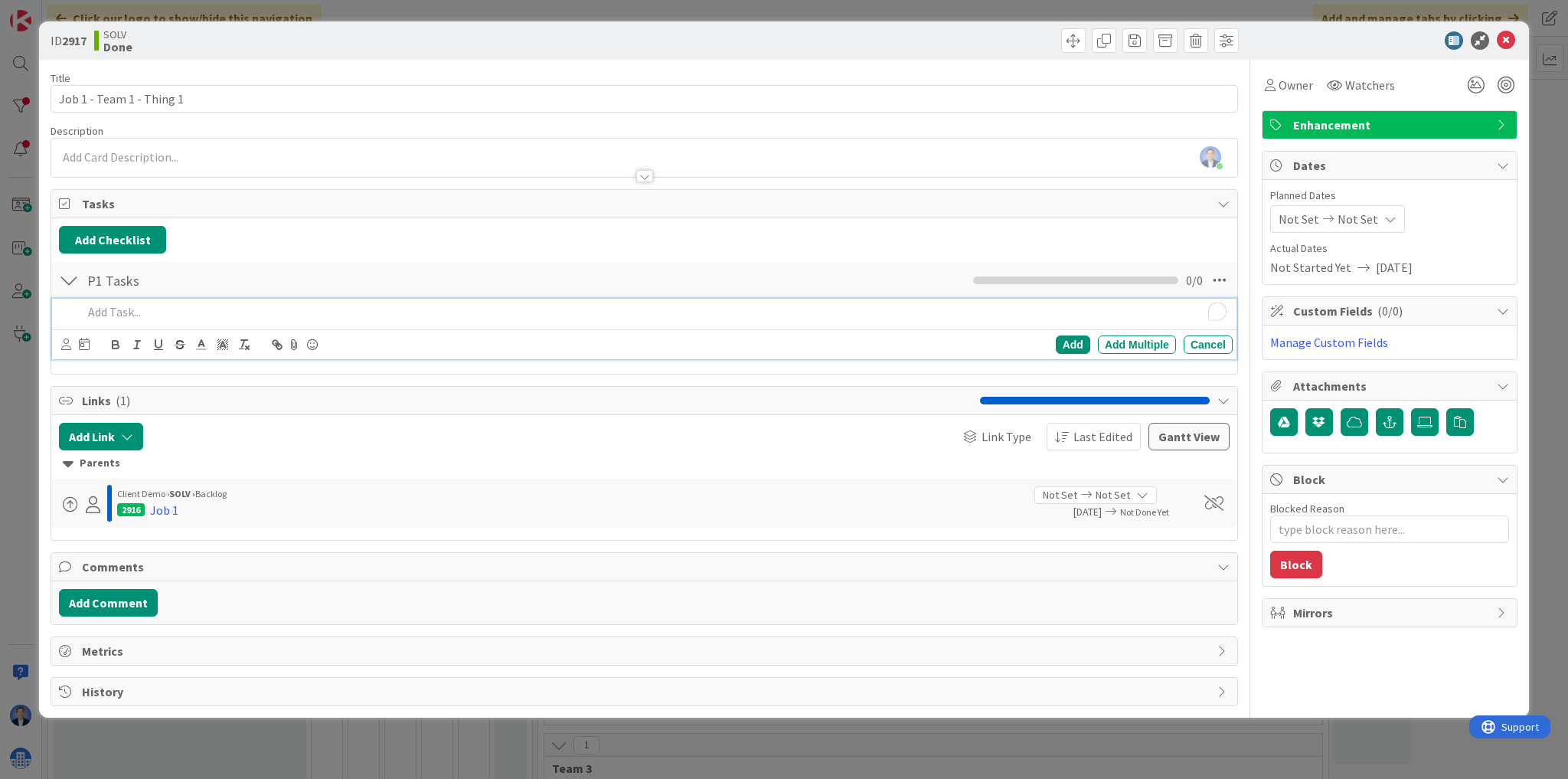
type textarea "x"
click at [110, 241] on button "Add Checklist" at bounding box center [112, 240] width 107 height 28
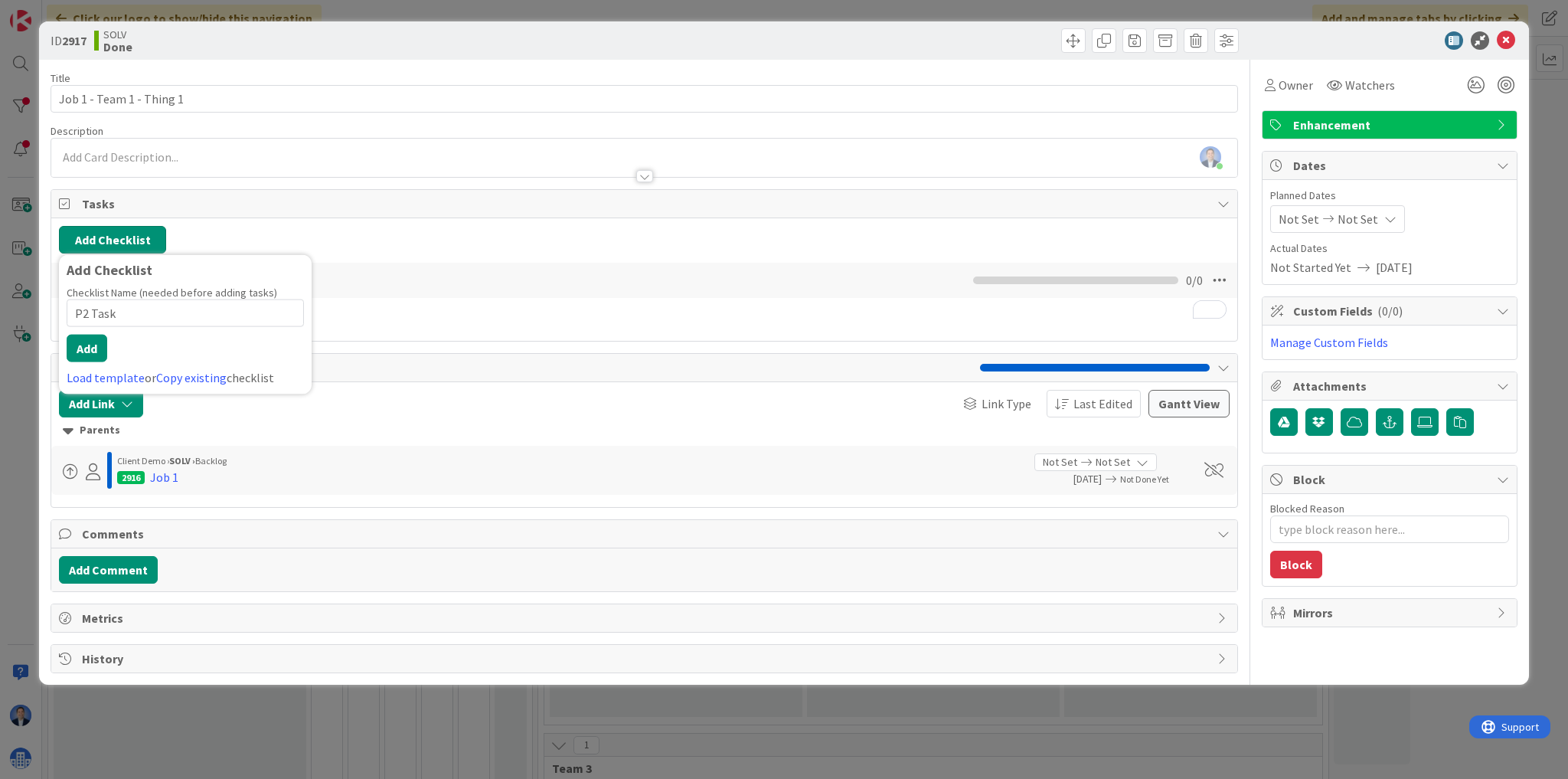
type input "P2 Tasks"
type textarea "x"
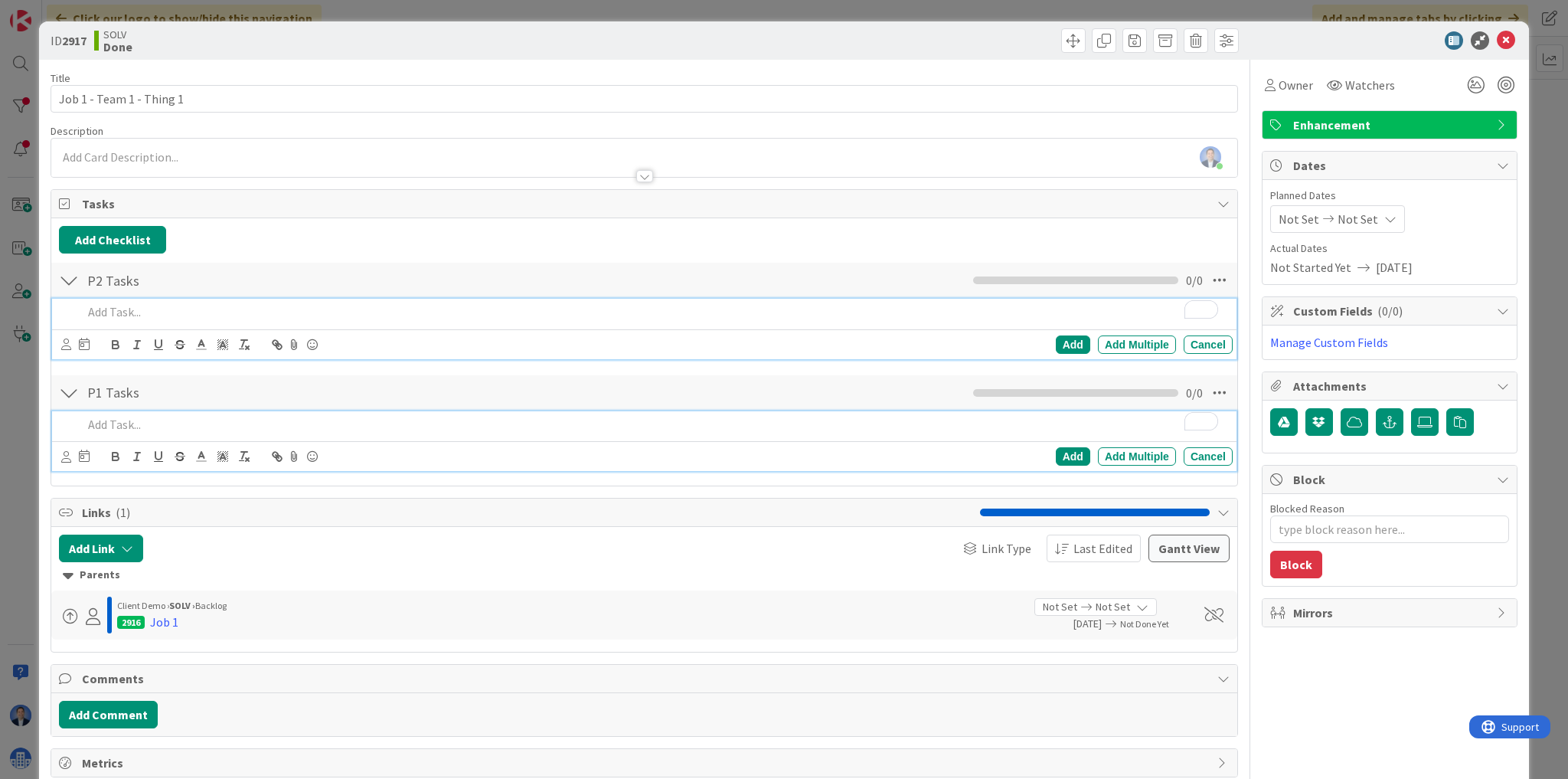
click at [260, 427] on p "To enrich screen reader interactions, please activate Accessibility in Grammarl…" at bounding box center [654, 424] width 1143 height 18
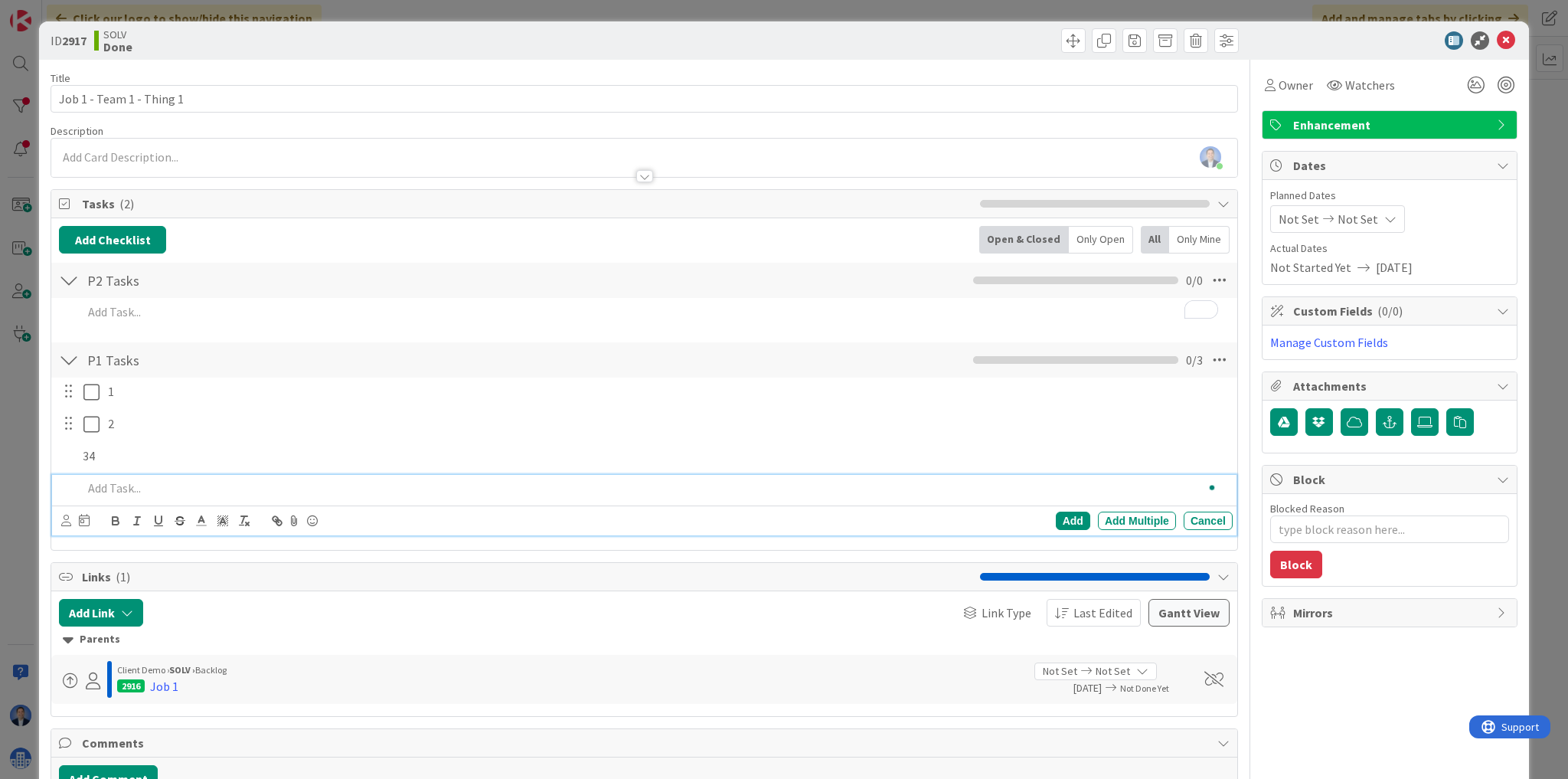
type textarea "x"
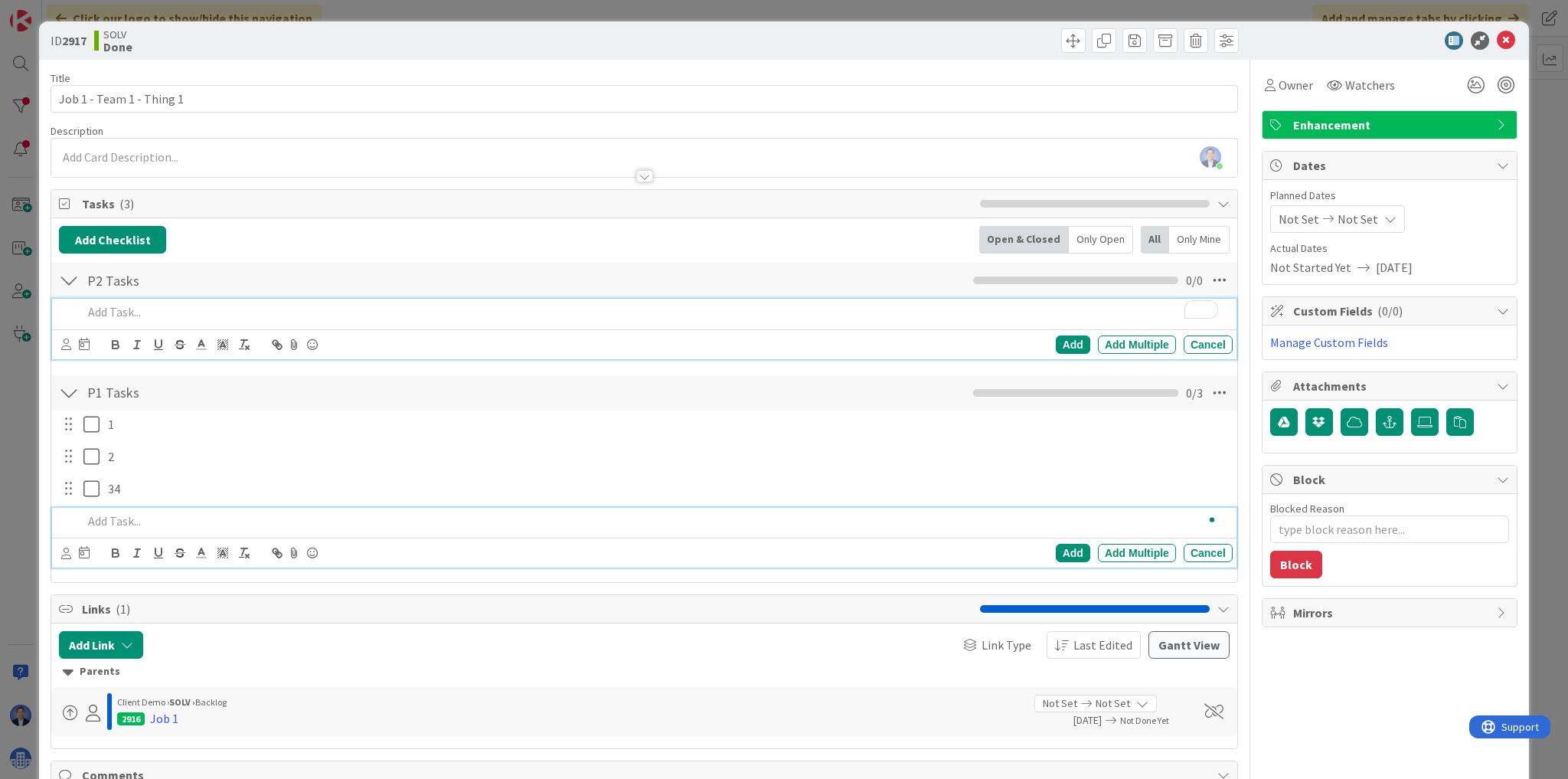
click at [167, 308] on p "To enrich screen reader interactions, please activate Accessibility in Grammarl…" at bounding box center [654, 312] width 1143 height 18
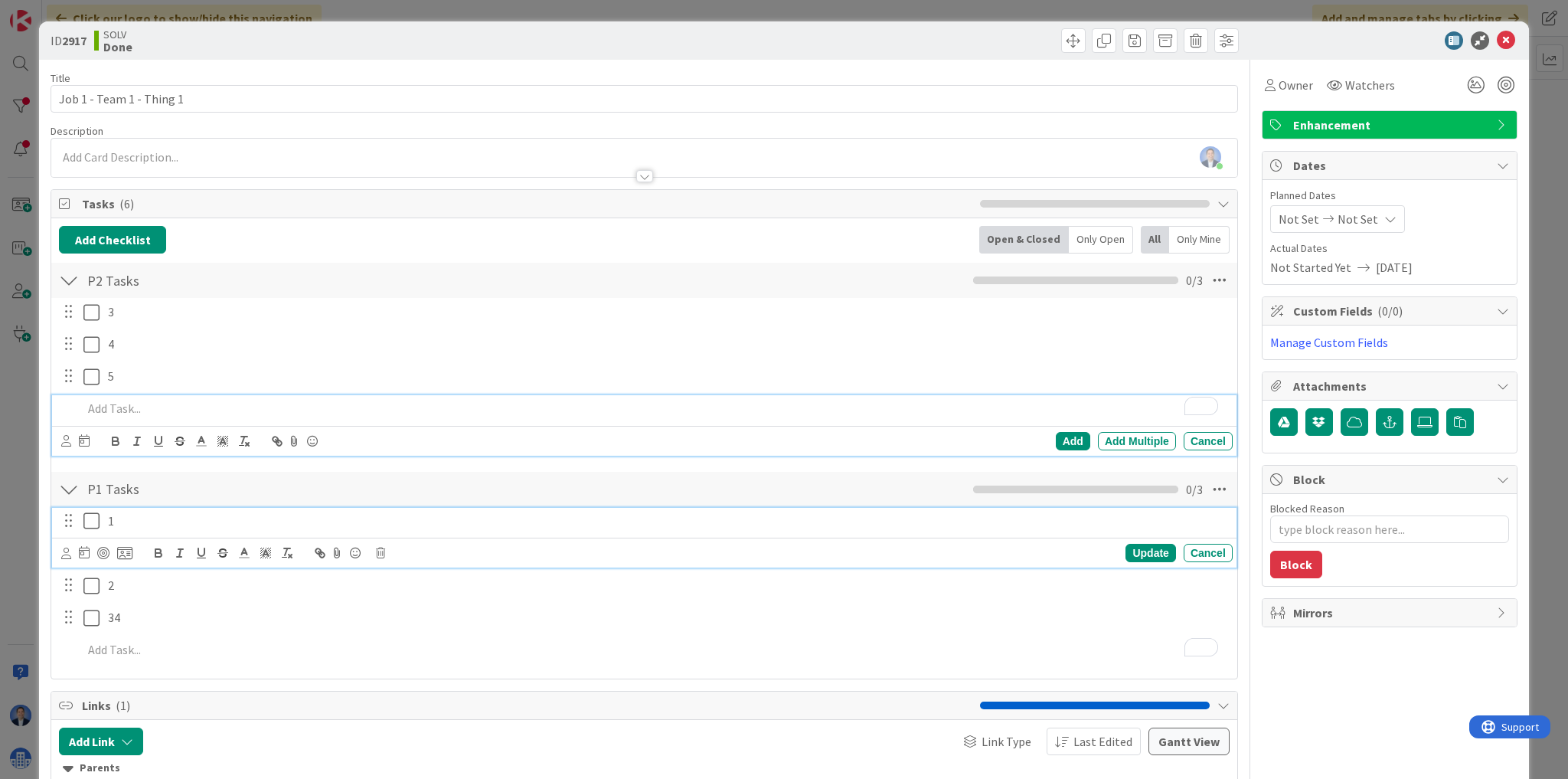
click at [150, 518] on p "1" at bounding box center [667, 521] width 1118 height 18
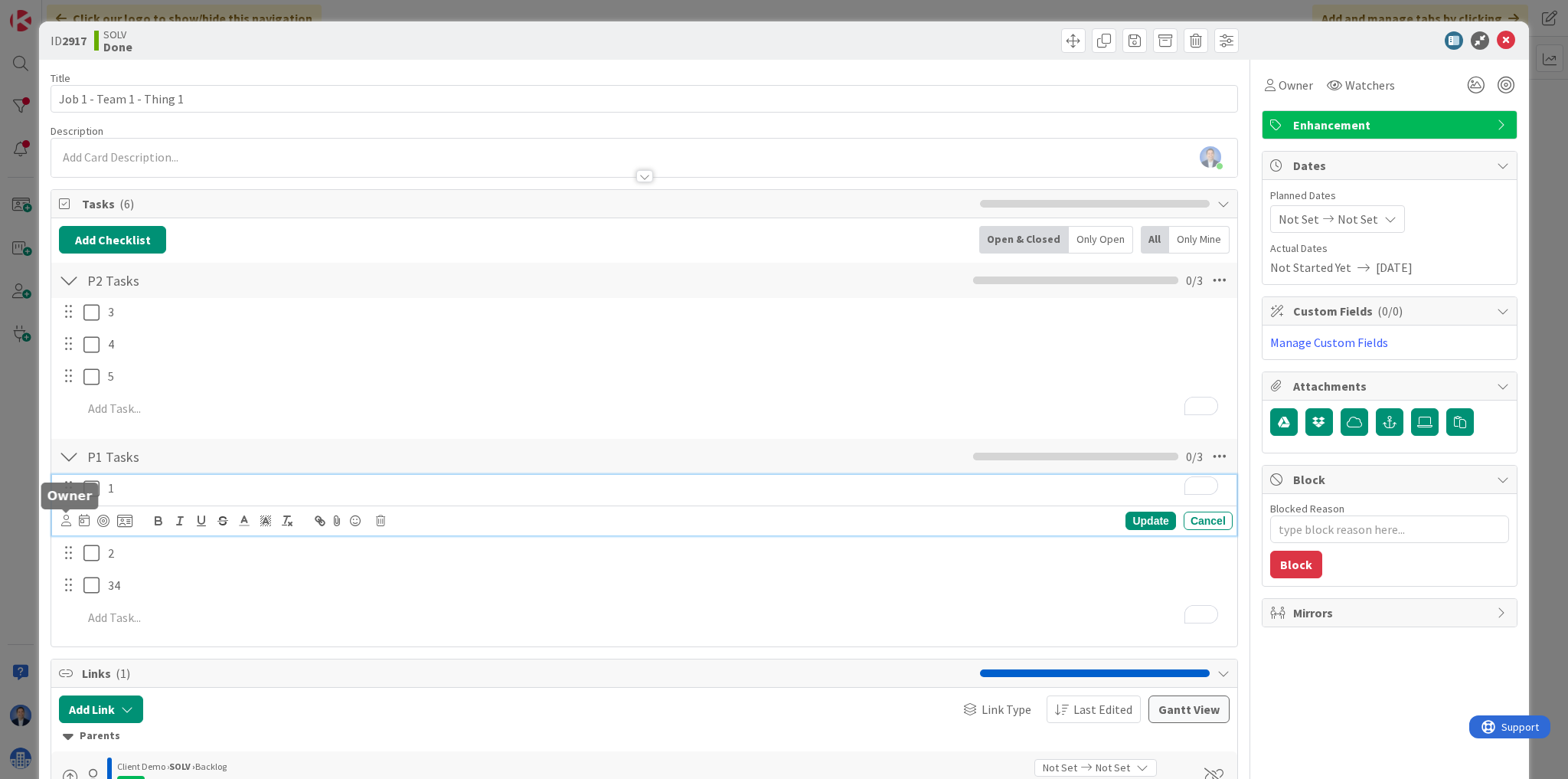
click at [62, 522] on icon at bounding box center [66, 521] width 10 height 12
click at [138, 589] on span "[PERSON_NAME]" at bounding box center [166, 588] width 101 height 23
type textarea "x"
click at [87, 521] on icon at bounding box center [87, 520] width 11 height 13
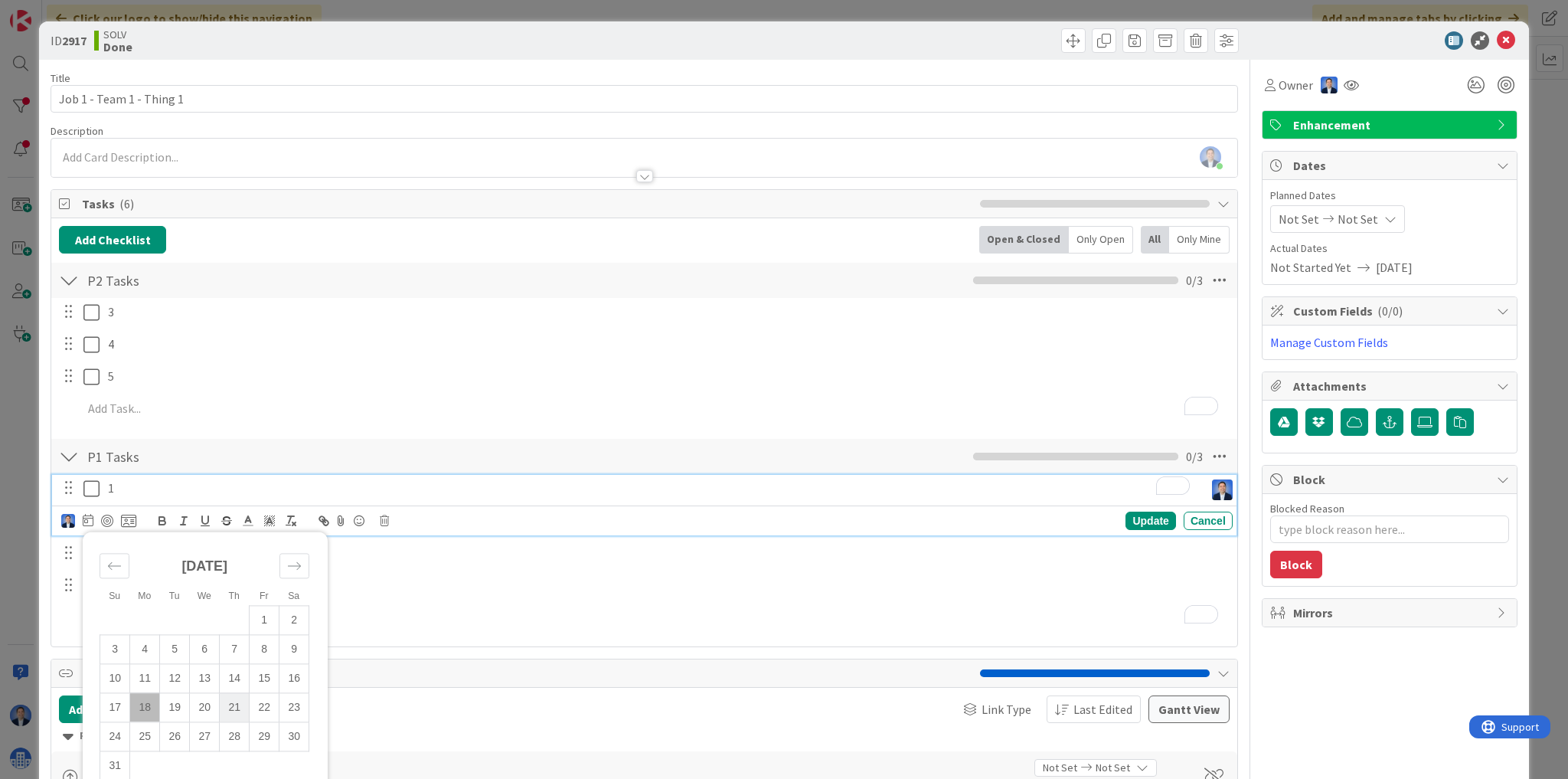
click at [238, 698] on td "21" at bounding box center [235, 707] width 30 height 29
type input "08/21/2025"
type textarea "x"
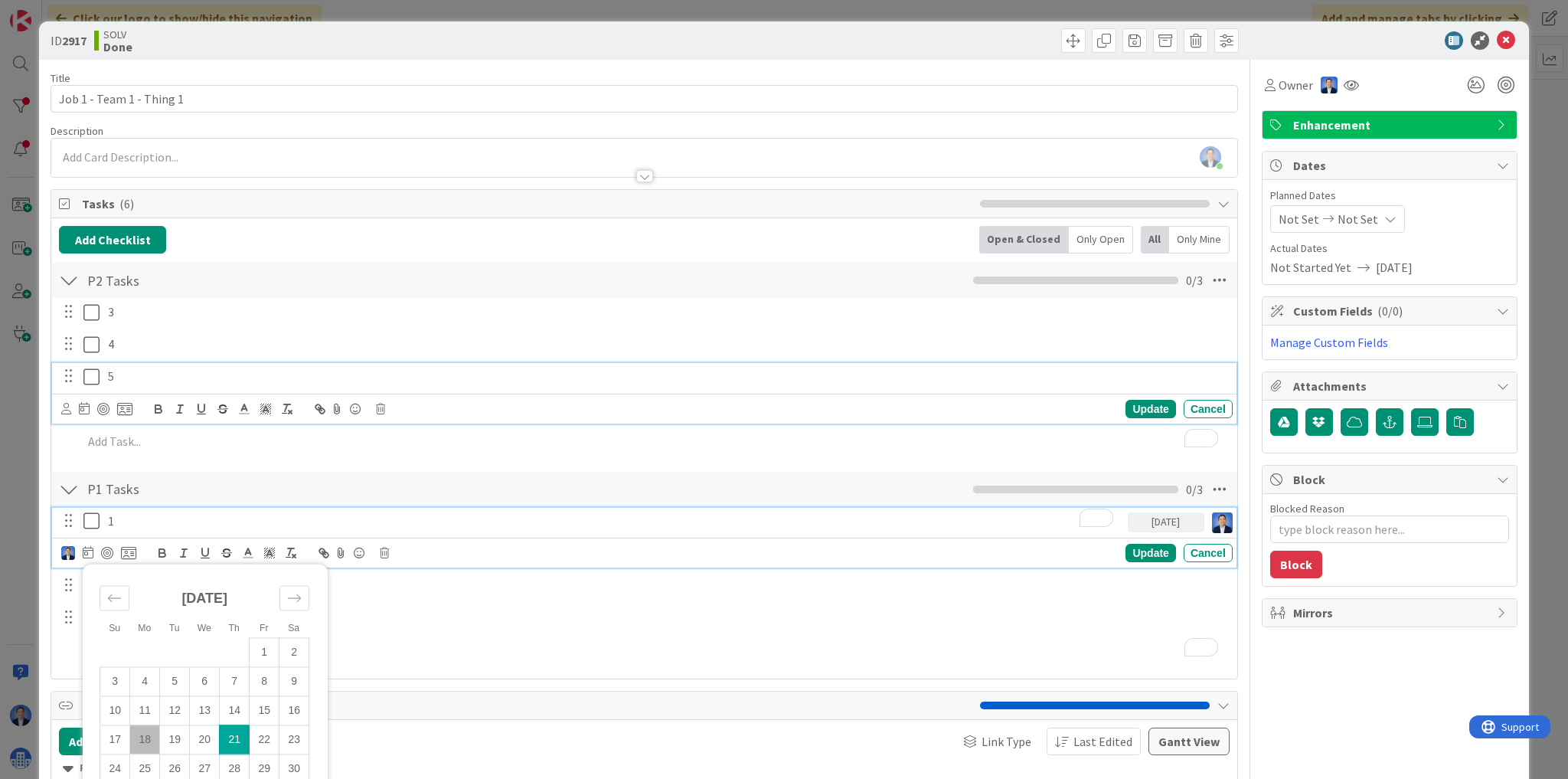
click at [662, 382] on p "5" at bounding box center [667, 376] width 1118 height 18
